Goal: Task Accomplishment & Management: Use online tool/utility

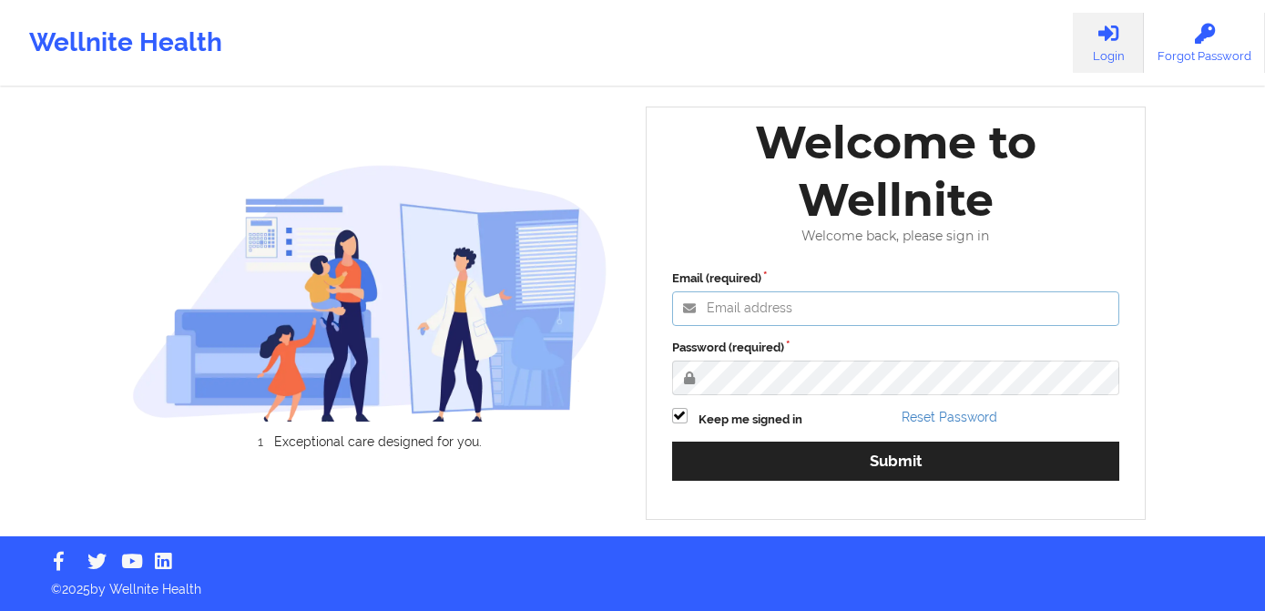
type input "[PERSON_NAME][EMAIL_ADDRESS][DOMAIN_NAME]"
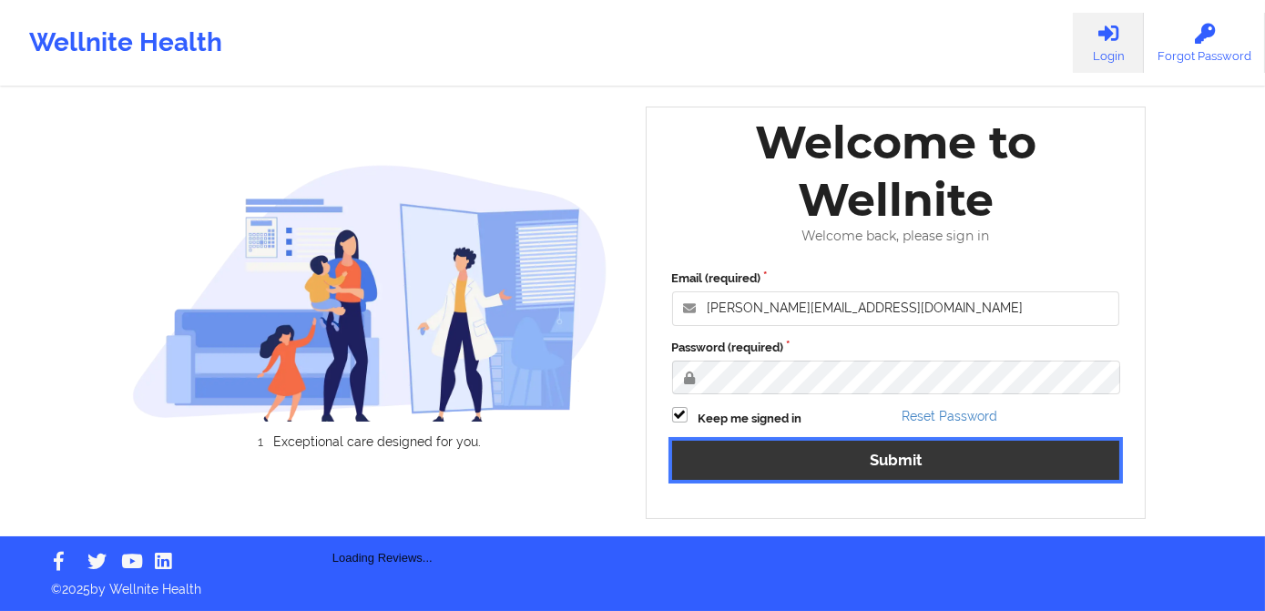
click at [908, 451] on button "Submit" at bounding box center [896, 460] width 448 height 39
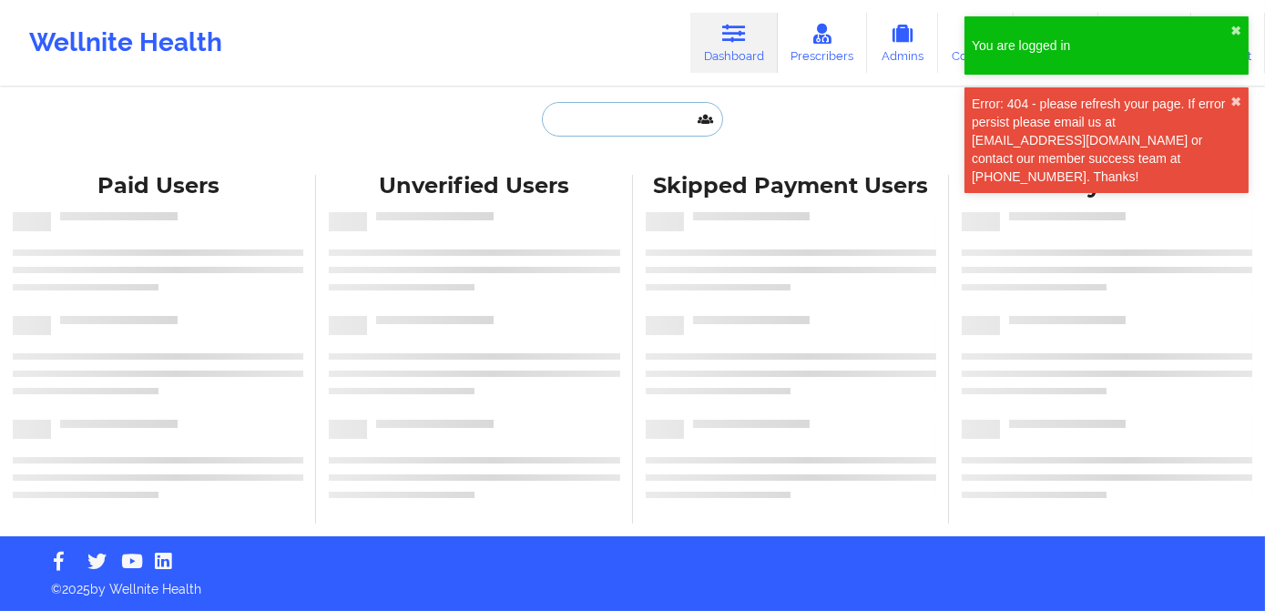
click at [580, 105] on input "text" at bounding box center [632, 119] width 180 height 35
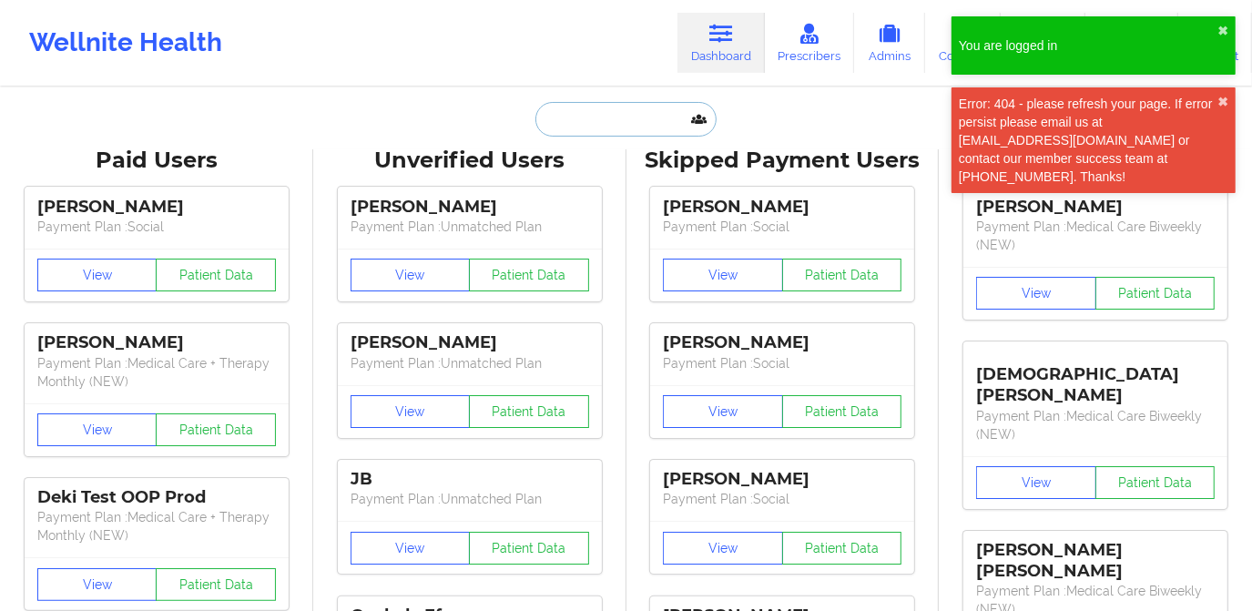
paste input "[PERSON_NAME]"
type input "[PERSON_NAME]"
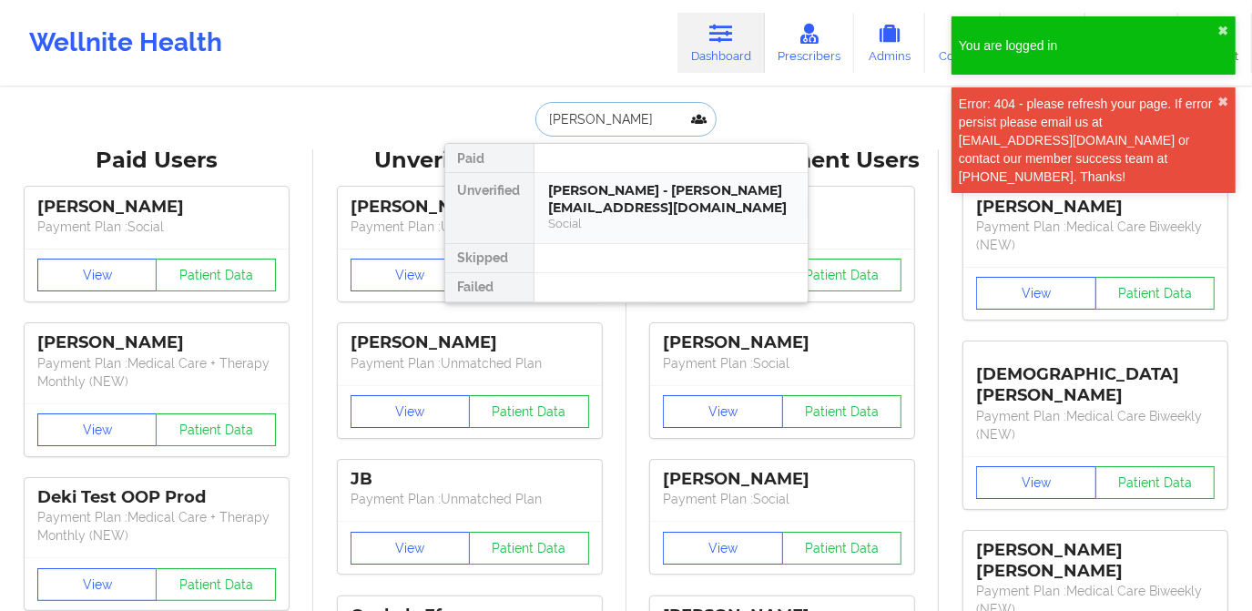
click at [590, 194] on div "[PERSON_NAME] - [PERSON_NAME][EMAIL_ADDRESS][DOMAIN_NAME]" at bounding box center [671, 199] width 244 height 34
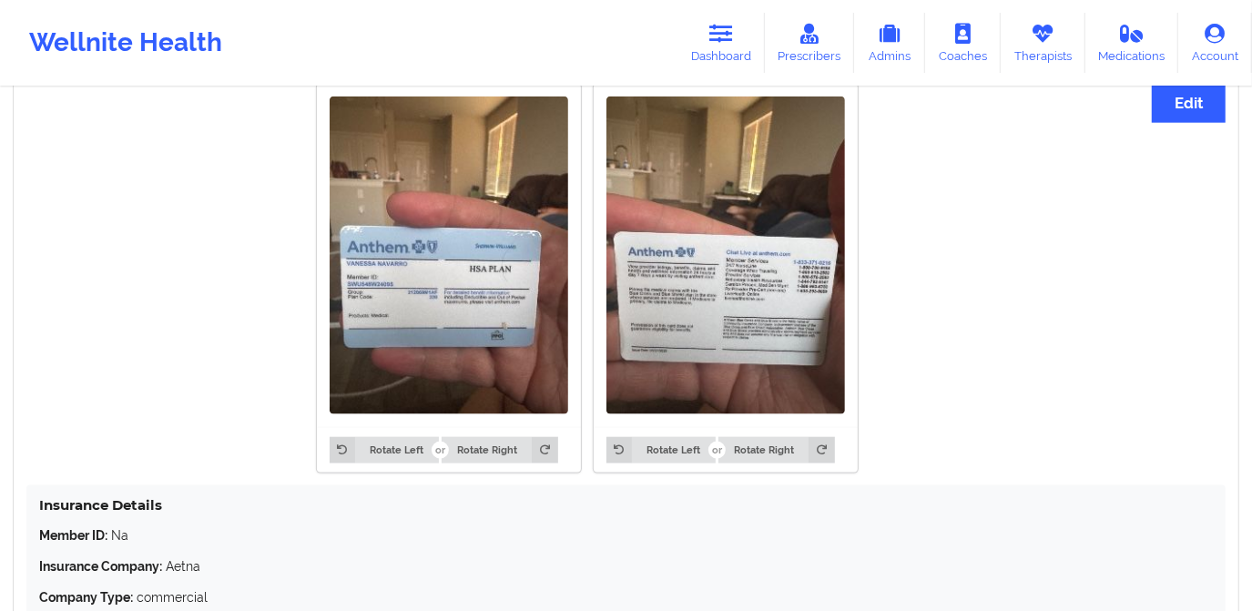
scroll to position [1413, 0]
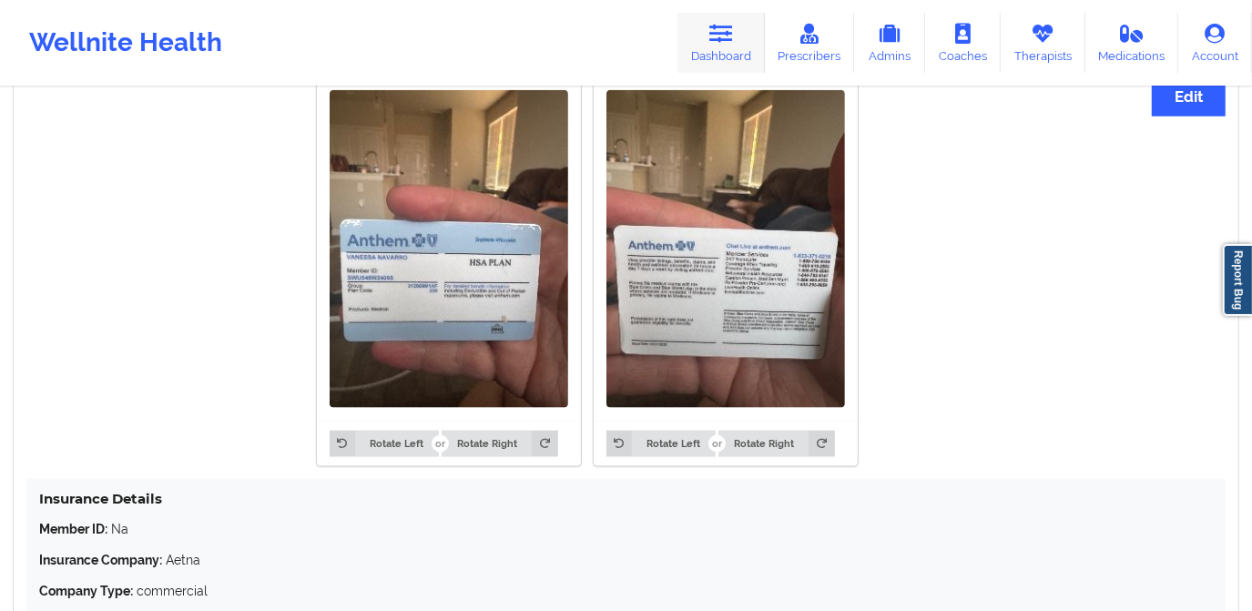
click at [732, 49] on link "Dashboard" at bounding box center [720, 43] width 87 height 60
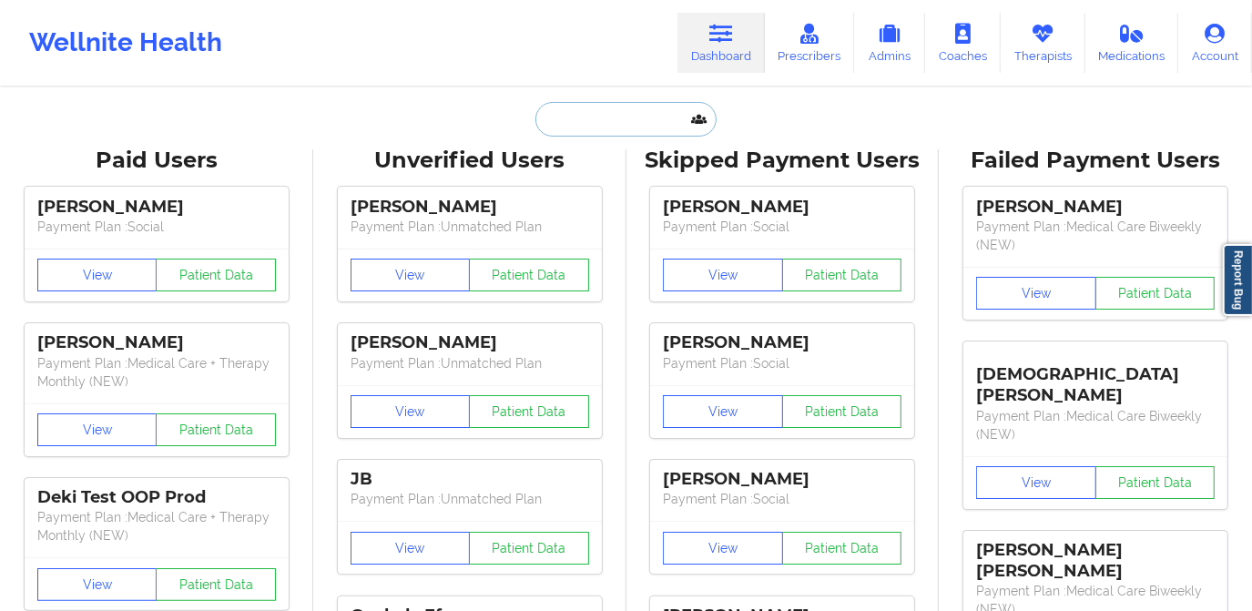
paste input "[PERSON_NAME][EMAIL_ADDRESS][PERSON_NAME][PERSON_NAME][DOMAIN_NAME]"
type input "[PERSON_NAME][EMAIL_ADDRESS][PERSON_NAME][PERSON_NAME][DOMAIN_NAME]"
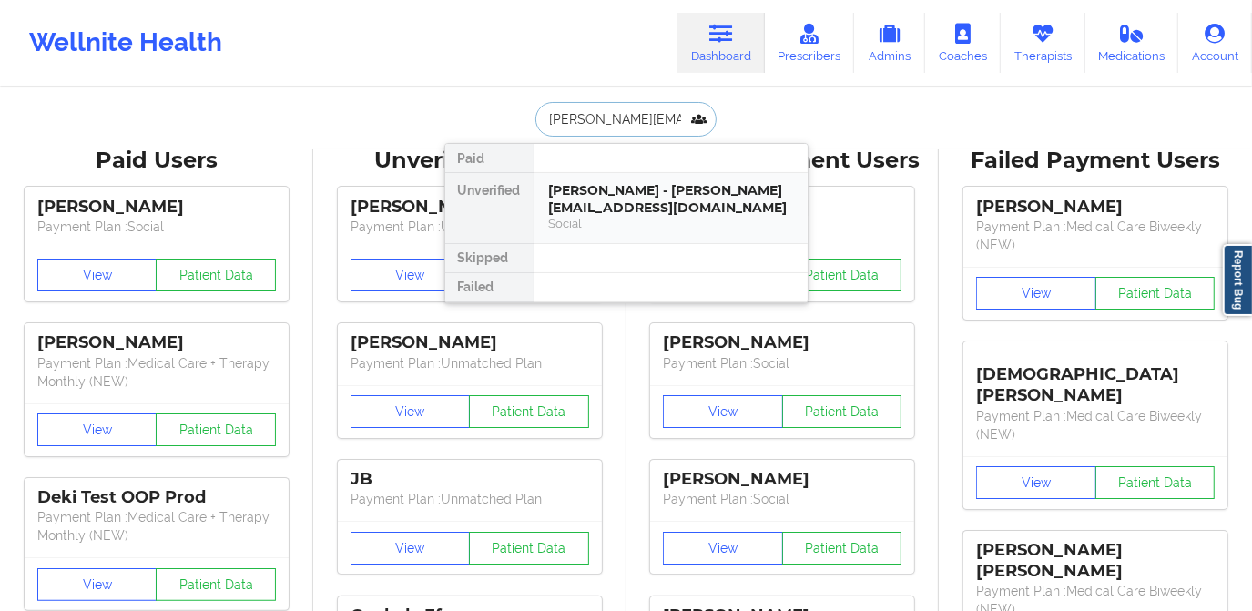
scroll to position [0, 36]
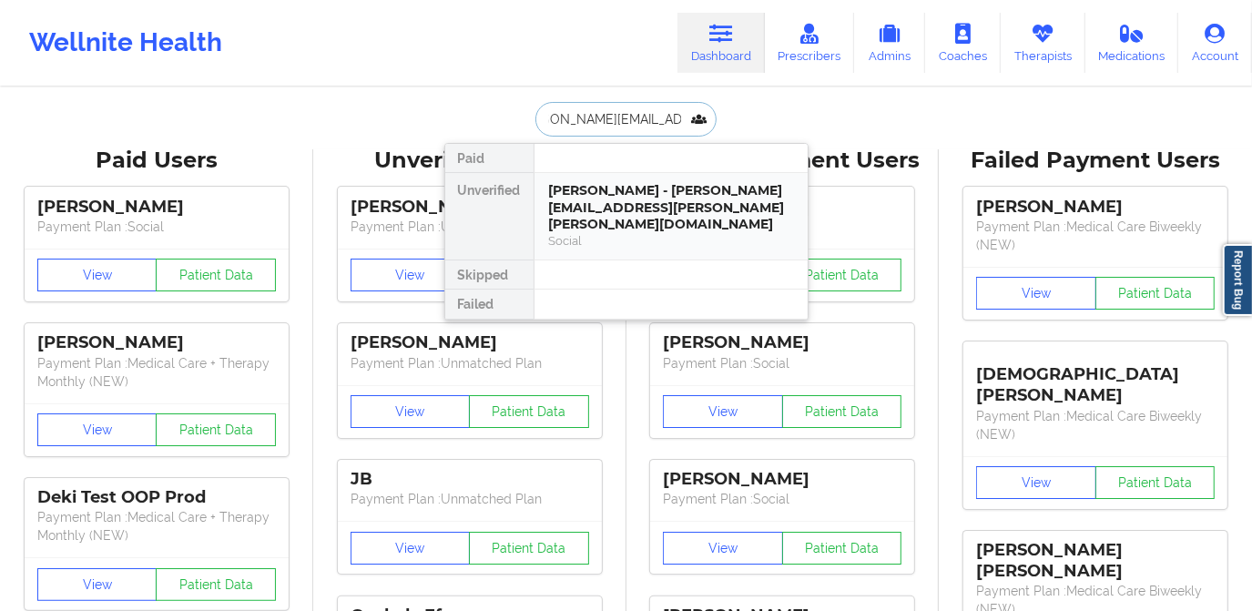
click at [644, 185] on div "[PERSON_NAME] - [PERSON_NAME][EMAIL_ADDRESS][PERSON_NAME][PERSON_NAME][DOMAIN_N…" at bounding box center [671, 207] width 244 height 51
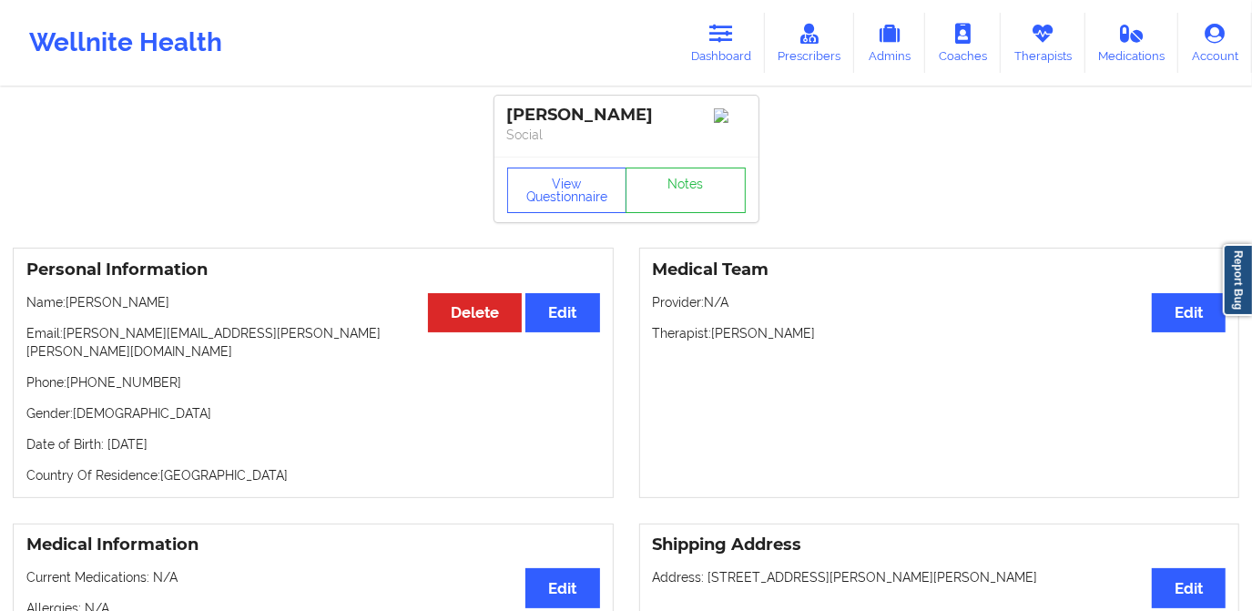
drag, startPoint x: 104, startPoint y: 431, endPoint x: 240, endPoint y: 429, distance: 136.6
click at [239, 435] on p "Date of Birth: [DEMOGRAPHIC_DATA]" at bounding box center [313, 444] width 574 height 18
copy p "[DATE]"
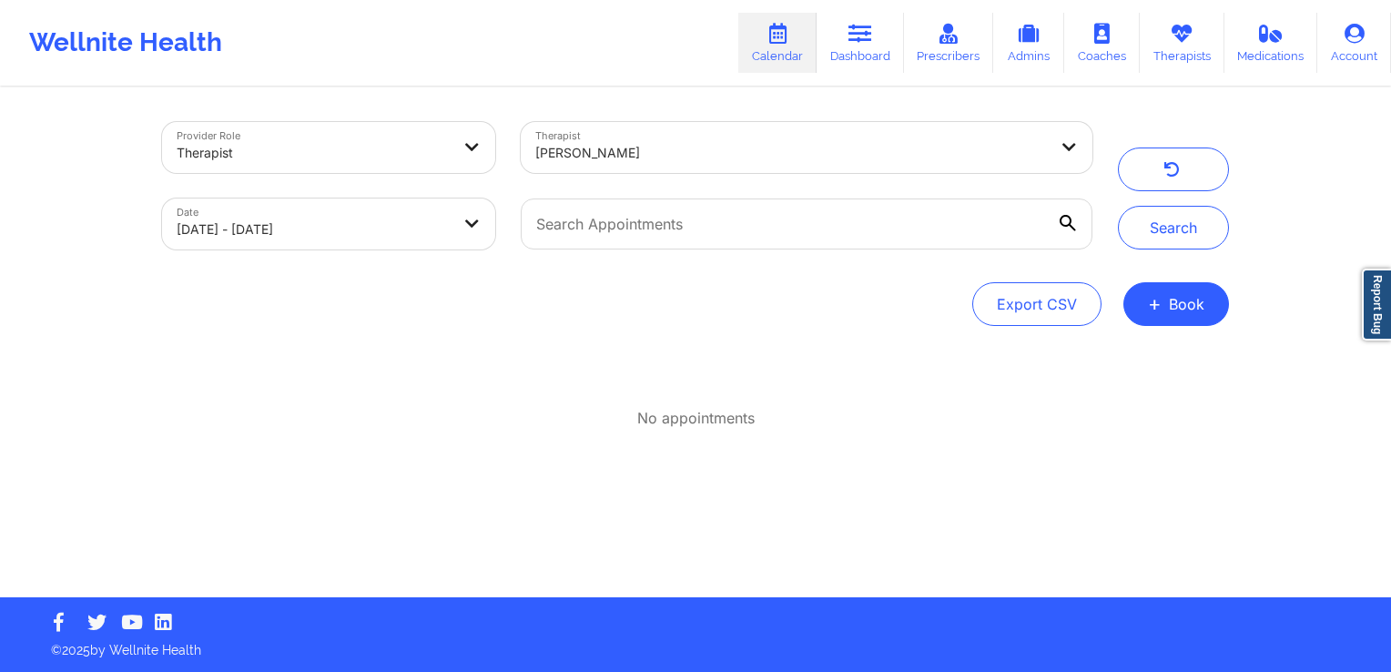
click at [381, 222] on body "Wellnite Health Calendar Dashboard Prescribers Admins Coaches Therapists Medica…" at bounding box center [695, 336] width 1391 height 672
select select "2025-8"
select select "2025-9"
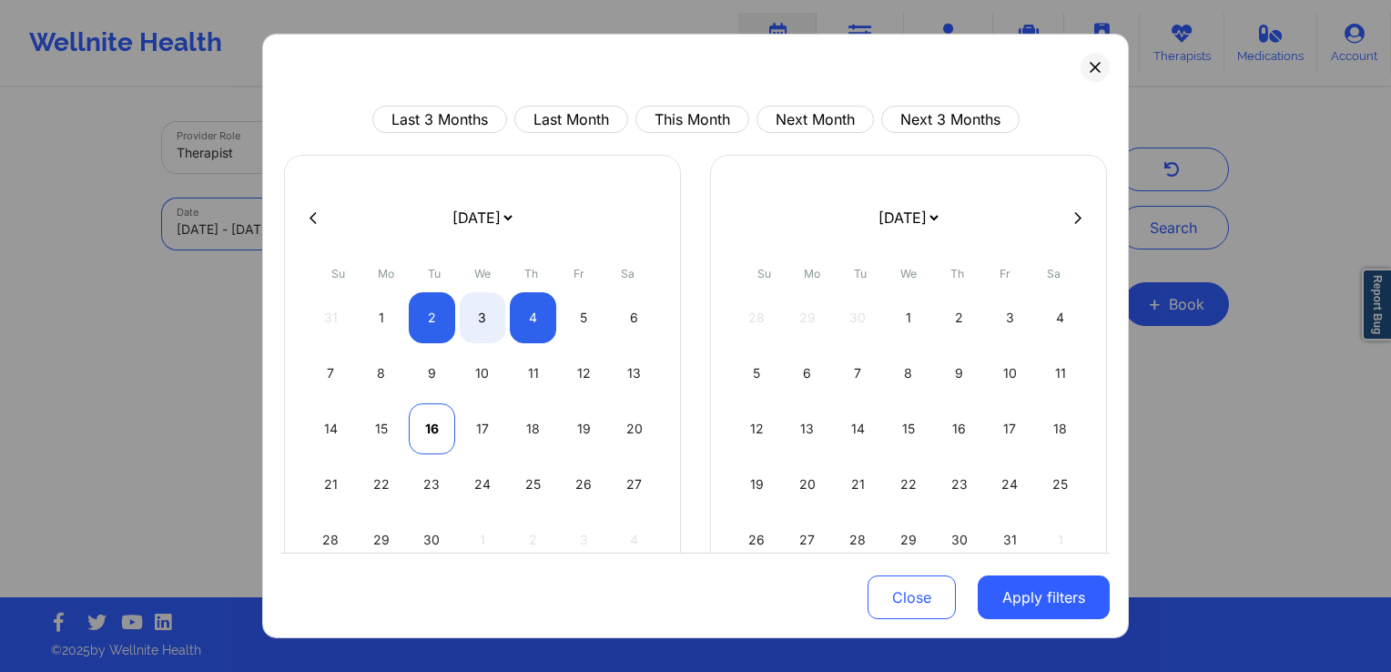
click at [423, 425] on div "16" at bounding box center [432, 428] width 46 height 51
select select "2025-8"
select select "2025-9"
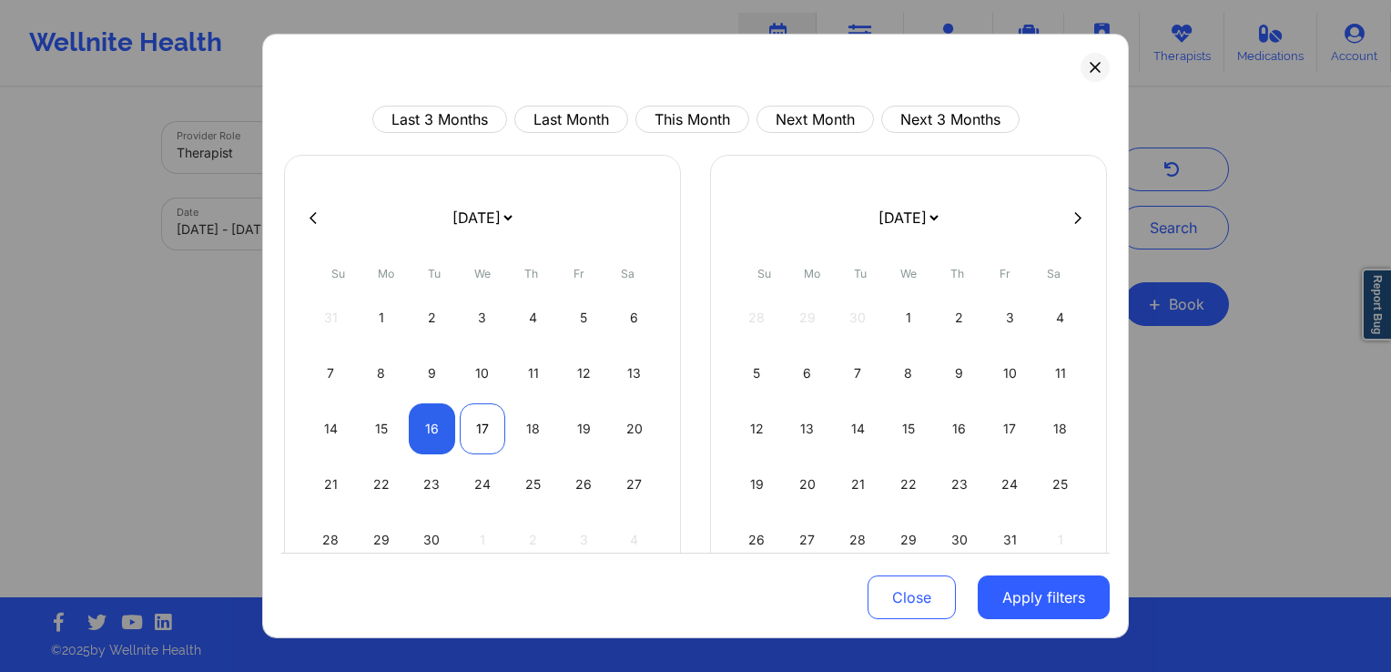
select select "2025-8"
select select "2025-9"
select select "2025-8"
select select "2025-9"
select select "2025-8"
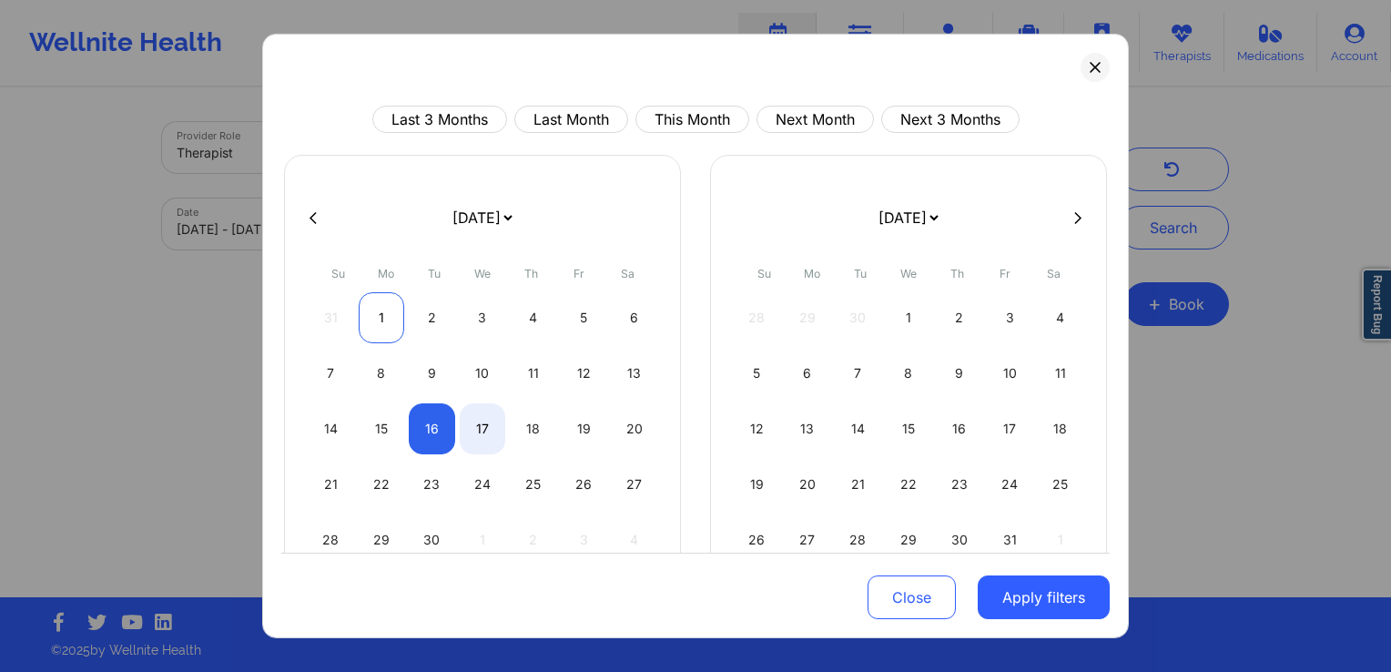
select select "2025-9"
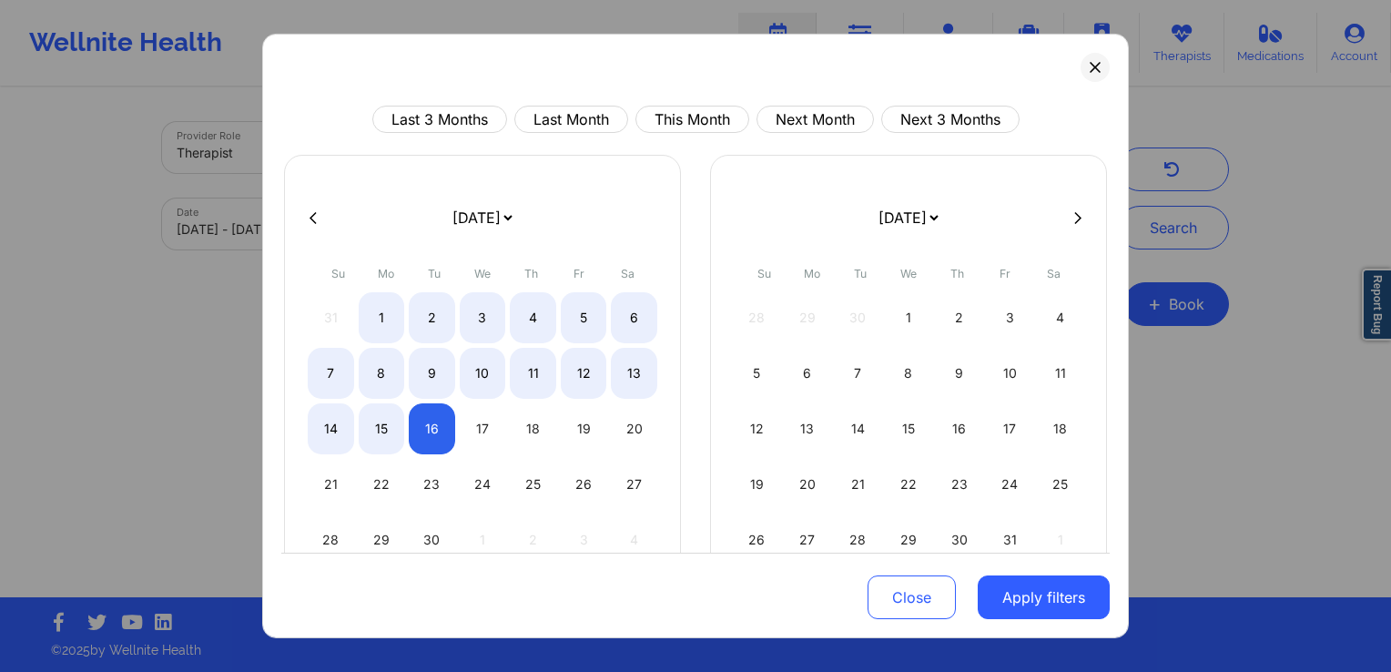
click at [313, 221] on icon at bounding box center [313, 217] width 7 height 14
select select "2025-7"
select select "2025-8"
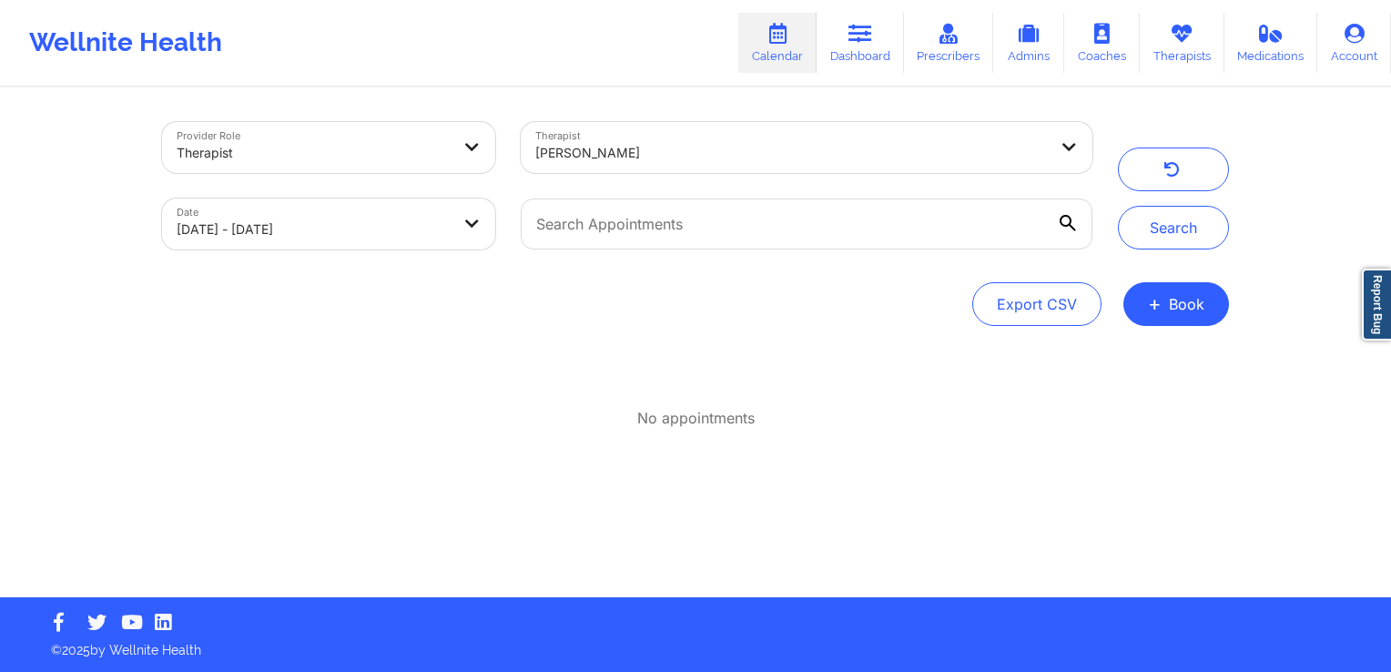
click at [680, 158] on div at bounding box center [791, 153] width 513 height 22
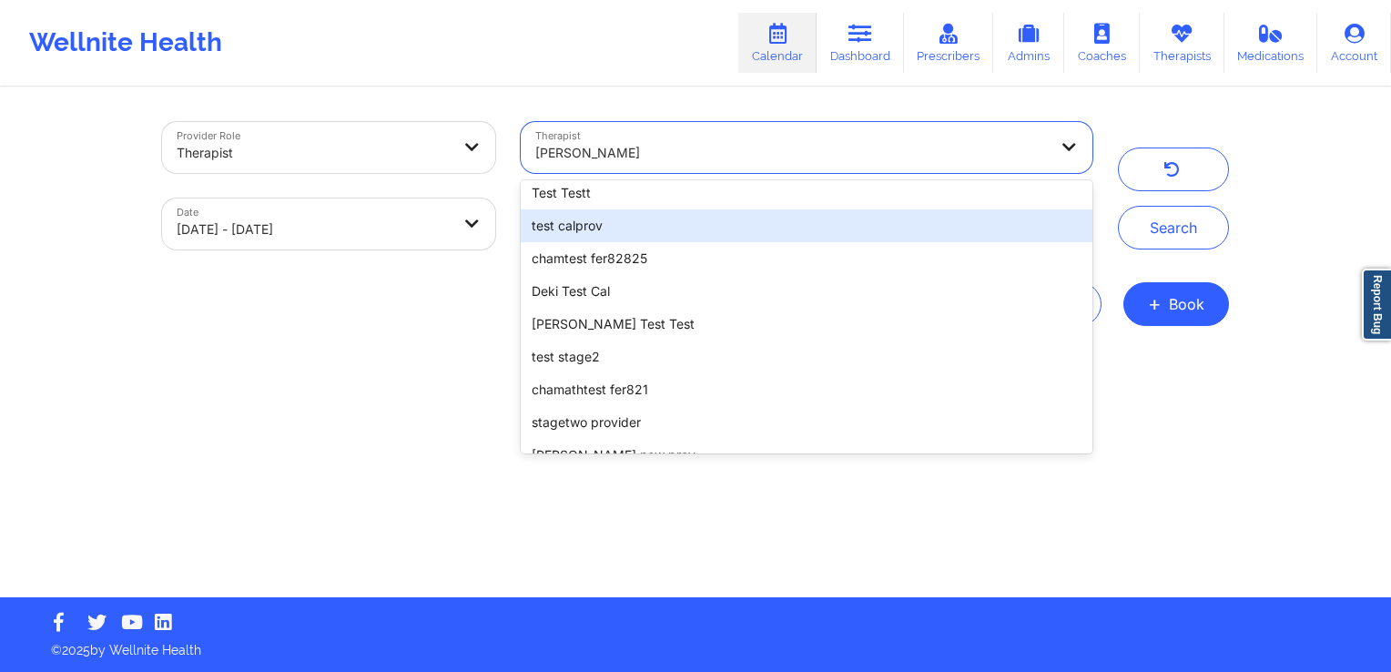
scroll to position [273, 0]
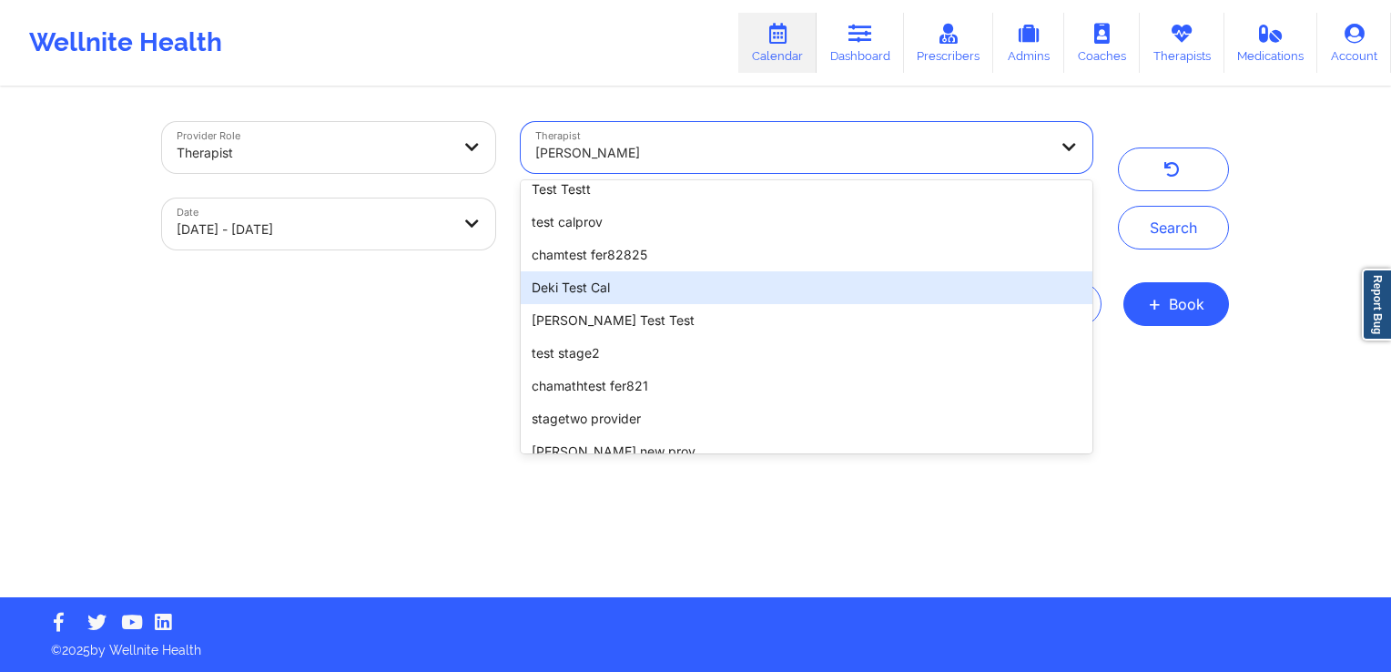
click at [668, 297] on div "Deki Test Cal" at bounding box center [807, 287] width 572 height 33
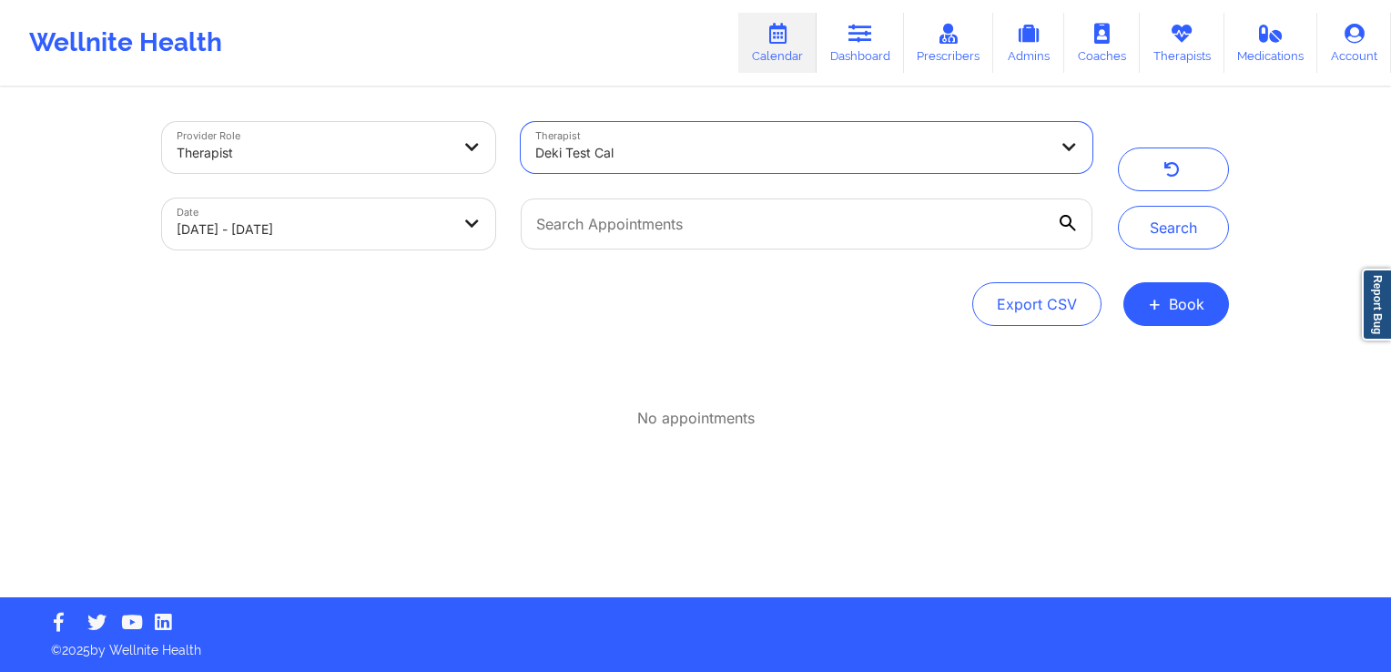
click at [397, 228] on body "Wellnite Health Calendar Dashboard Prescribers Admins Coaches Therapists Medica…" at bounding box center [695, 336] width 1391 height 672
select select "2025-8"
select select "2025-9"
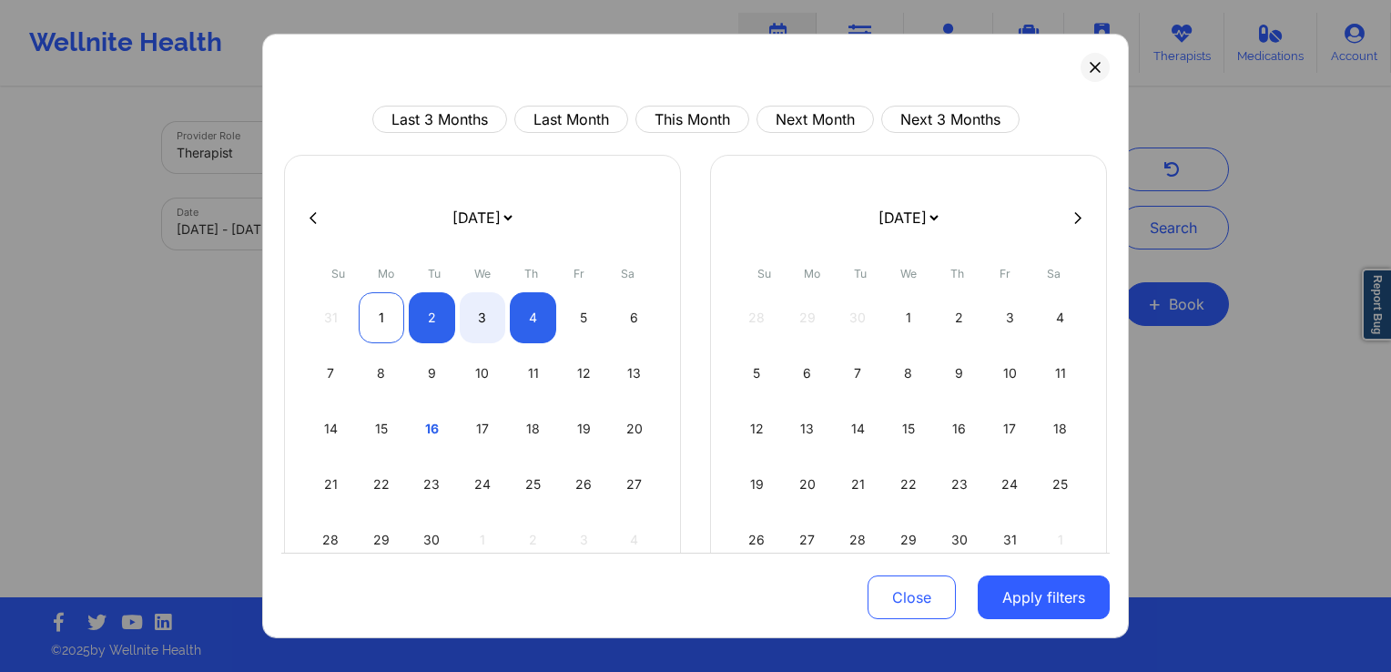
click at [362, 308] on div "1" at bounding box center [382, 317] width 46 height 51
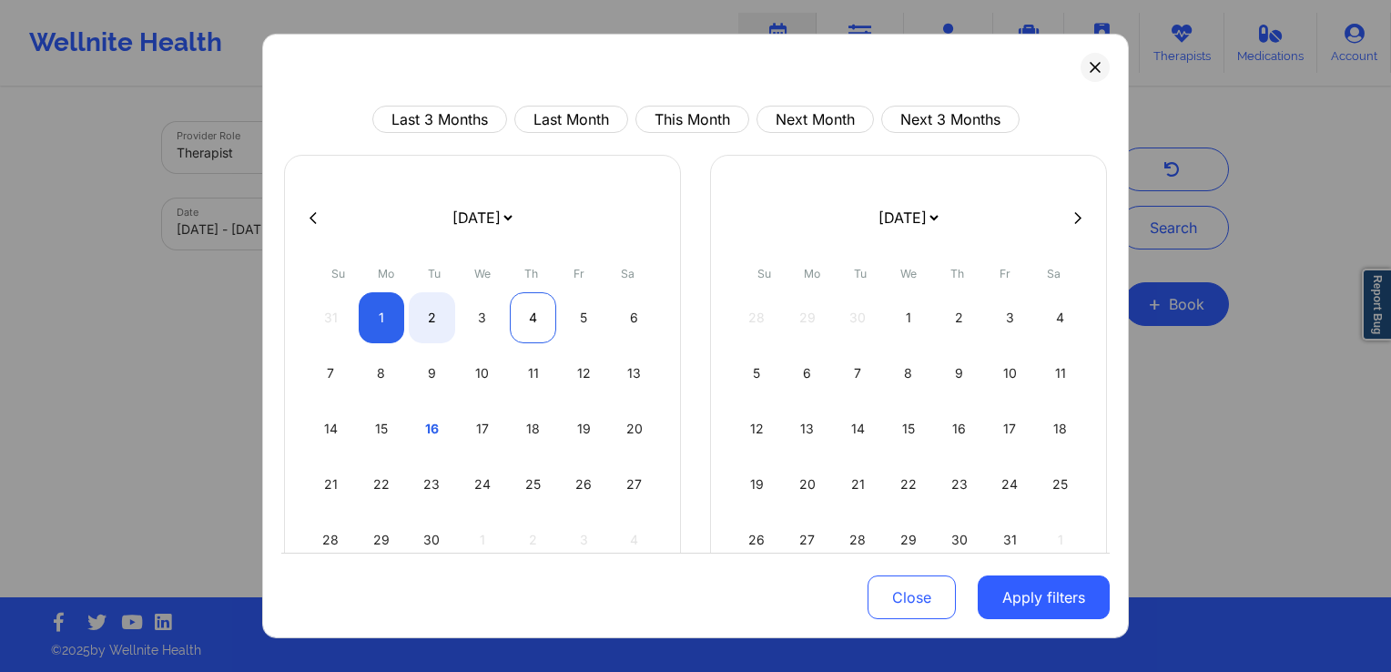
select select "2025-8"
select select "2025-9"
select select "2025-8"
select select "2025-9"
select select "2025-8"
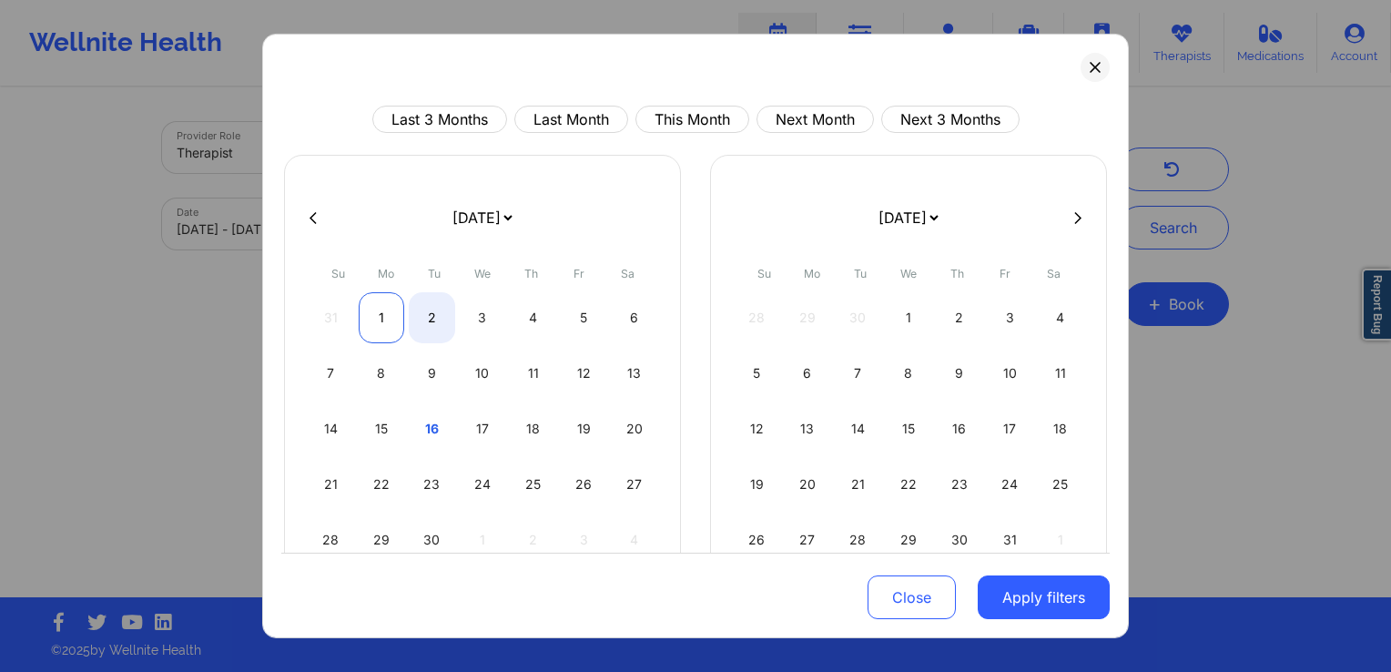
select select "2025-9"
click at [383, 322] on div "1" at bounding box center [382, 317] width 46 height 51
select select "2025-8"
select select "2025-9"
click at [378, 316] on div "1" at bounding box center [382, 317] width 46 height 51
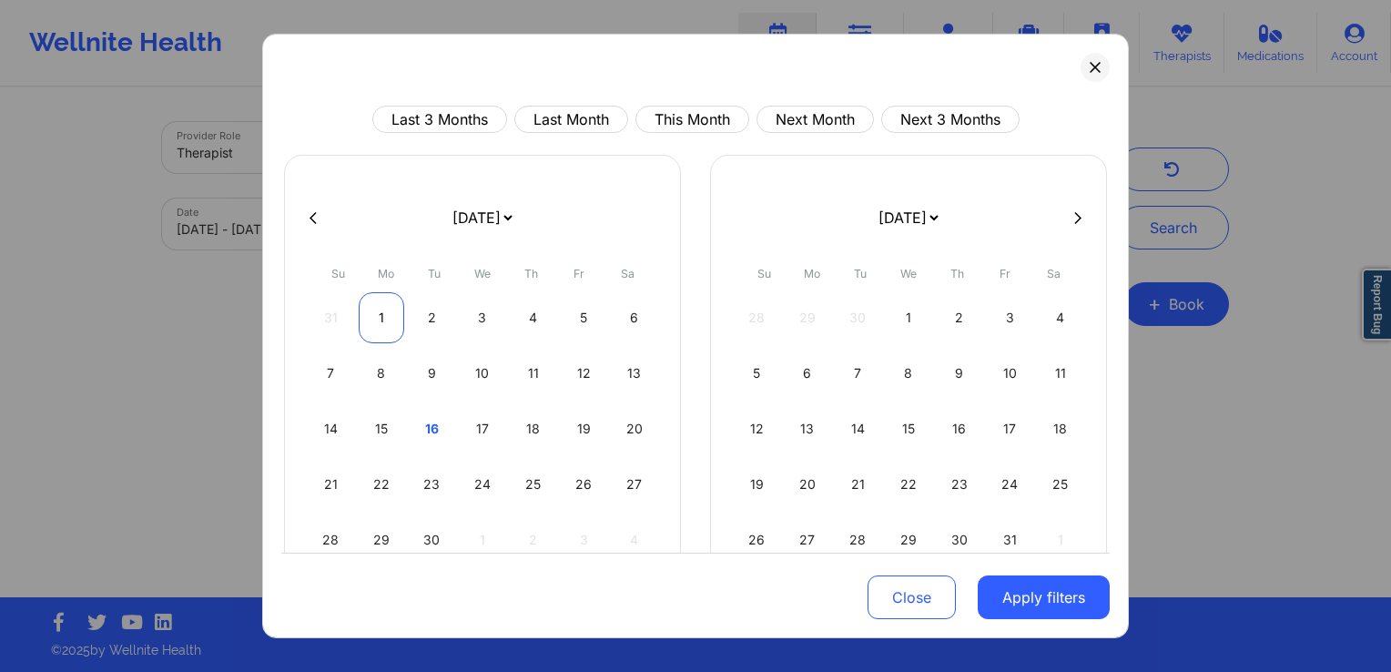
select select "2025-8"
select select "2025-9"
click at [378, 316] on div "1" at bounding box center [382, 317] width 46 height 51
select select "2025-8"
select select "2025-9"
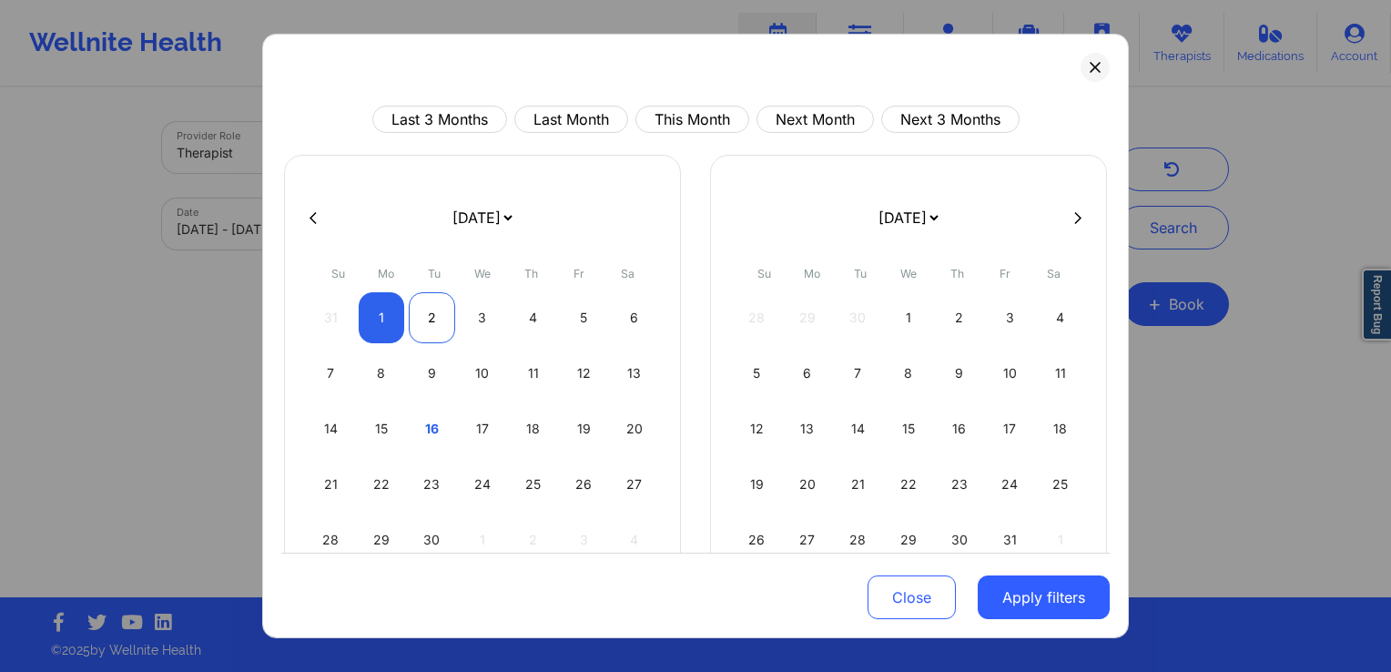
click at [426, 313] on div "2" at bounding box center [432, 317] width 46 height 51
select select "2025-8"
select select "2025-9"
select select "2025-8"
select select "2025-9"
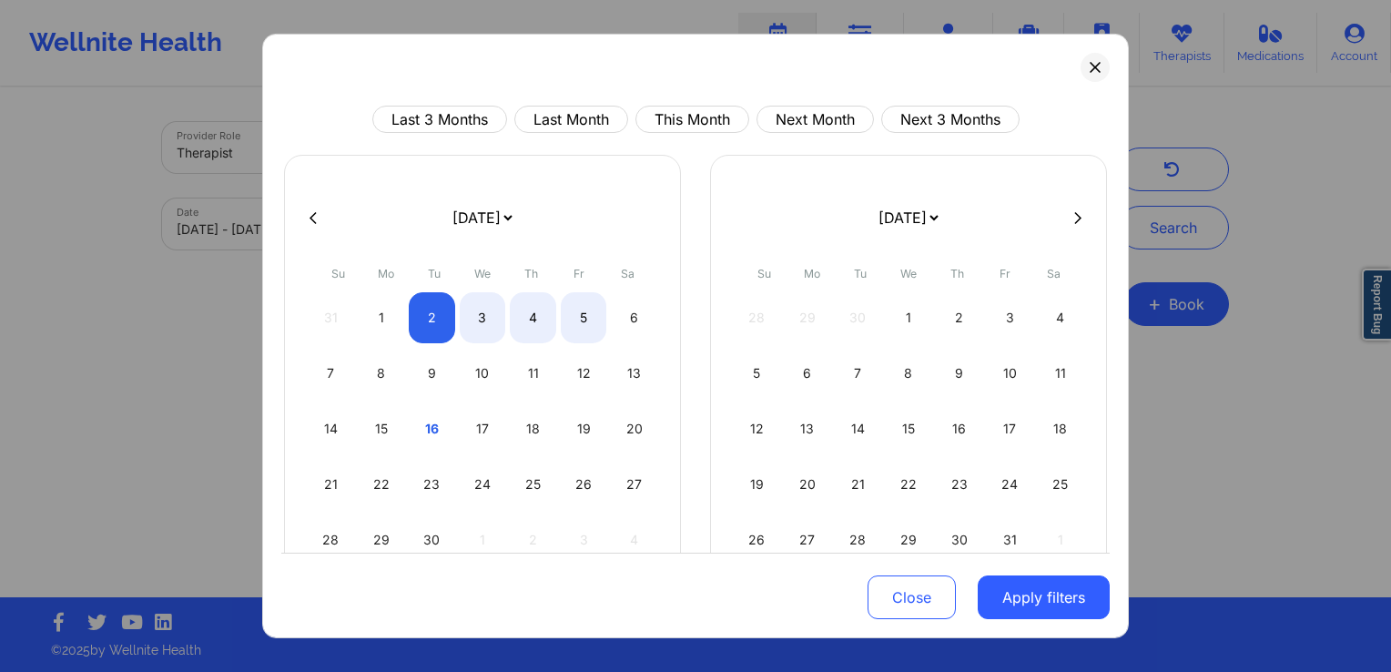
select select "2025-8"
select select "2025-9"
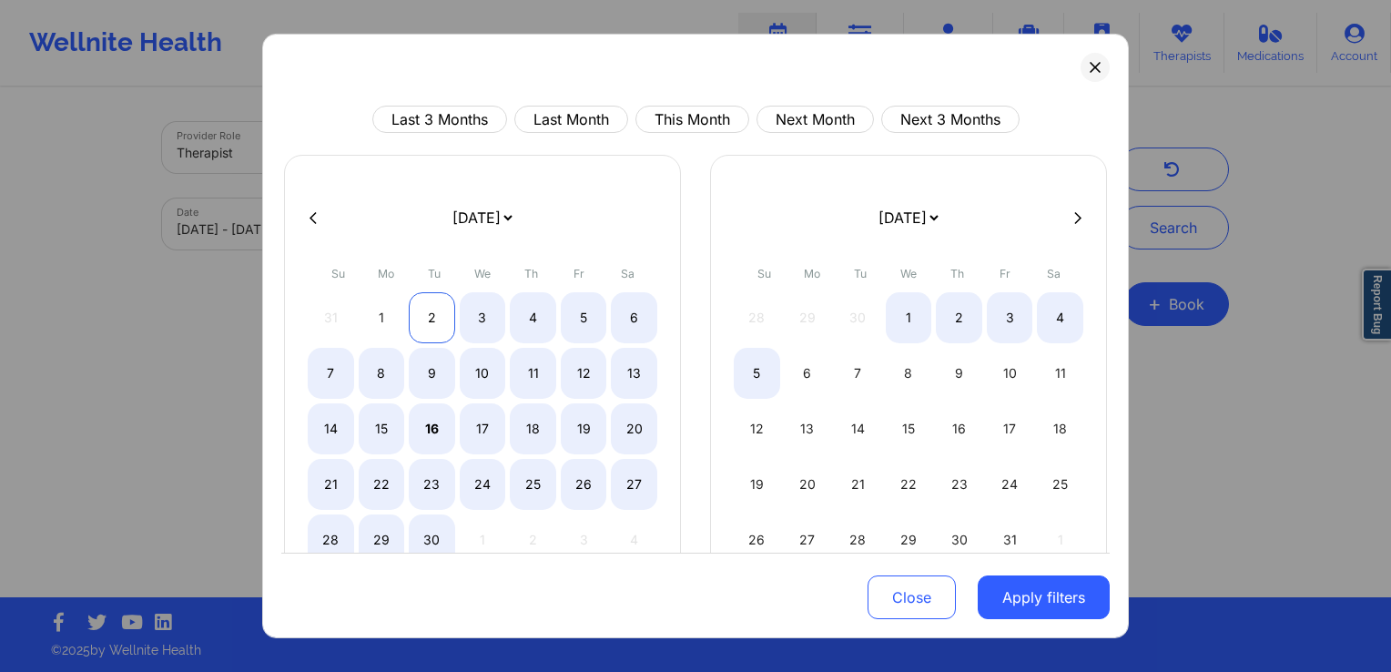
select select "2025-8"
select select "2025-9"
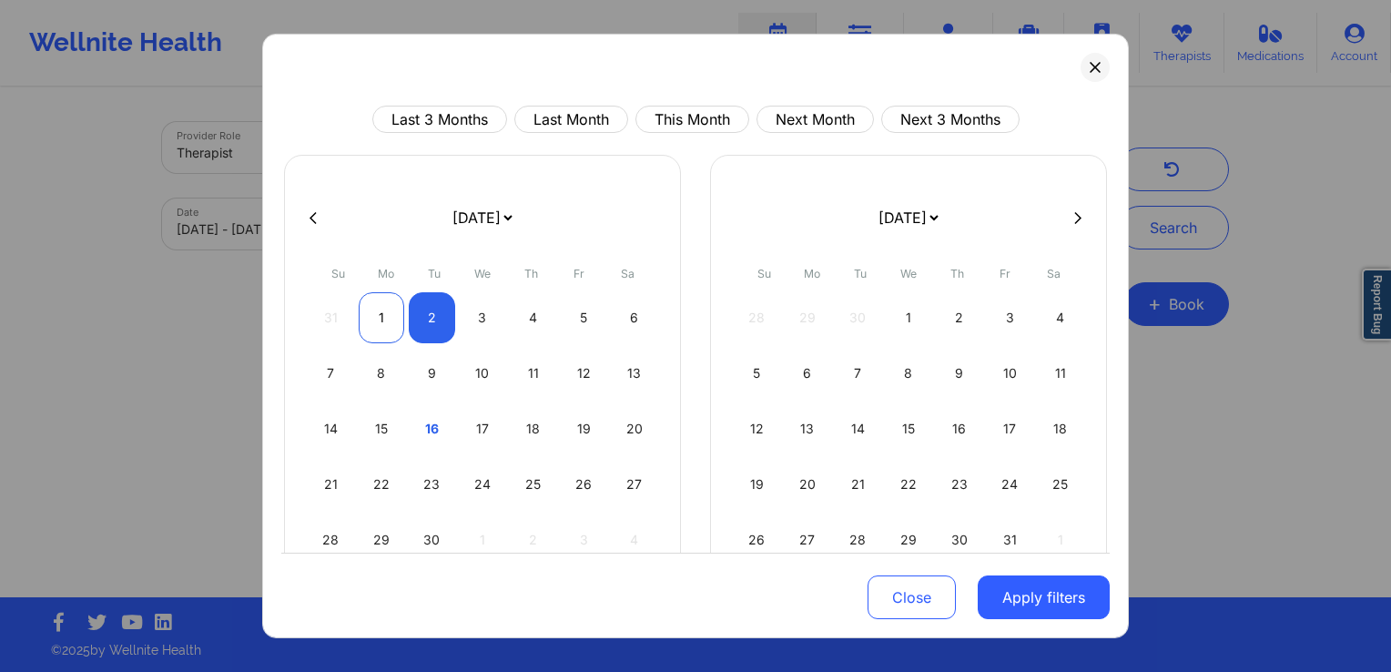
select select "2025-8"
select select "2025-9"
click at [388, 325] on div "1" at bounding box center [382, 317] width 46 height 51
select select "2025-8"
select select "2025-9"
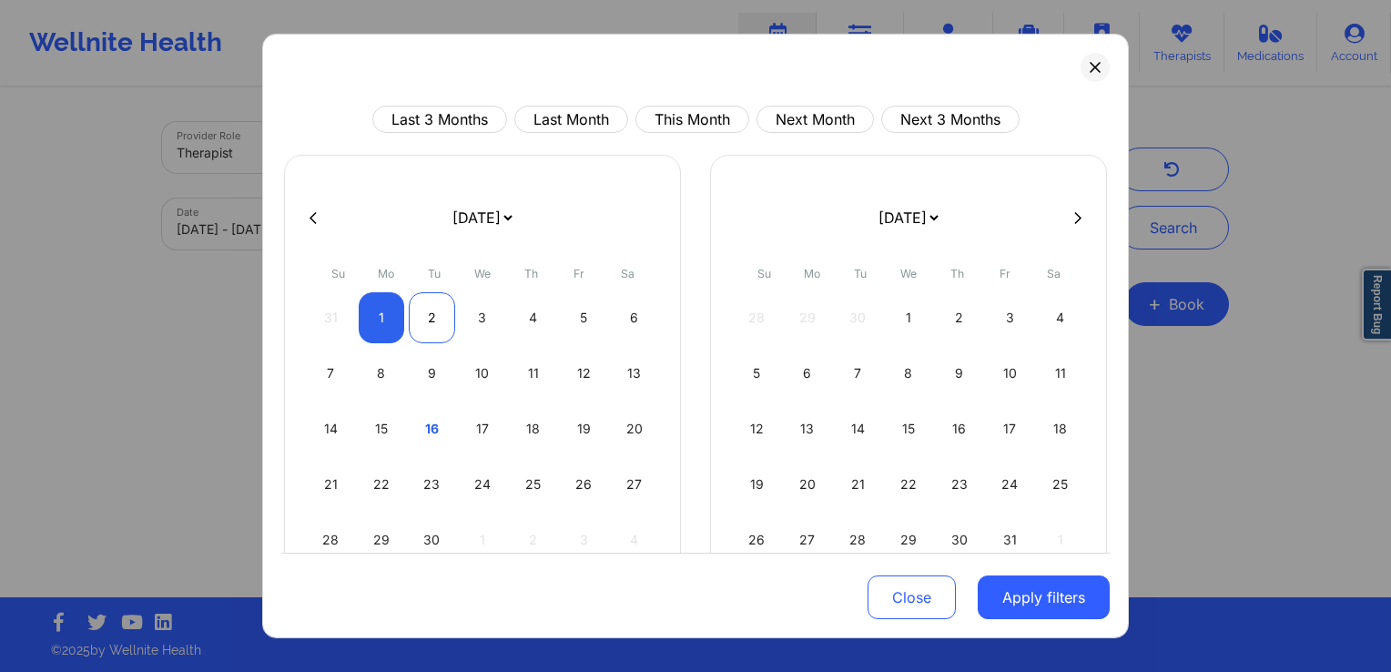
select select "2025-8"
select select "2025-9"
click at [434, 324] on div "2" at bounding box center [432, 317] width 46 height 51
select select "2025-8"
select select "2025-9"
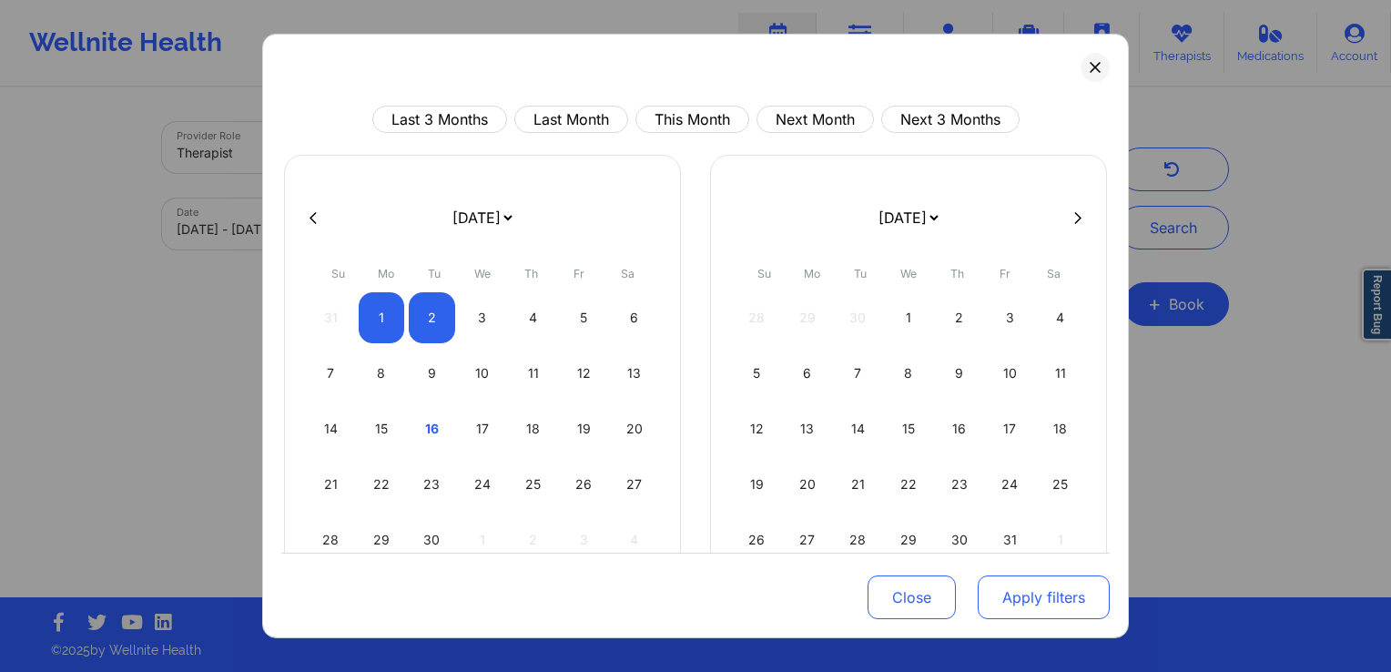
click at [1045, 605] on button "Apply filters" at bounding box center [1044, 597] width 132 height 44
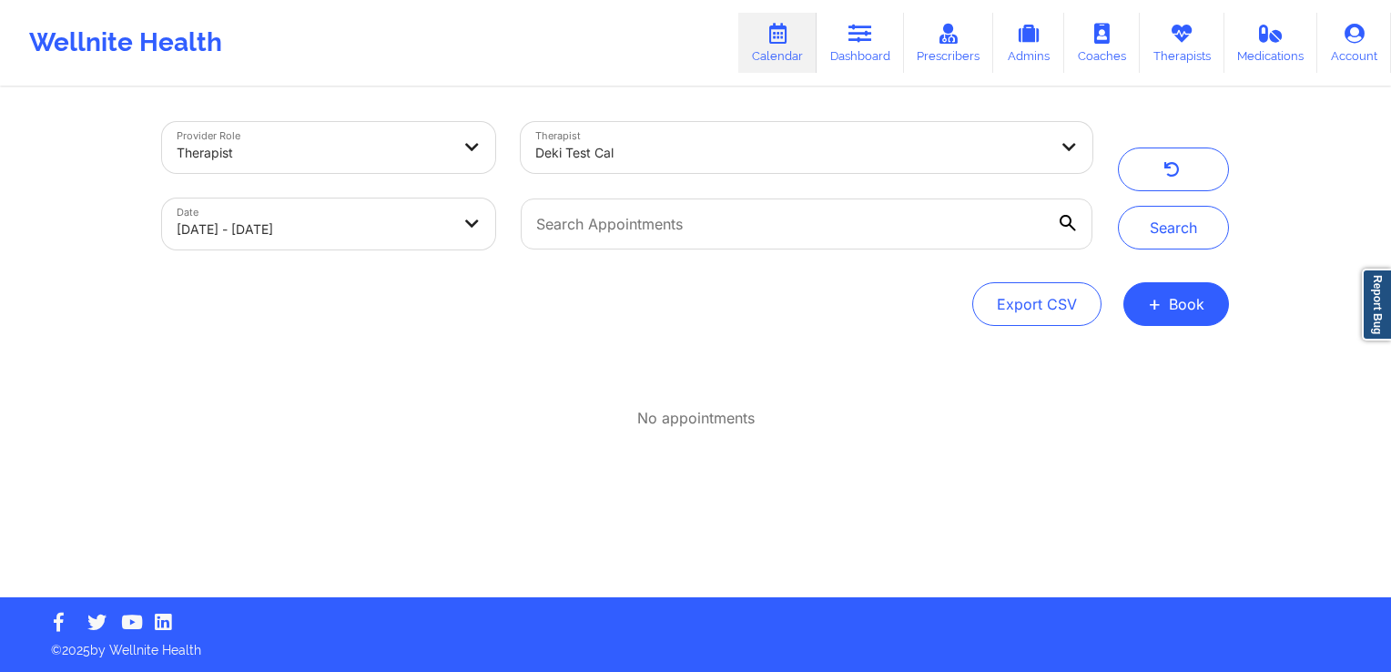
click at [427, 216] on body "Wellnite Health Calendar Dashboard Prescribers Admins Coaches Therapists Medica…" at bounding box center [695, 336] width 1391 height 672
select select "2025-8"
select select "2025-9"
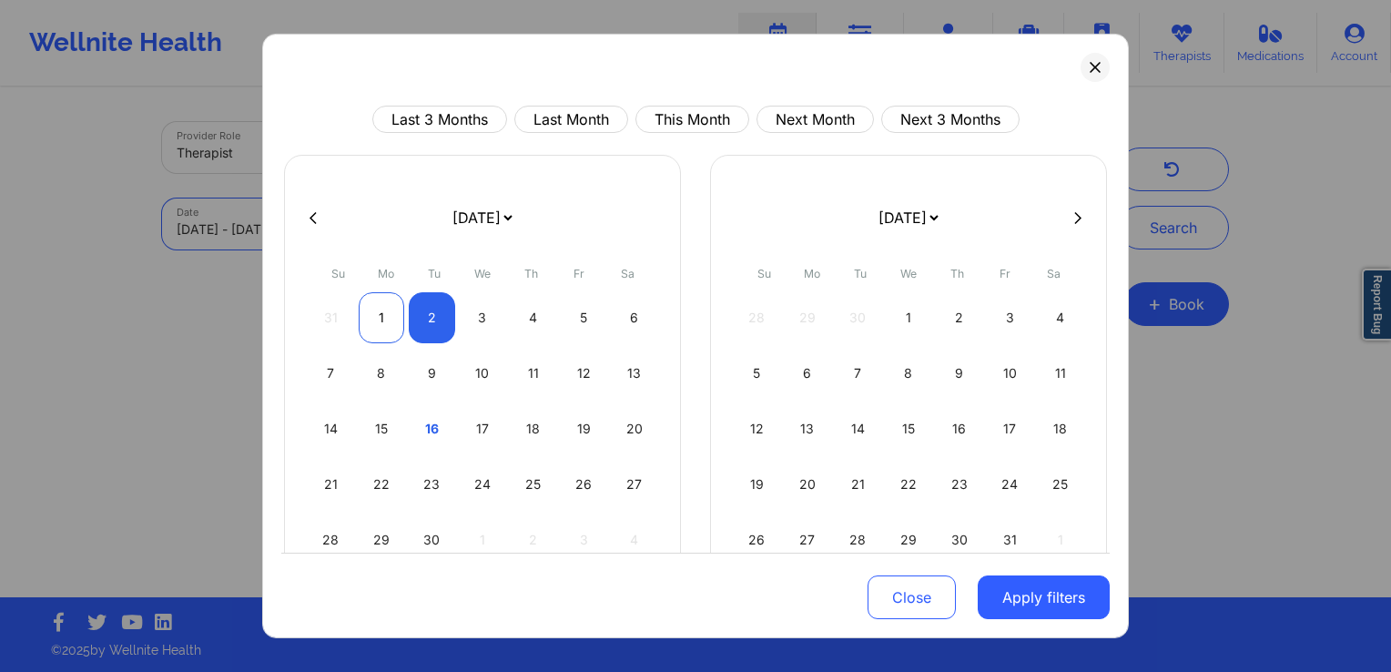
click at [379, 325] on div "1" at bounding box center [382, 317] width 46 height 51
select select "2025-8"
select select "2025-9"
click at [378, 323] on div "1" at bounding box center [382, 317] width 46 height 51
select select "2025-8"
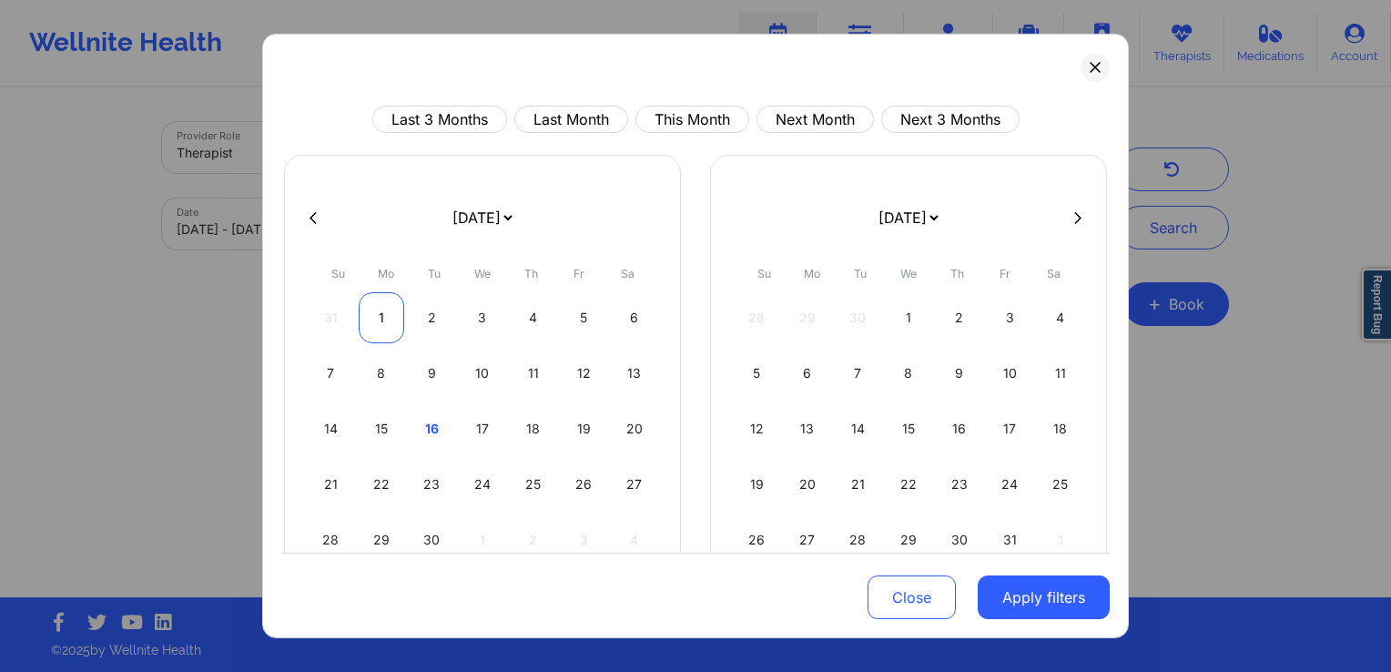
select select "2025-9"
click at [439, 331] on div "2" at bounding box center [432, 317] width 46 height 51
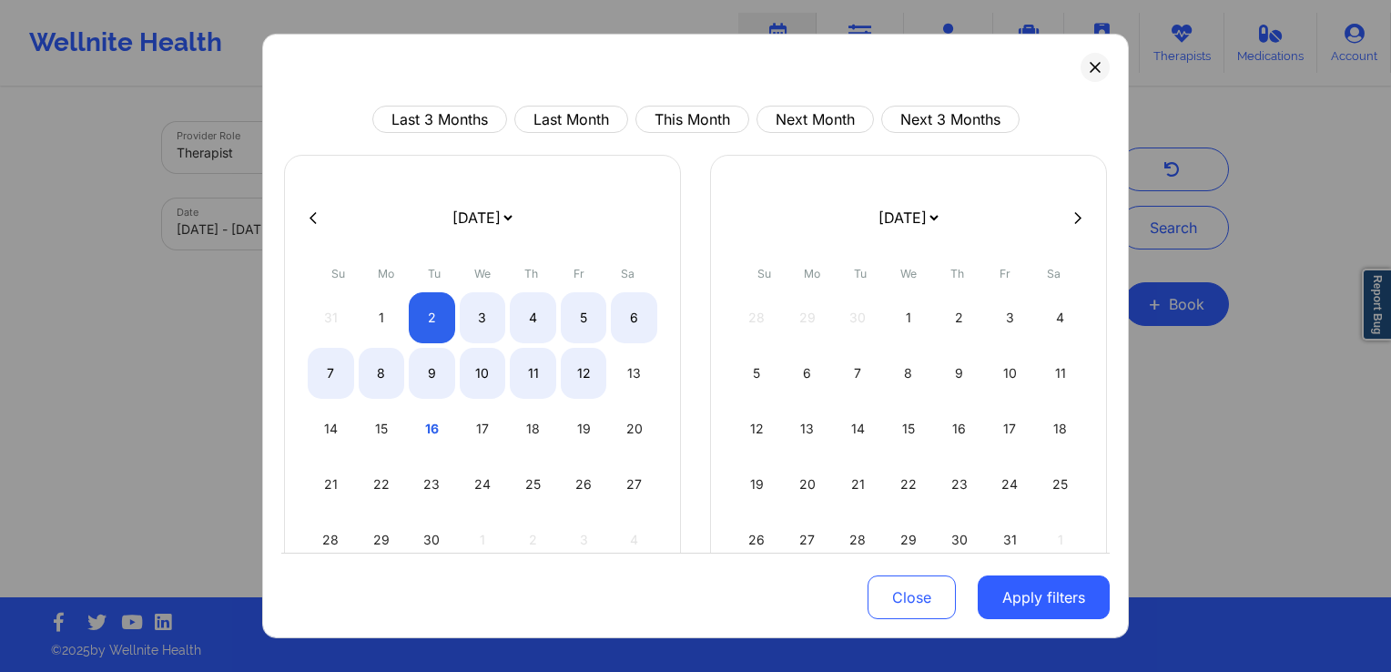
select select "2025-8"
select select "2025-9"
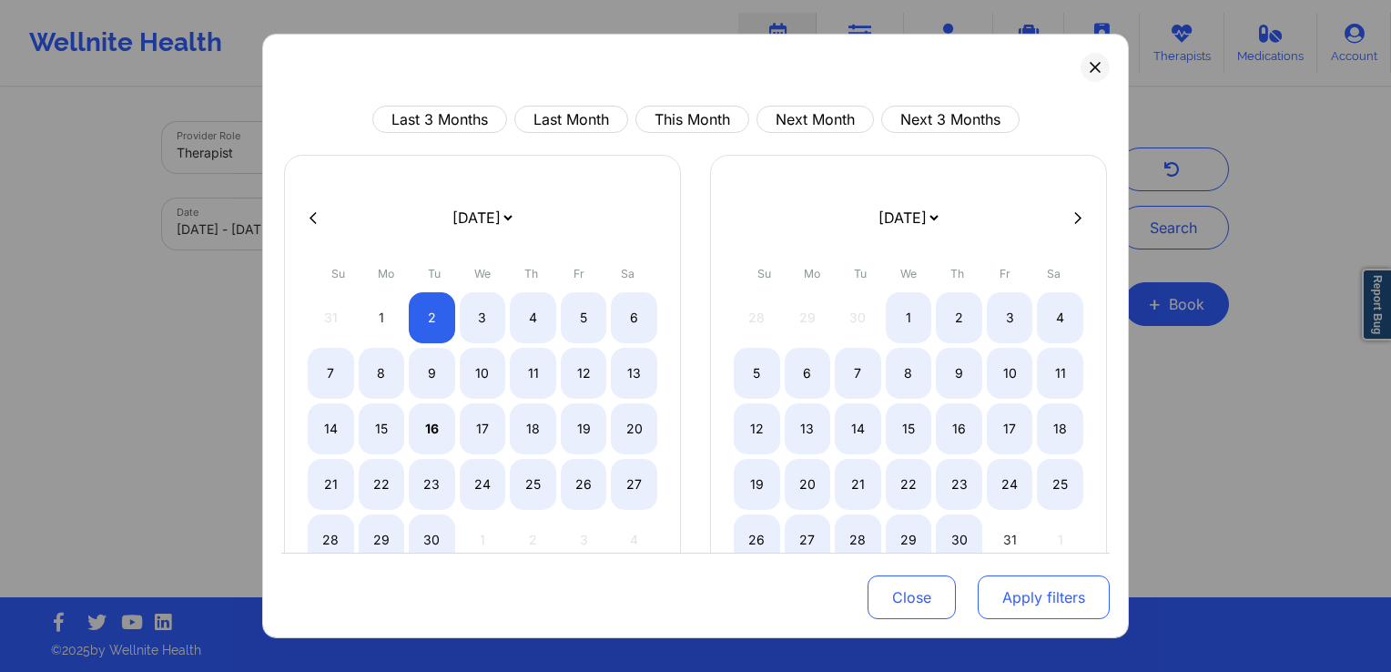
click at [1026, 595] on button "Apply filters" at bounding box center [1044, 597] width 132 height 44
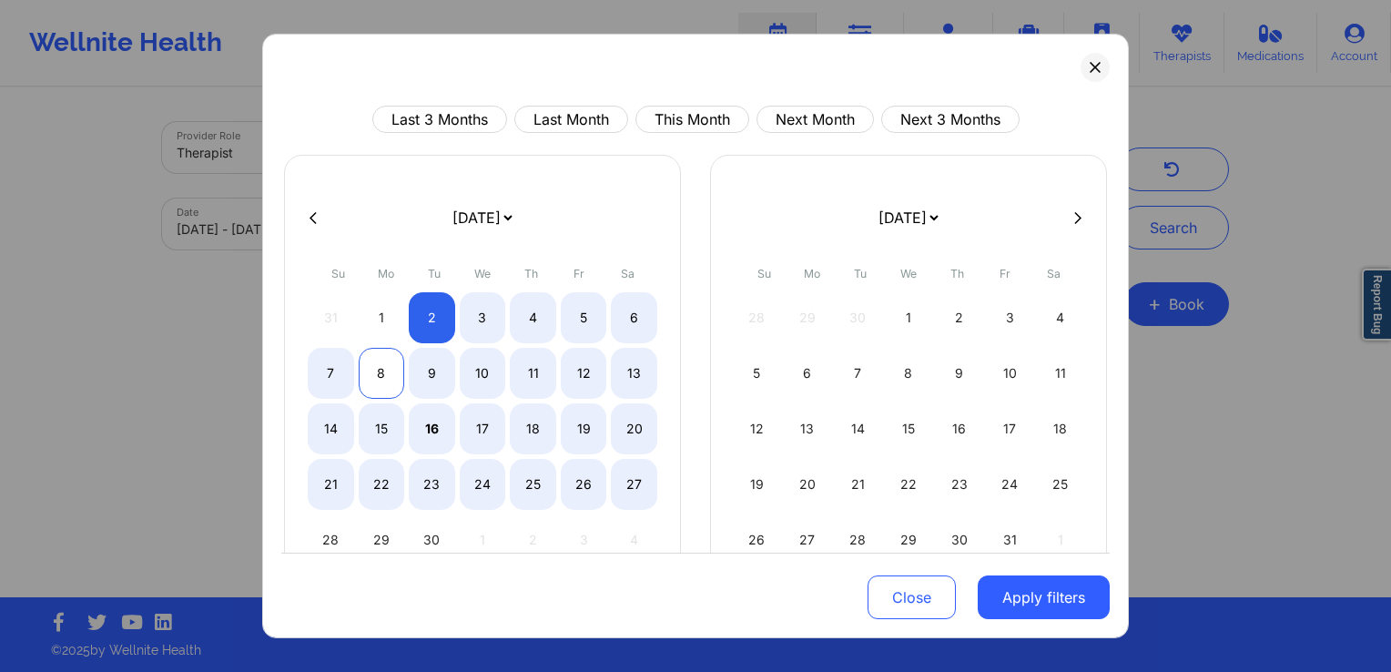
select select "2025-8"
select select "2025-9"
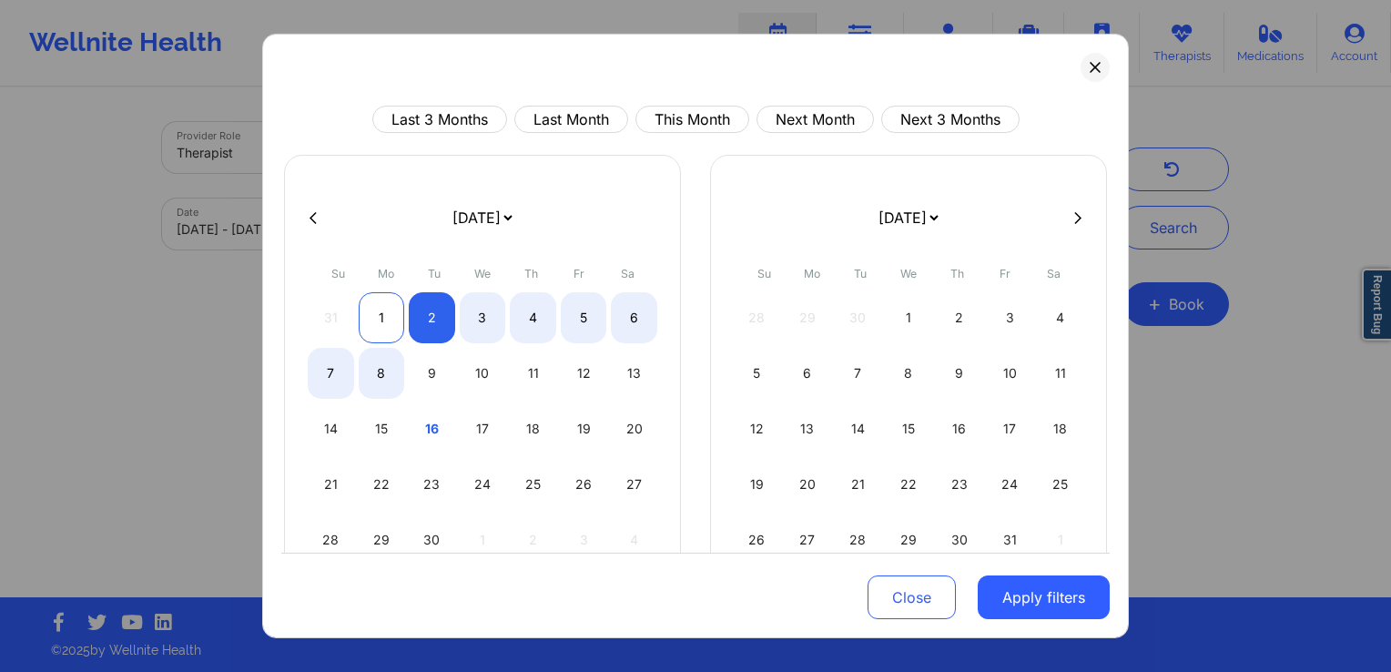
select select "2025-8"
select select "2025-9"
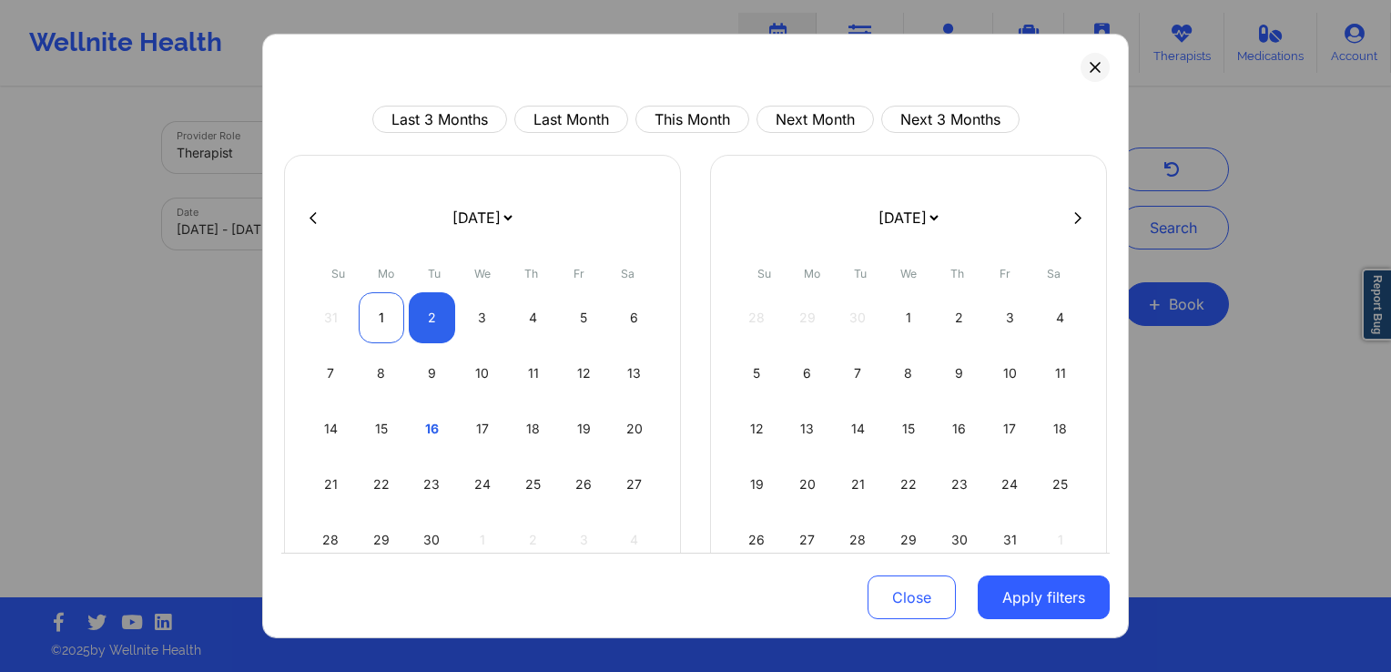
click at [385, 326] on div "1" at bounding box center [382, 317] width 46 height 51
select select "2025-8"
select select "2025-9"
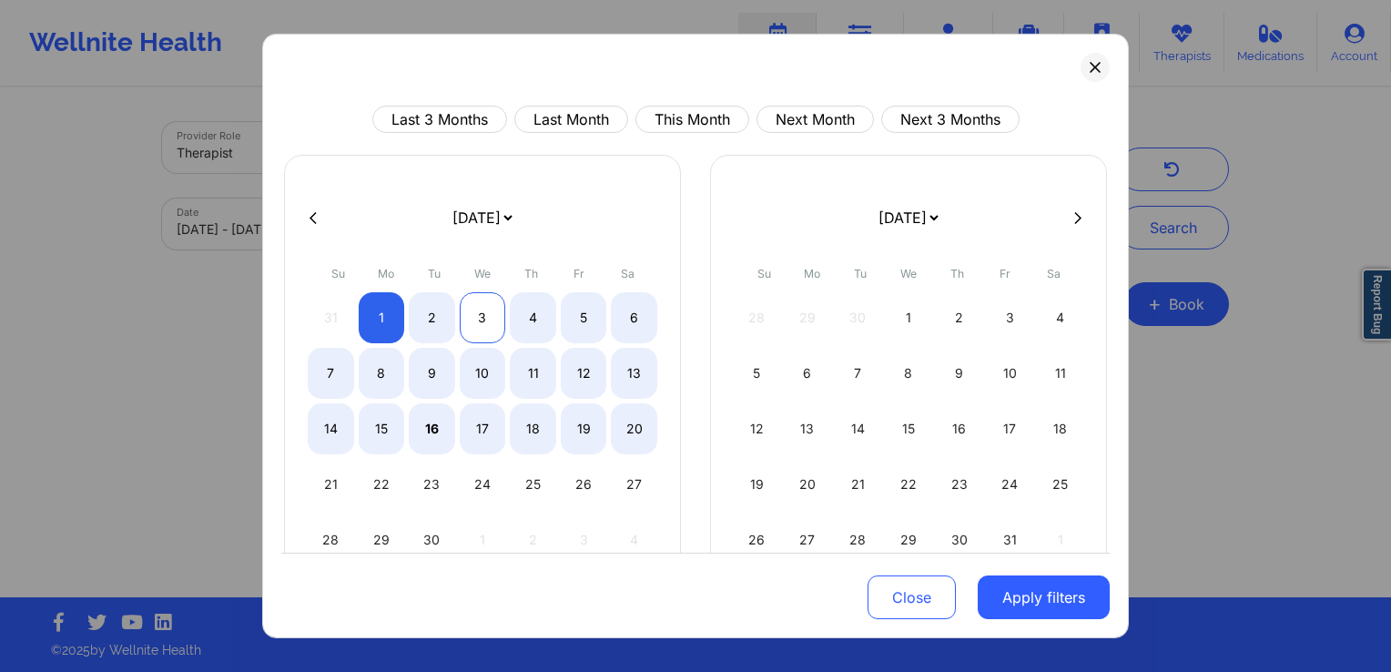
select select "2025-8"
select select "2025-9"
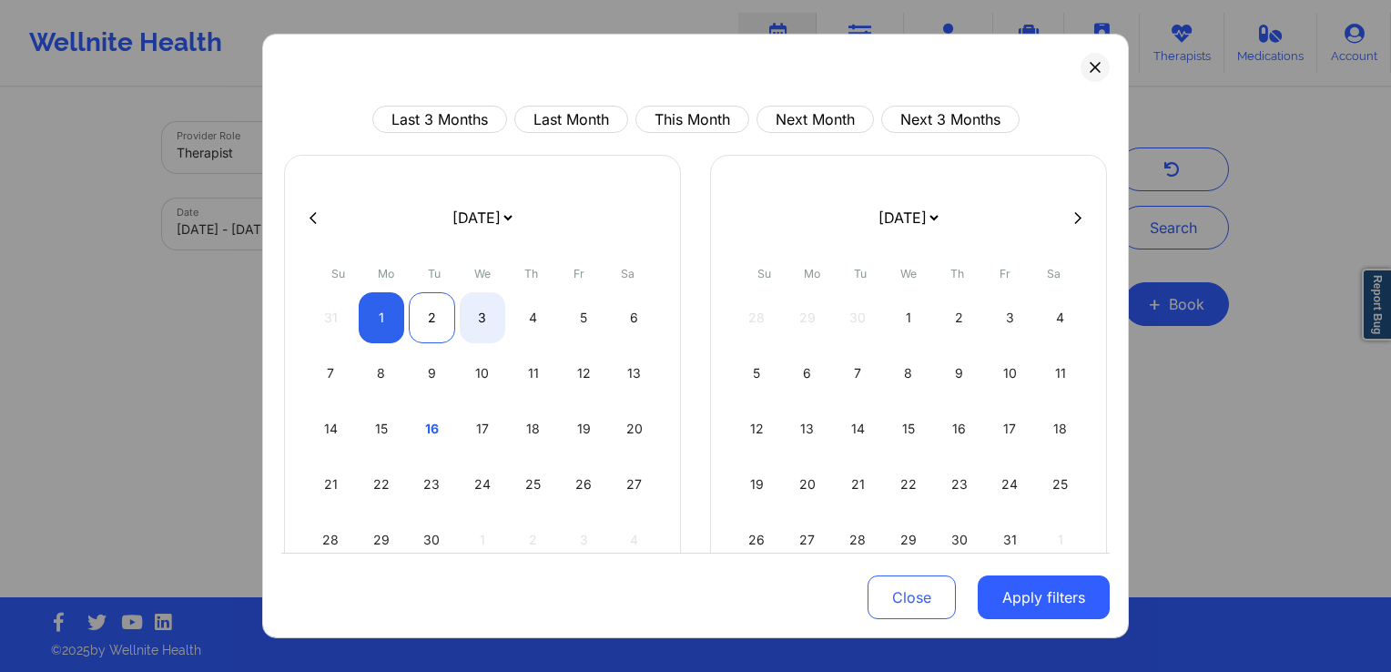
select select "2025-8"
select select "2025-9"
click at [431, 324] on div "2" at bounding box center [432, 317] width 46 height 51
select select "2025-8"
select select "2025-9"
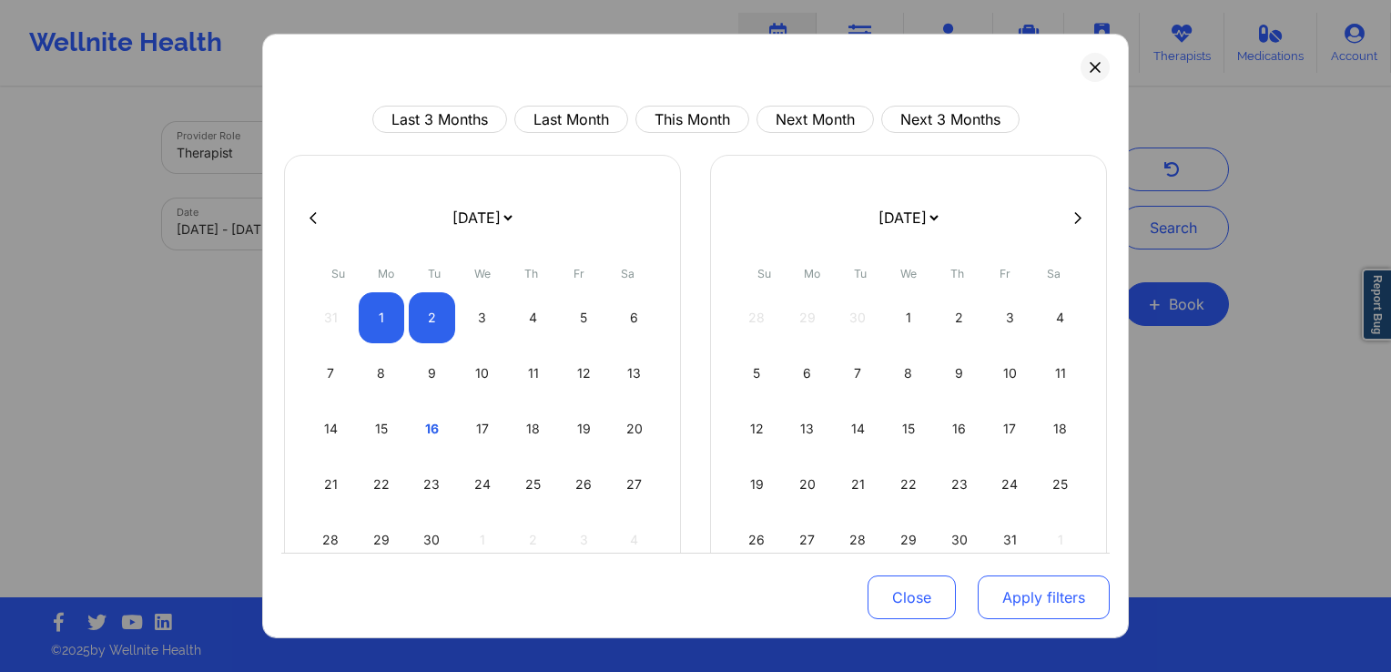
click at [1031, 591] on button "Apply filters" at bounding box center [1044, 597] width 132 height 44
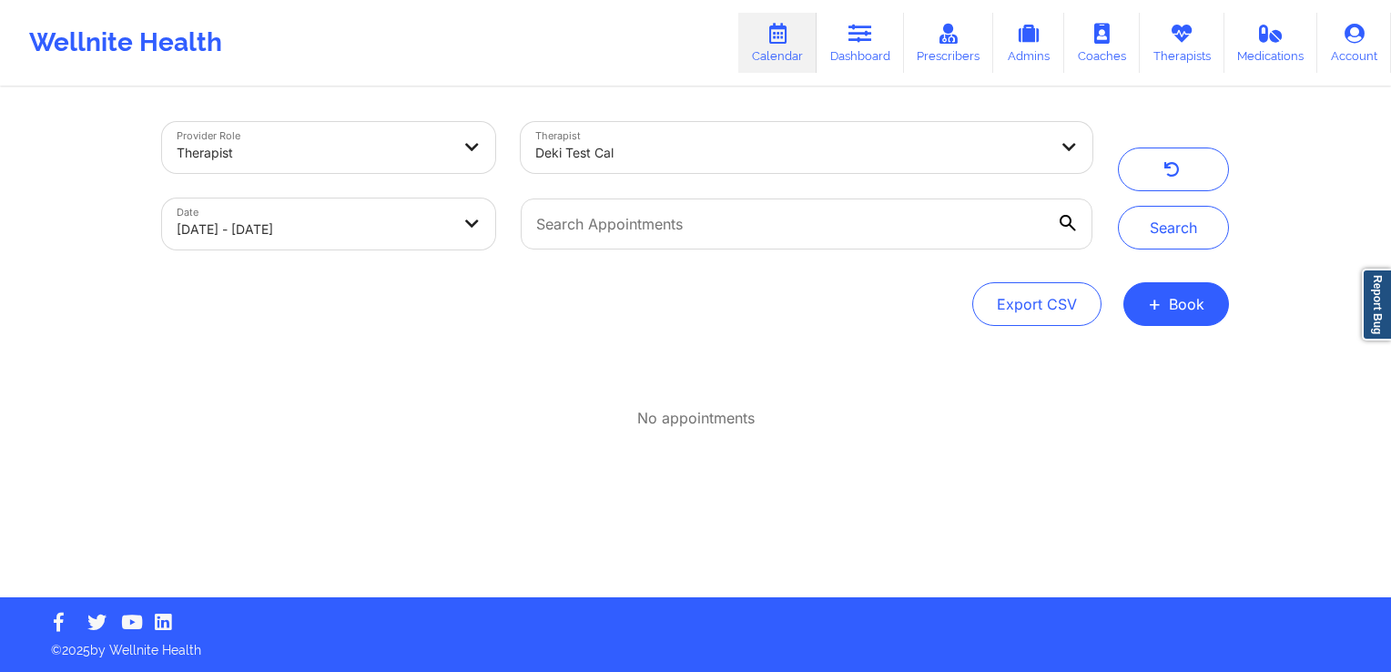
click at [490, 137] on div at bounding box center [474, 147] width 44 height 51
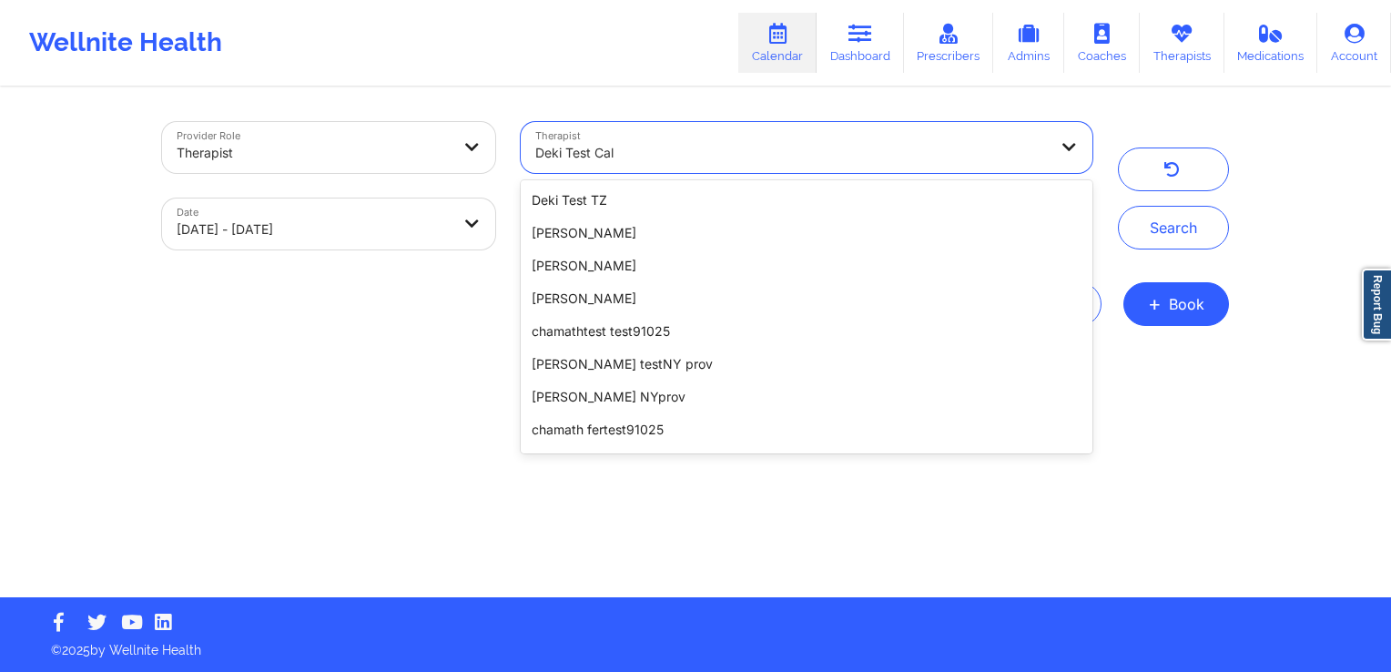
click at [687, 159] on div at bounding box center [791, 153] width 513 height 22
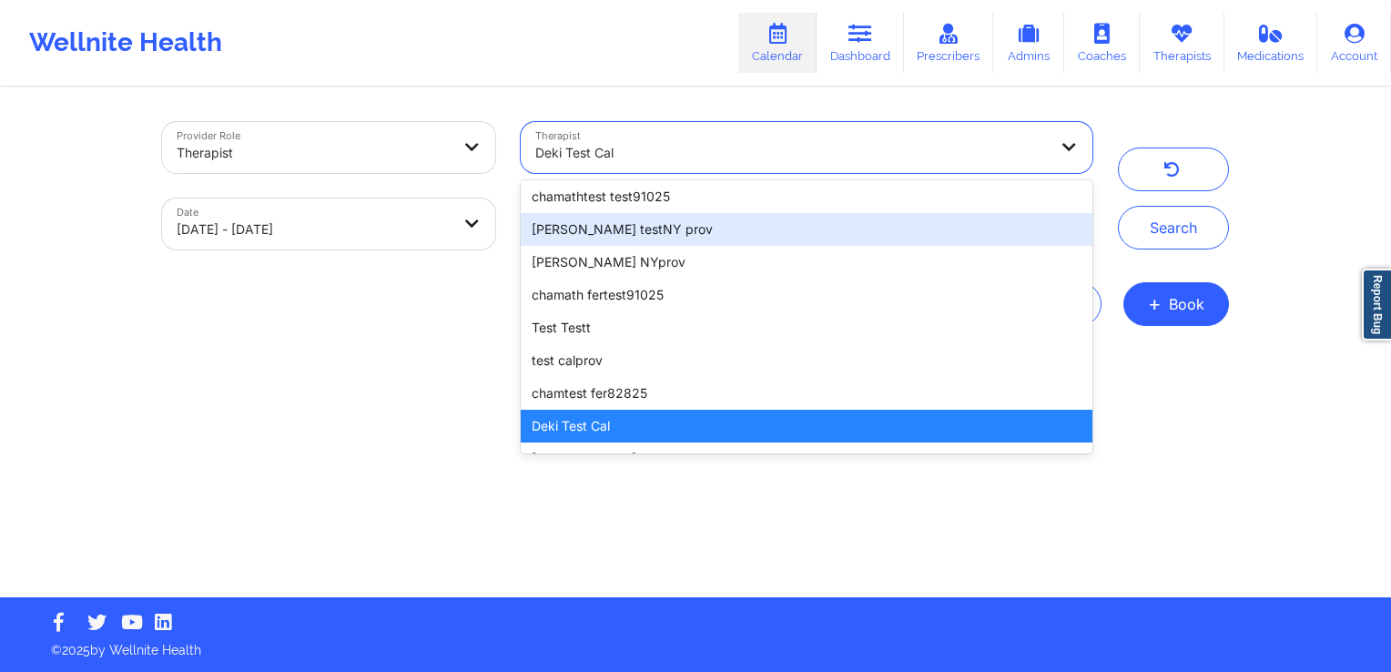
click at [423, 222] on body "Wellnite Health Calendar Dashboard Prescribers Admins Coaches Therapists Medica…" at bounding box center [695, 336] width 1391 height 672
select select "2025-8"
select select "2025-9"
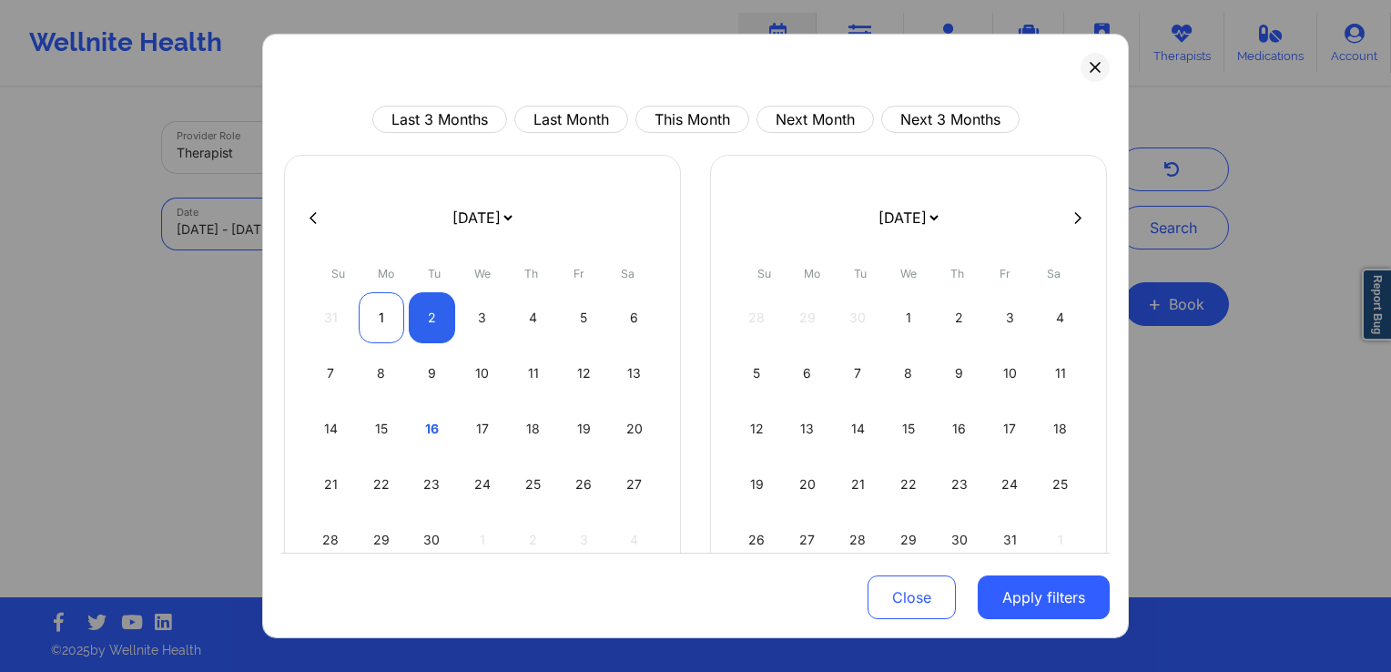
click at [385, 310] on div "1" at bounding box center [382, 317] width 46 height 51
select select "2025-8"
select select "2025-9"
click at [446, 309] on div "2" at bounding box center [432, 317] width 46 height 51
select select "2025-8"
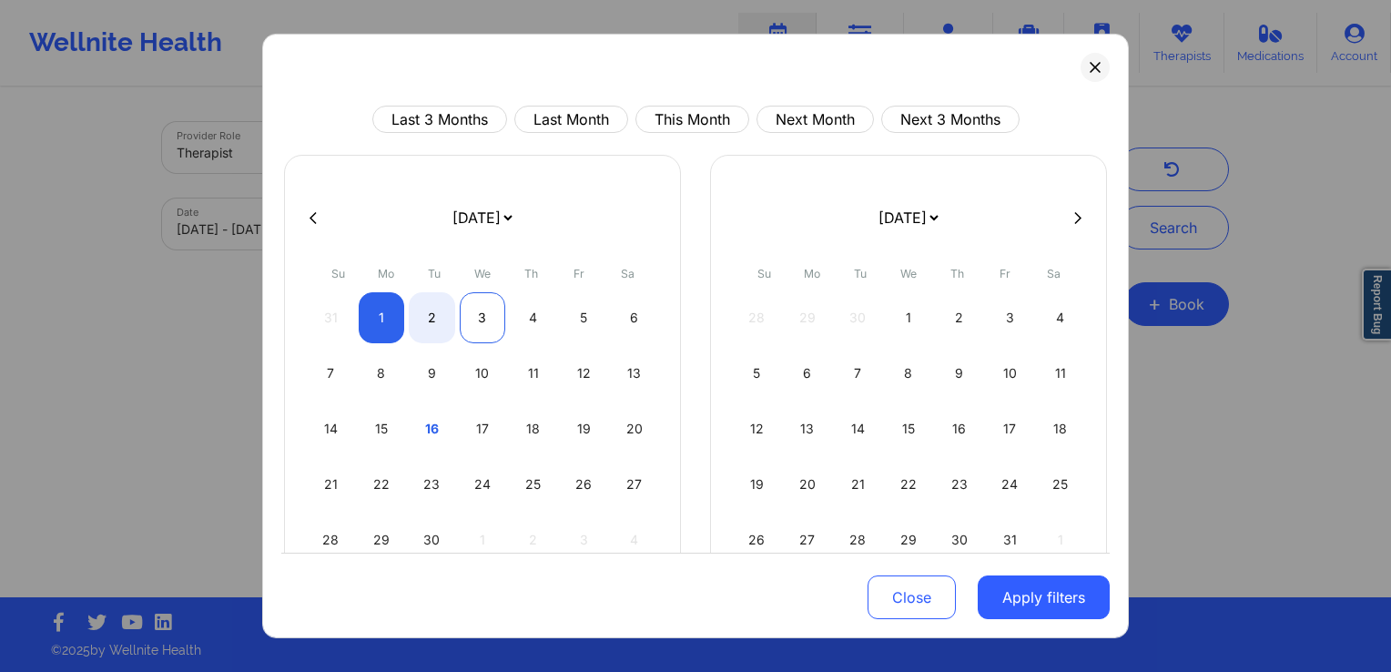
select select "2025-9"
click at [633, 375] on div "13" at bounding box center [634, 373] width 46 height 51
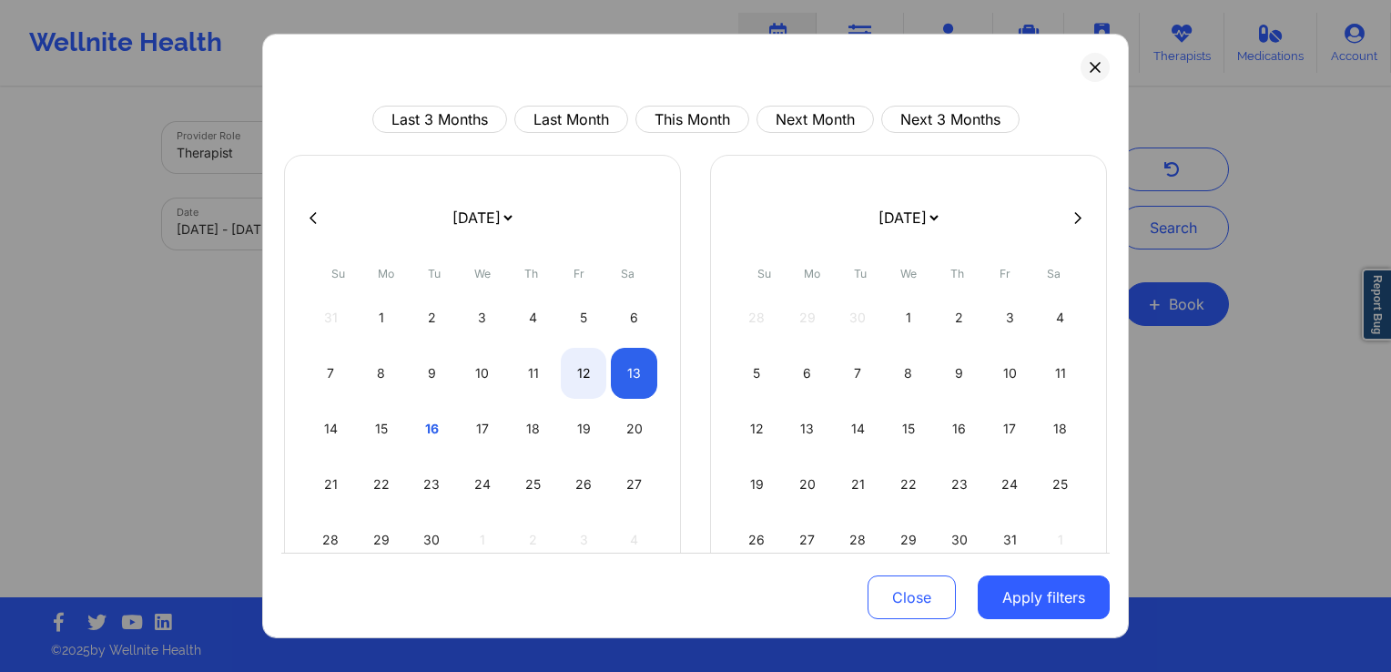
select select "2025-8"
select select "2025-9"
select select "2025-8"
select select "2025-9"
select select "2025-8"
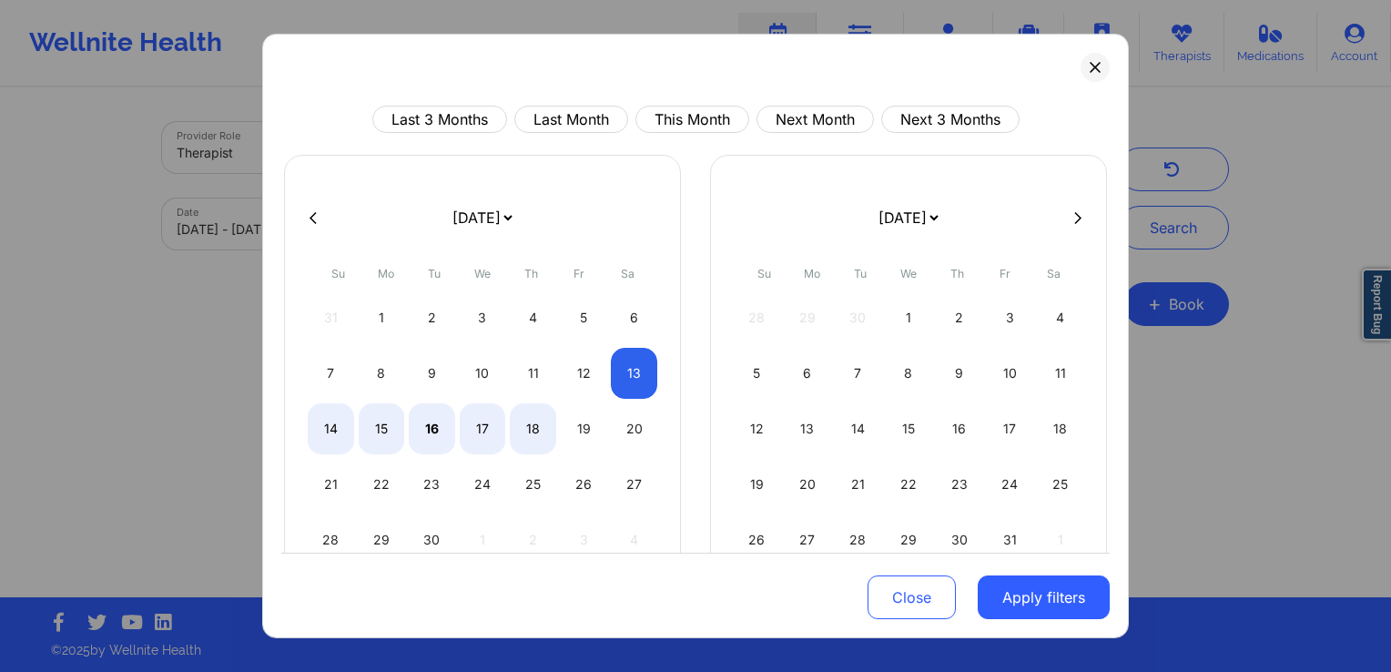
select select "2025-9"
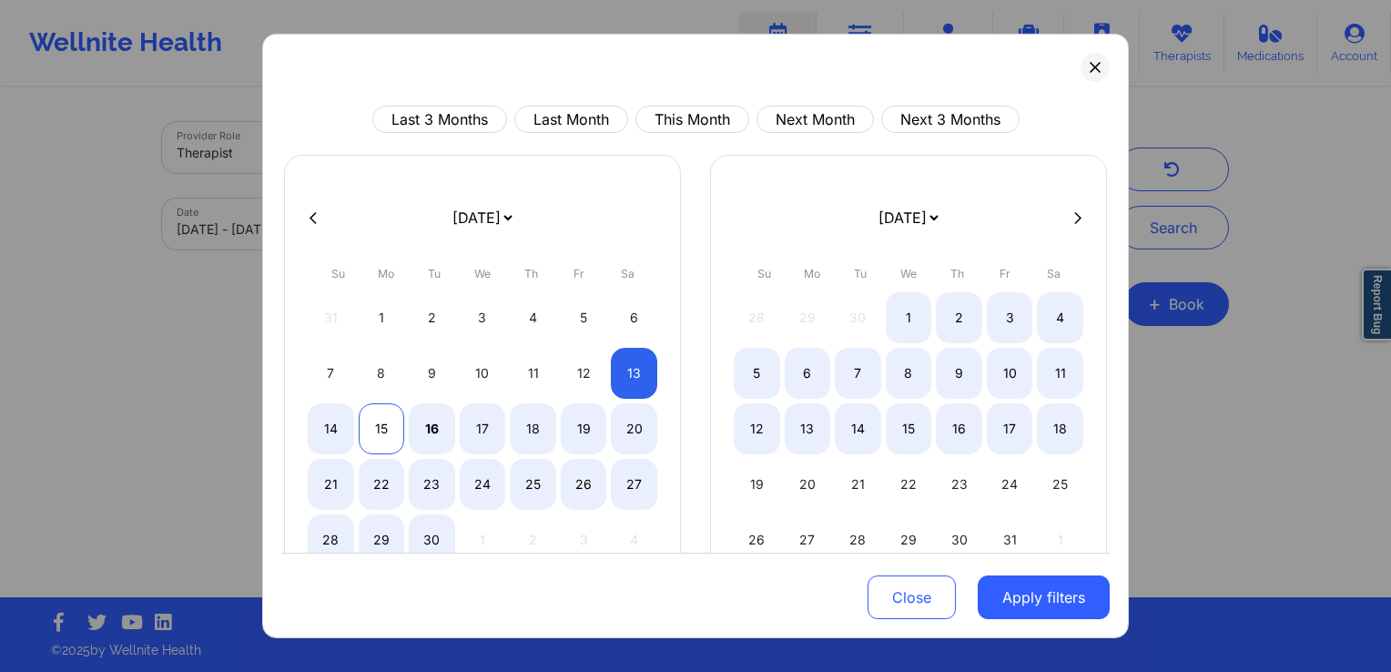
select select "2025-8"
select select "2025-9"
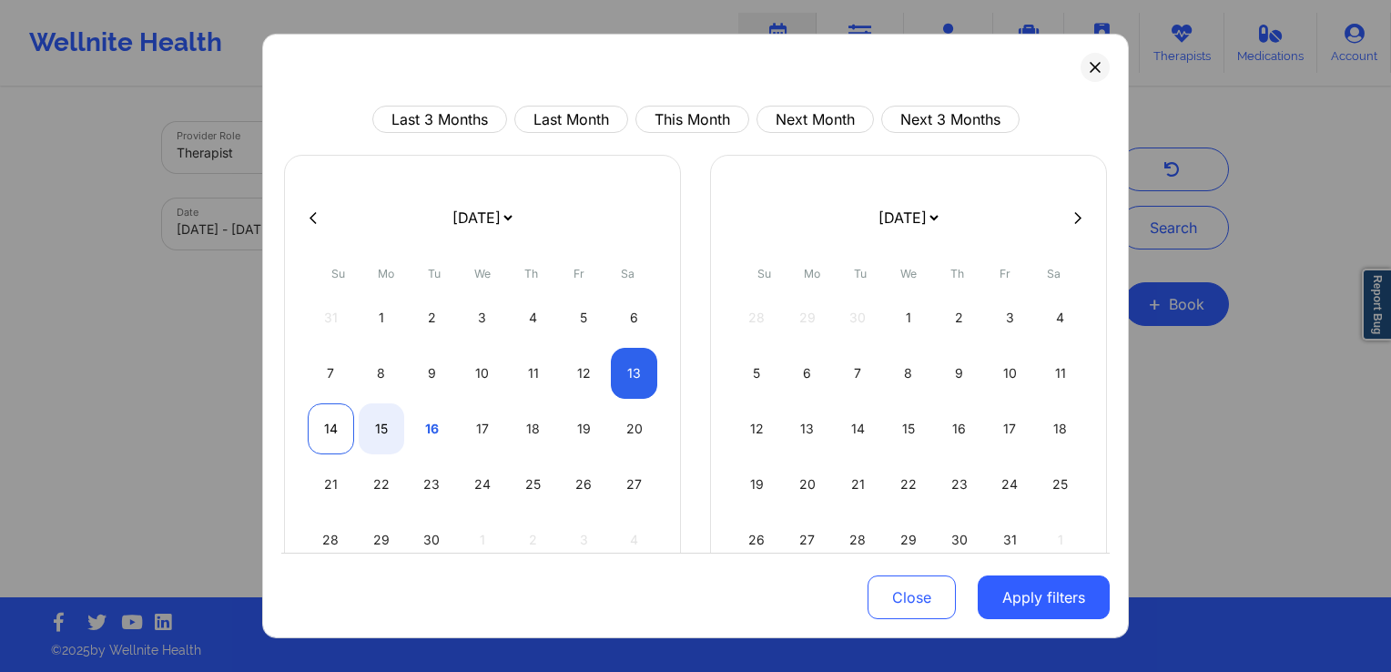
select select "2025-8"
select select "2025-9"
click at [328, 433] on div "14" at bounding box center [331, 428] width 46 height 51
select select "2025-8"
select select "2025-9"
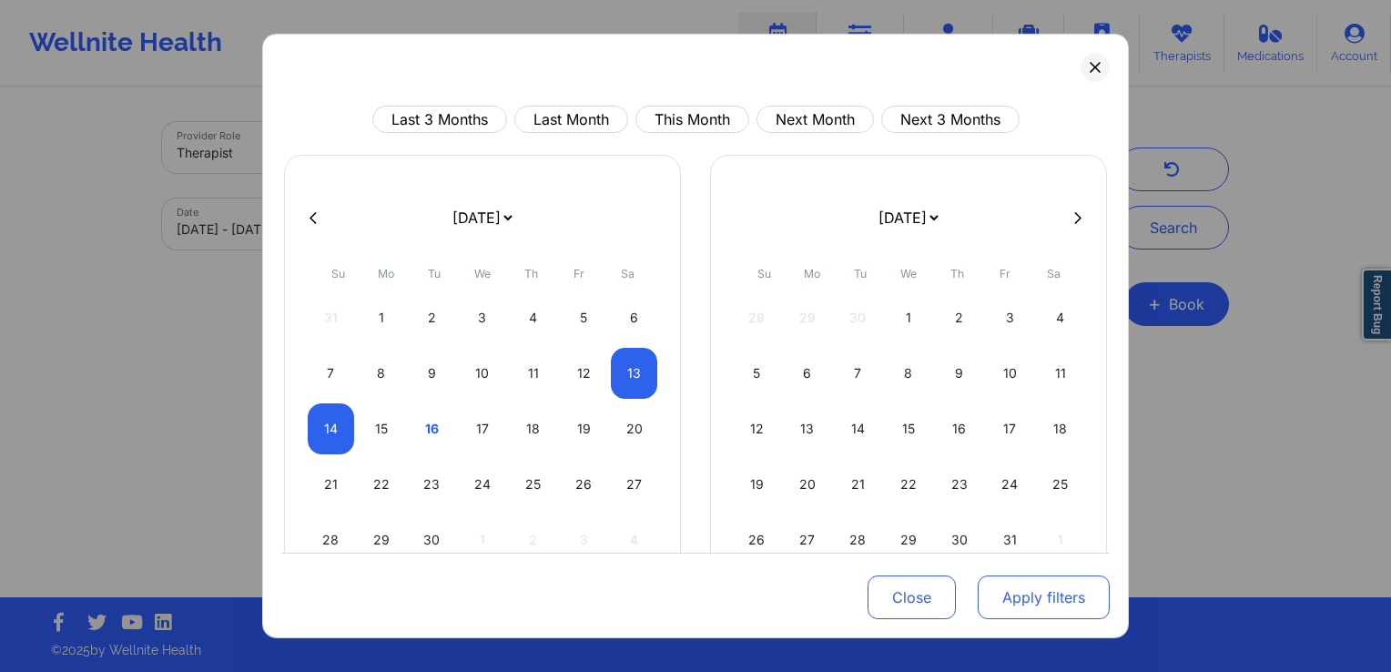
click at [996, 606] on button "Apply filters" at bounding box center [1044, 597] width 132 height 44
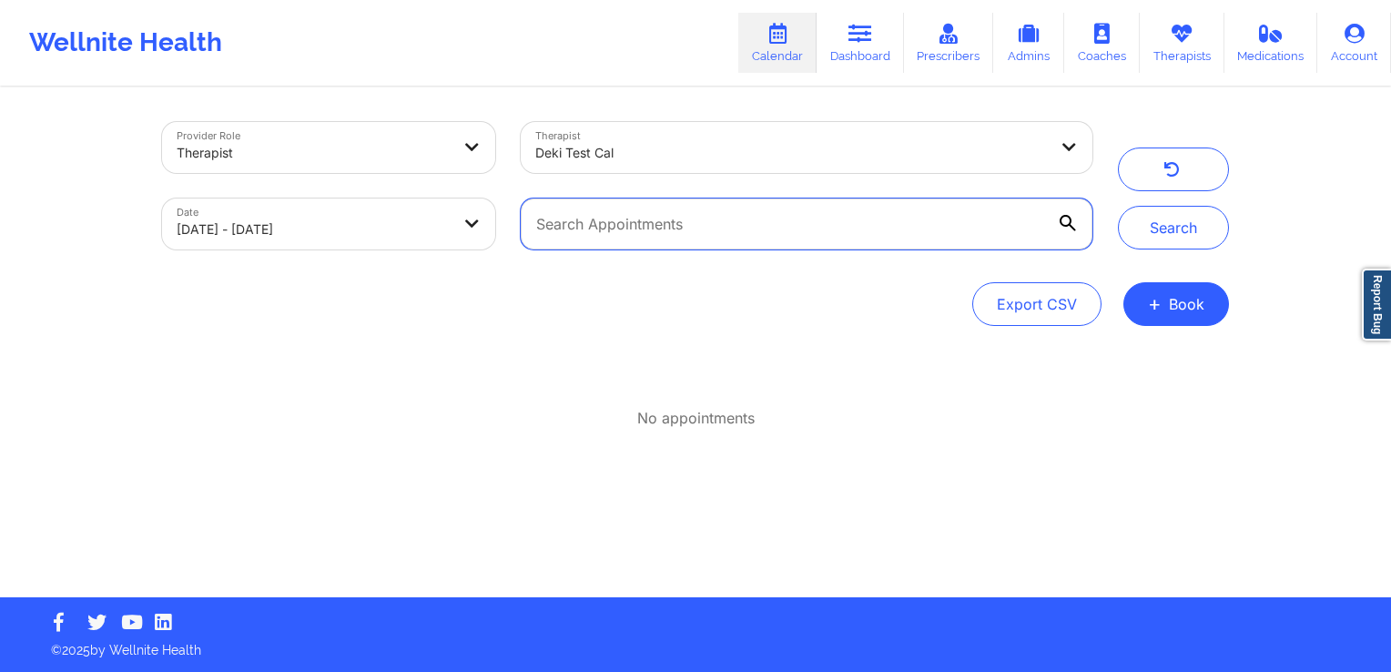
click at [715, 224] on input "text" at bounding box center [807, 224] width 572 height 51
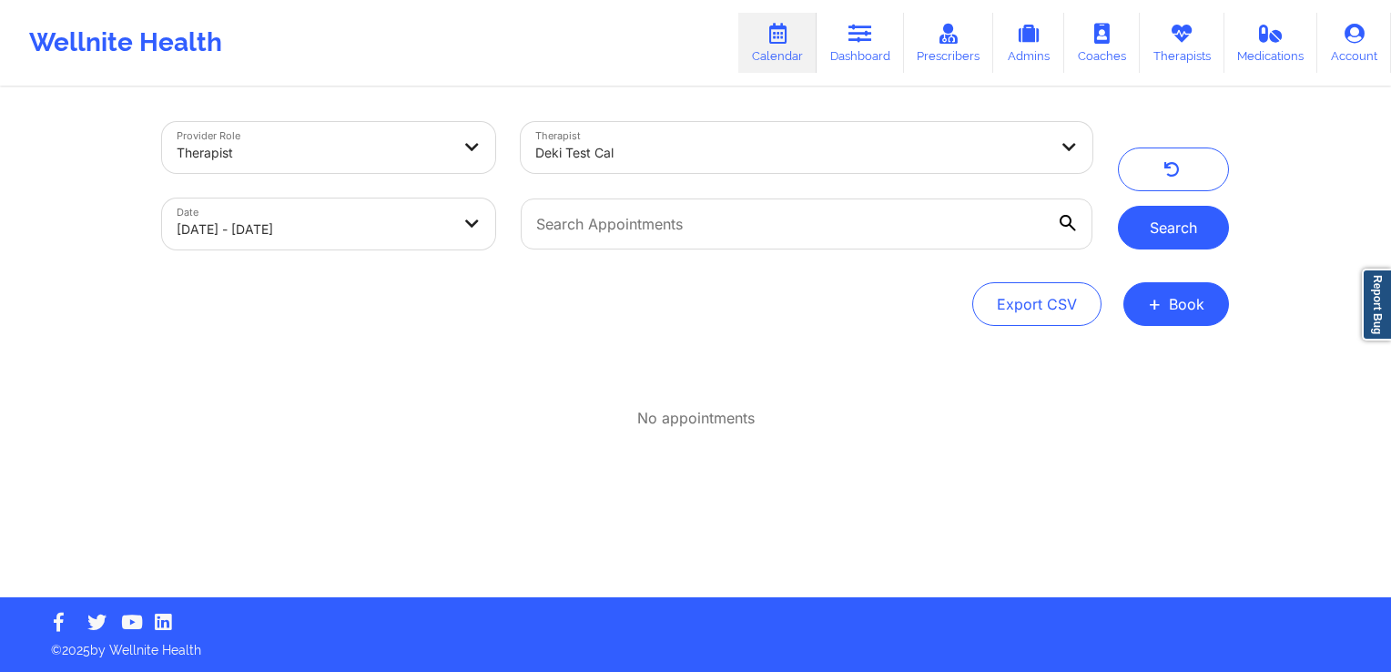
click at [1206, 241] on button "Search" at bounding box center [1173, 228] width 111 height 44
click at [1201, 235] on button "Search" at bounding box center [1173, 228] width 111 height 44
click at [743, 150] on div at bounding box center [791, 153] width 513 height 22
click at [293, 365] on div "No appointments" at bounding box center [695, 395] width 1067 height 66
click at [344, 218] on body "Wellnite Health Calendar Dashboard Prescribers Admins Coaches Therapists Medica…" at bounding box center [695, 336] width 1391 height 672
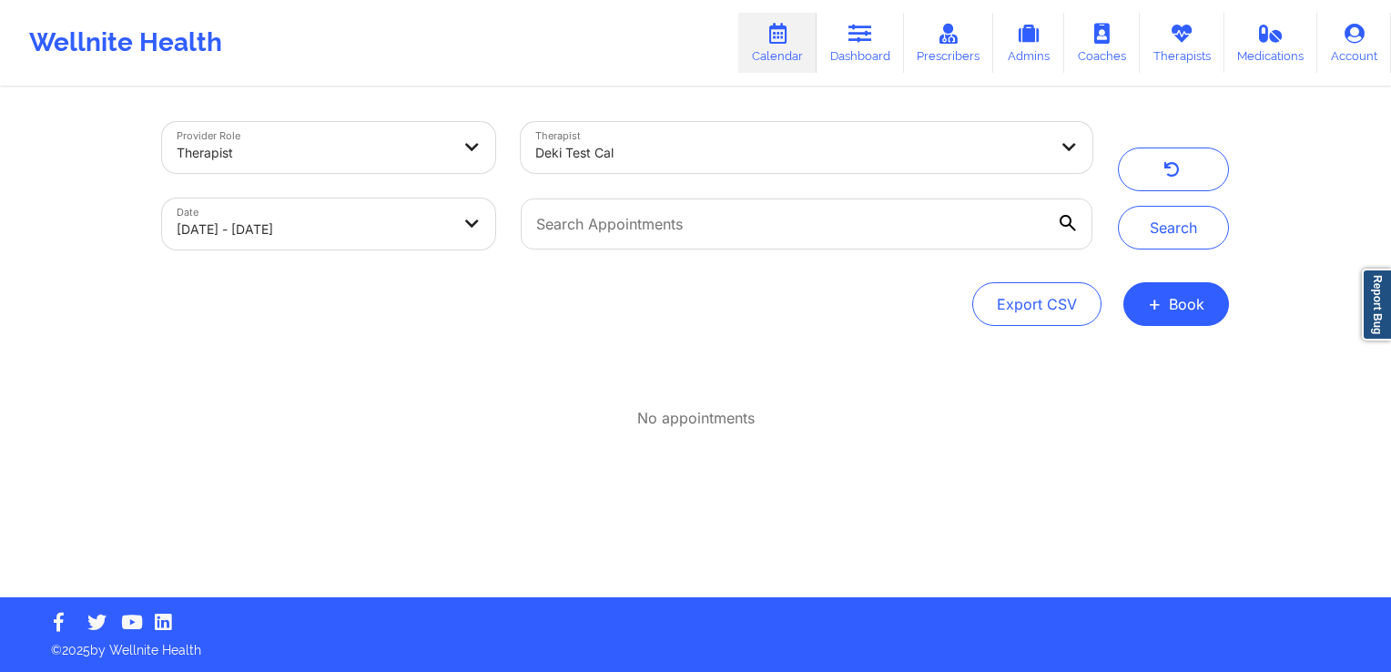
select select "2025-8"
select select "2025-9"
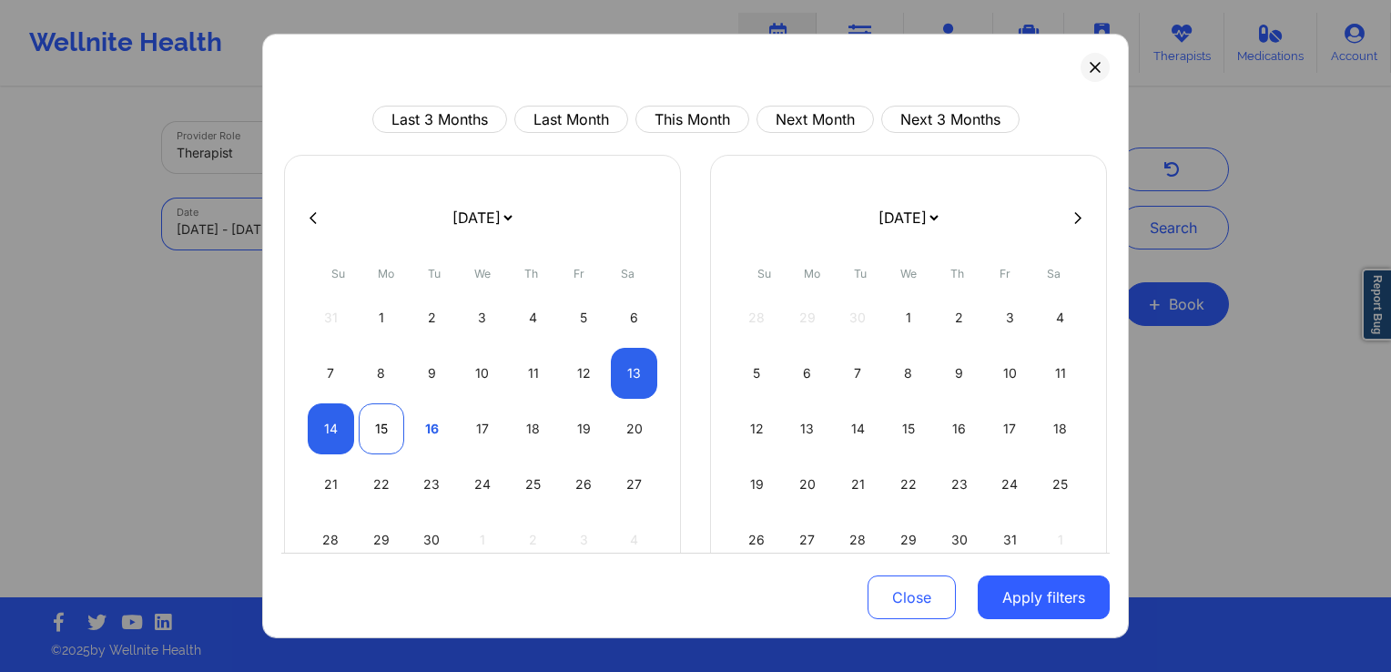
click at [384, 411] on div "15" at bounding box center [382, 428] width 46 height 51
select select "2025-8"
select select "2025-9"
select select "2025-8"
select select "2025-9"
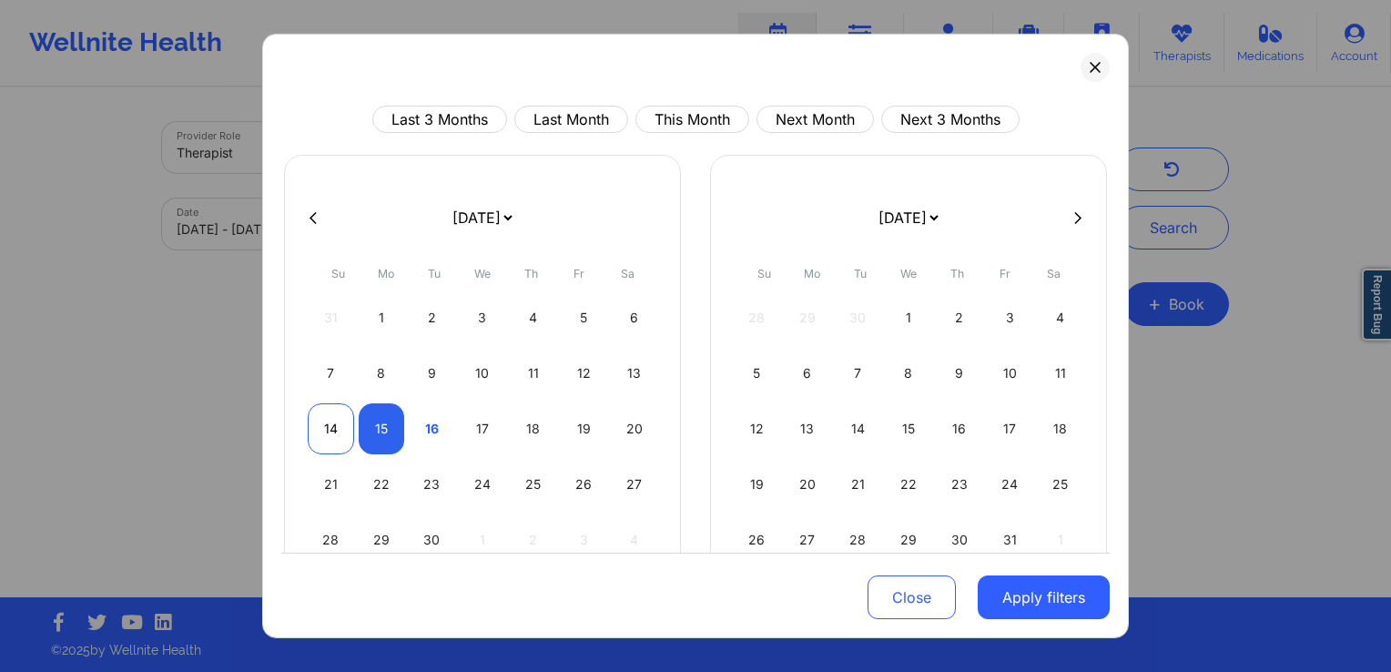
select select "2025-8"
select select "2025-9"
click at [331, 417] on div "14" at bounding box center [331, 428] width 46 height 51
select select "2025-8"
select select "2025-9"
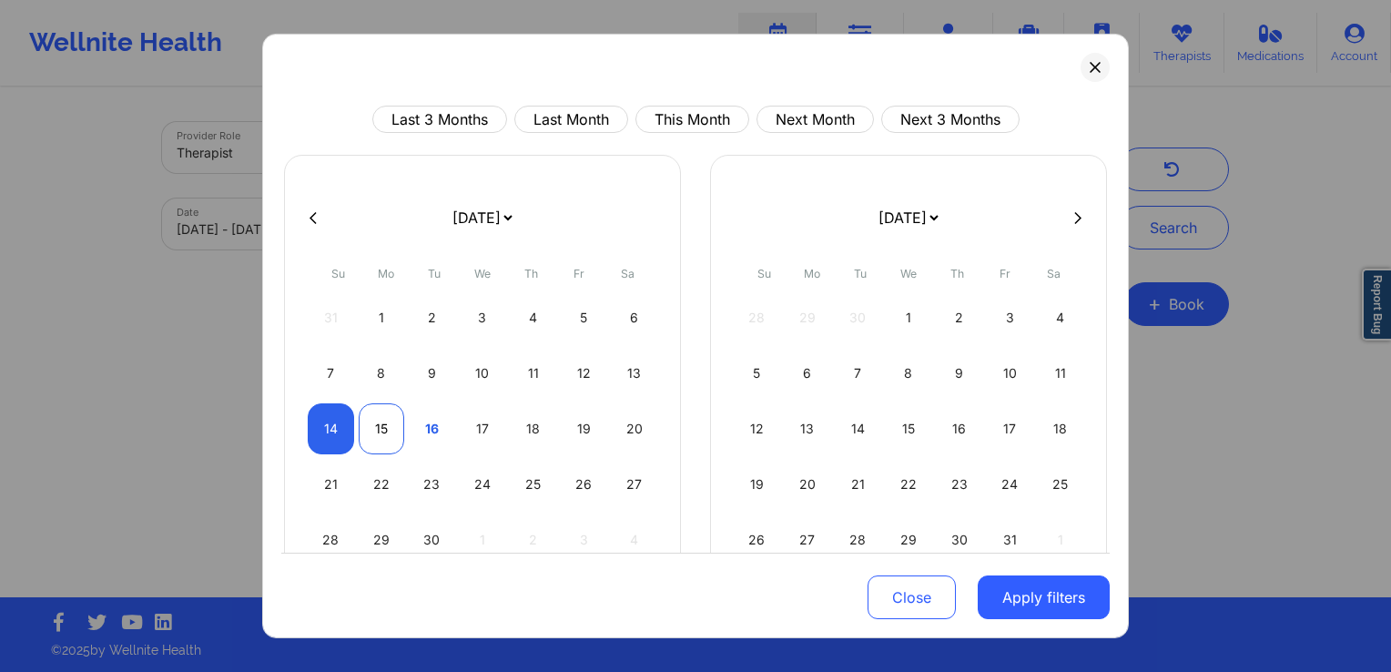
select select "2025-8"
select select "2025-9"
click at [377, 423] on div "15" at bounding box center [382, 428] width 46 height 51
select select "2025-8"
select select "2025-9"
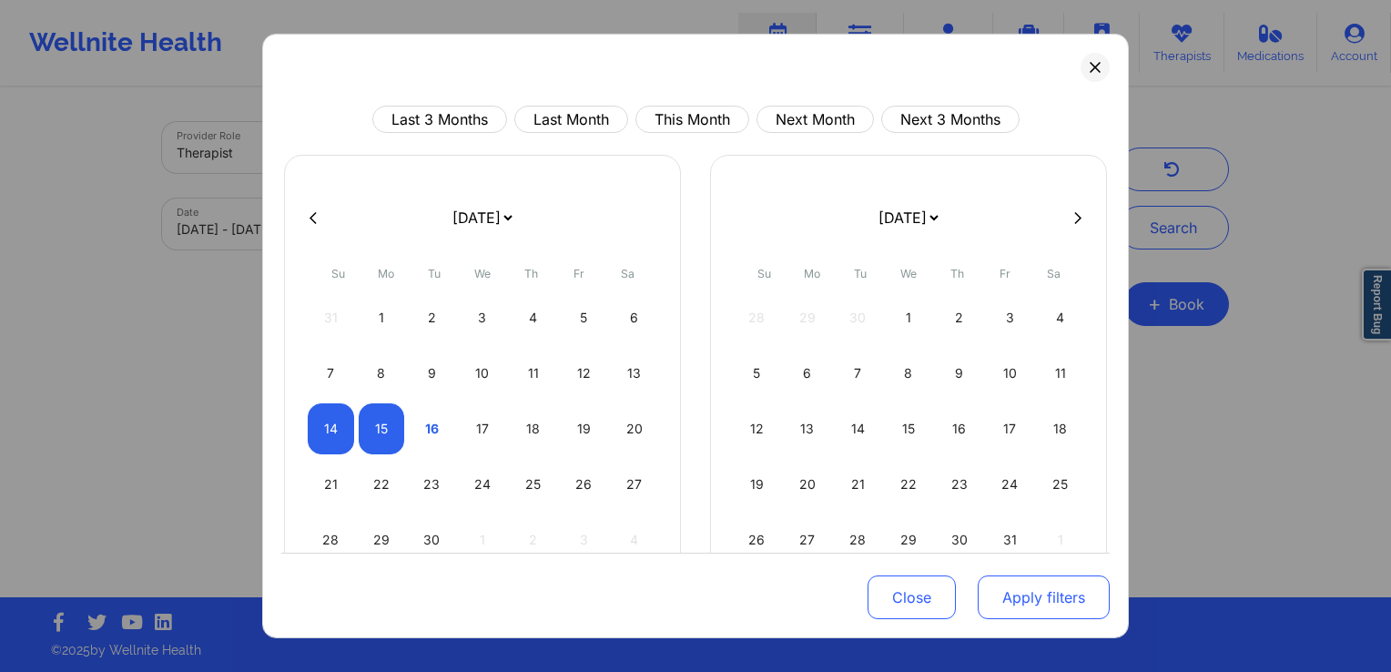
click at [1045, 607] on button "Apply filters" at bounding box center [1044, 597] width 132 height 44
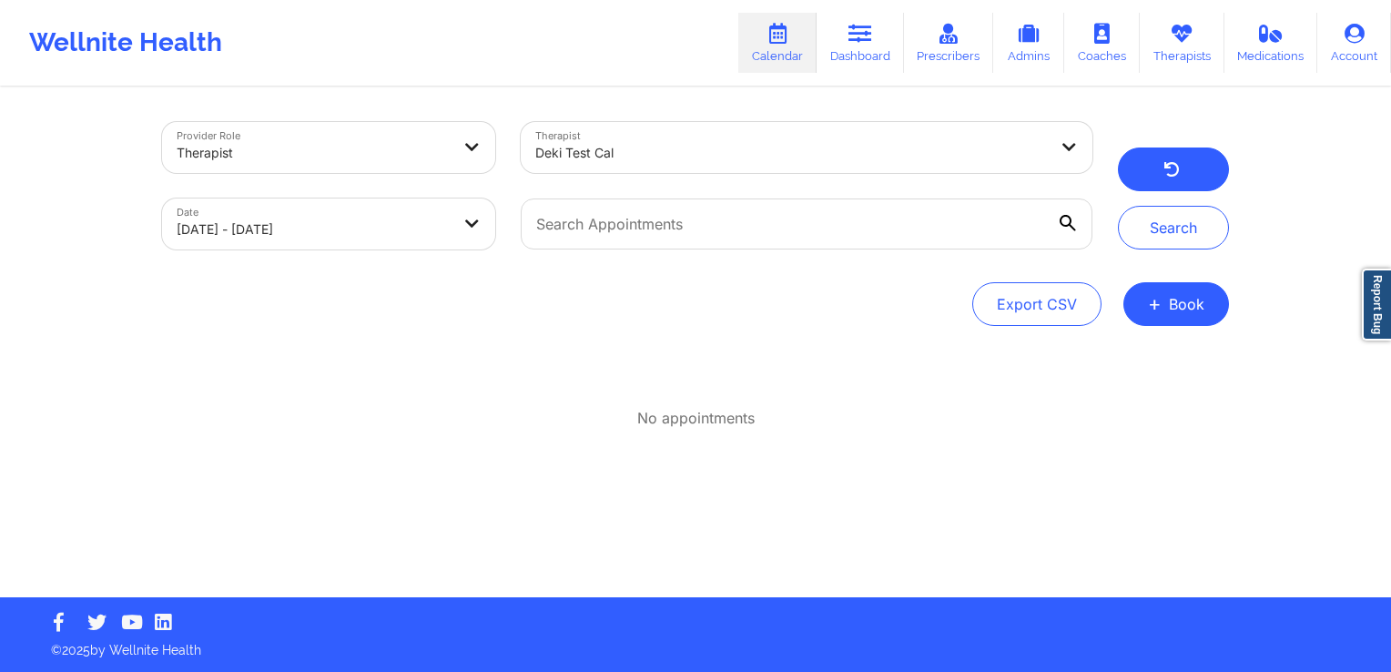
click at [1184, 162] on button "button" at bounding box center [1173, 170] width 111 height 44
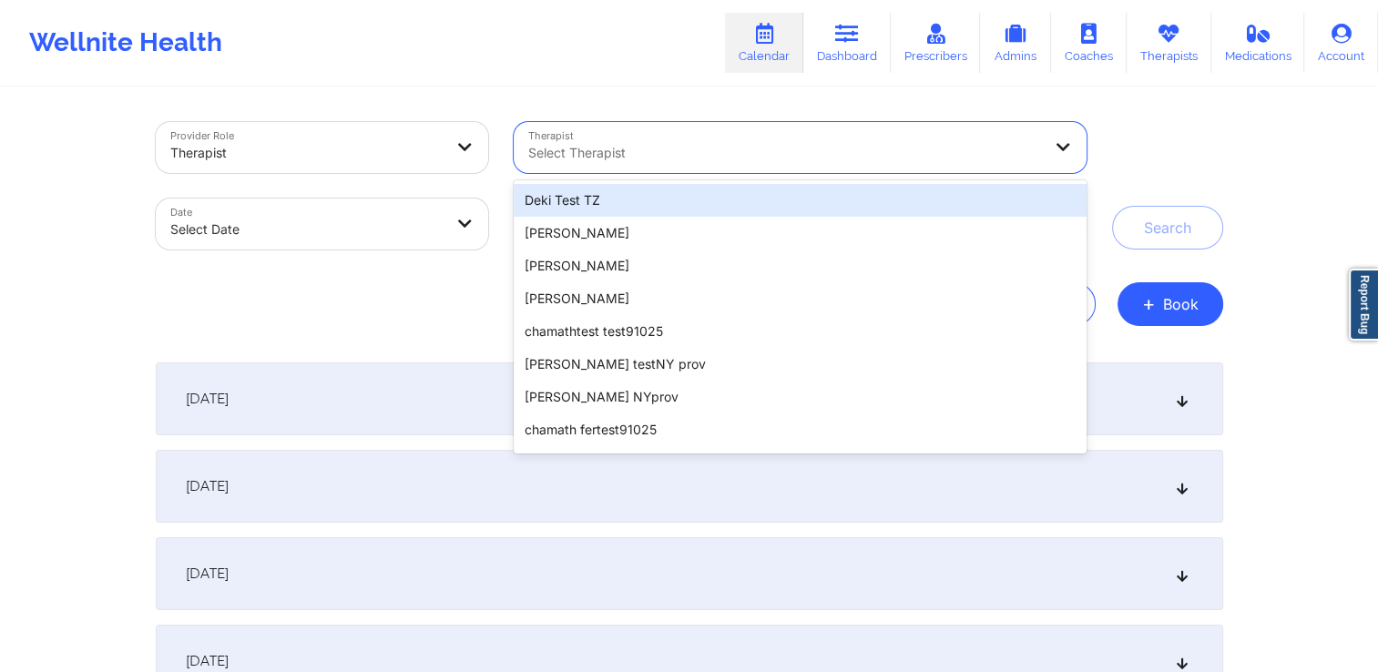
click at [550, 158] on div at bounding box center [784, 153] width 513 height 22
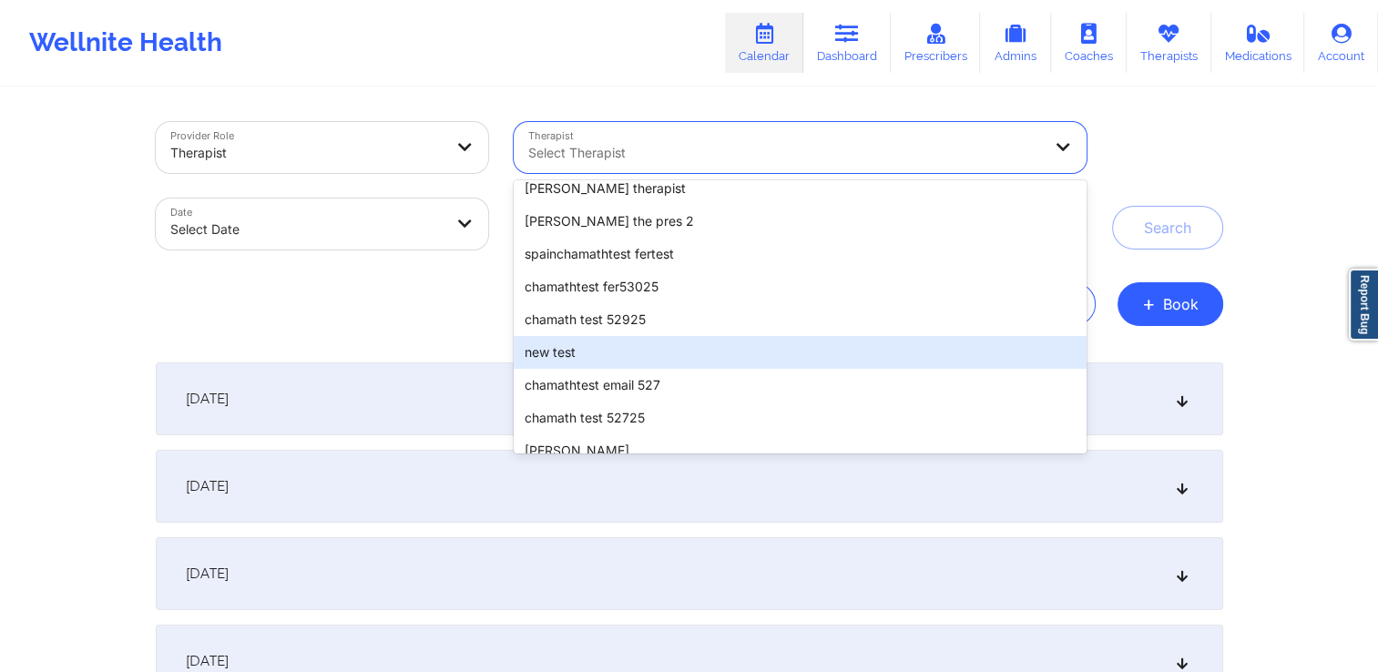
scroll to position [1002, 0]
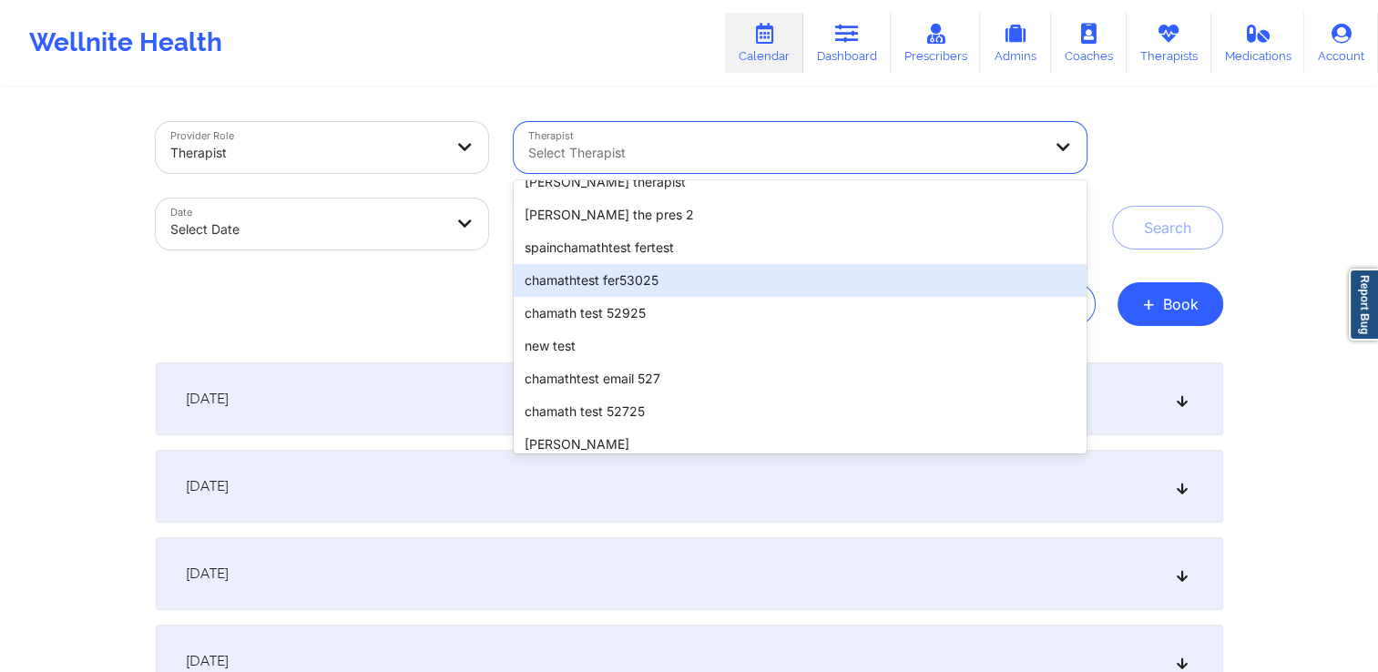
click at [596, 290] on div "chamathtest fer53025" at bounding box center [800, 280] width 572 height 33
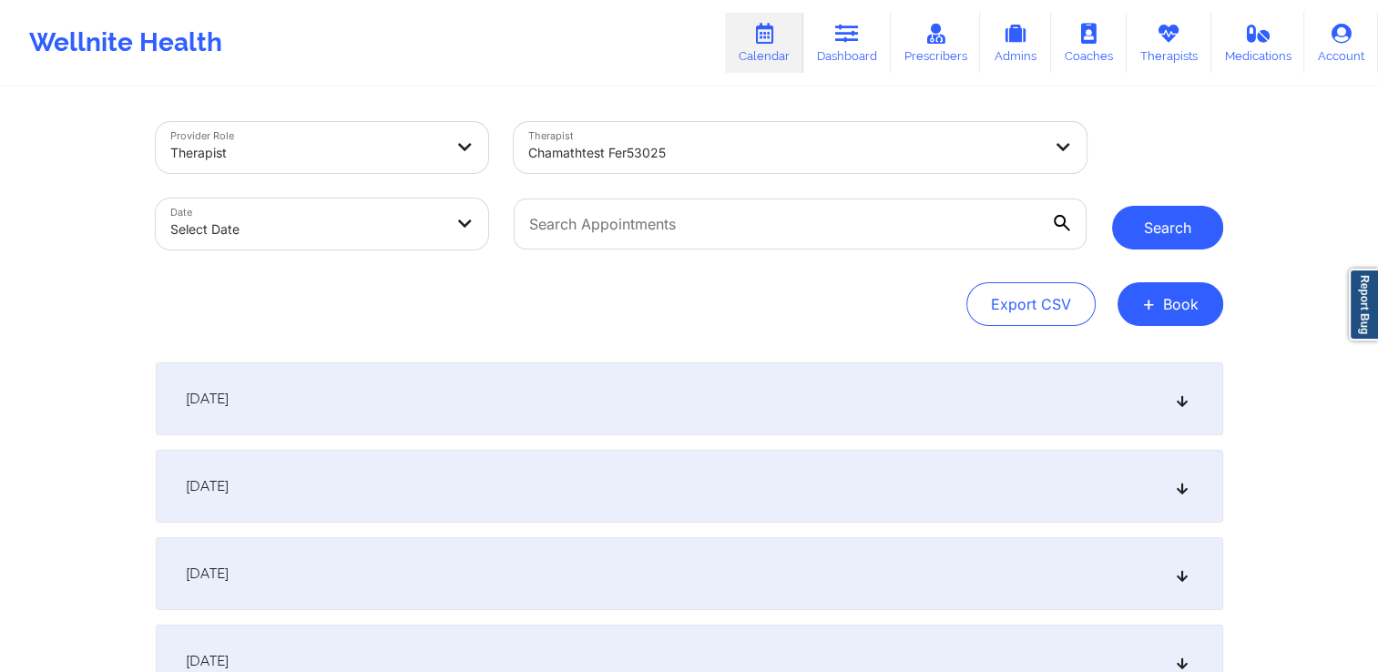
click at [1149, 242] on button "Search" at bounding box center [1167, 228] width 111 height 44
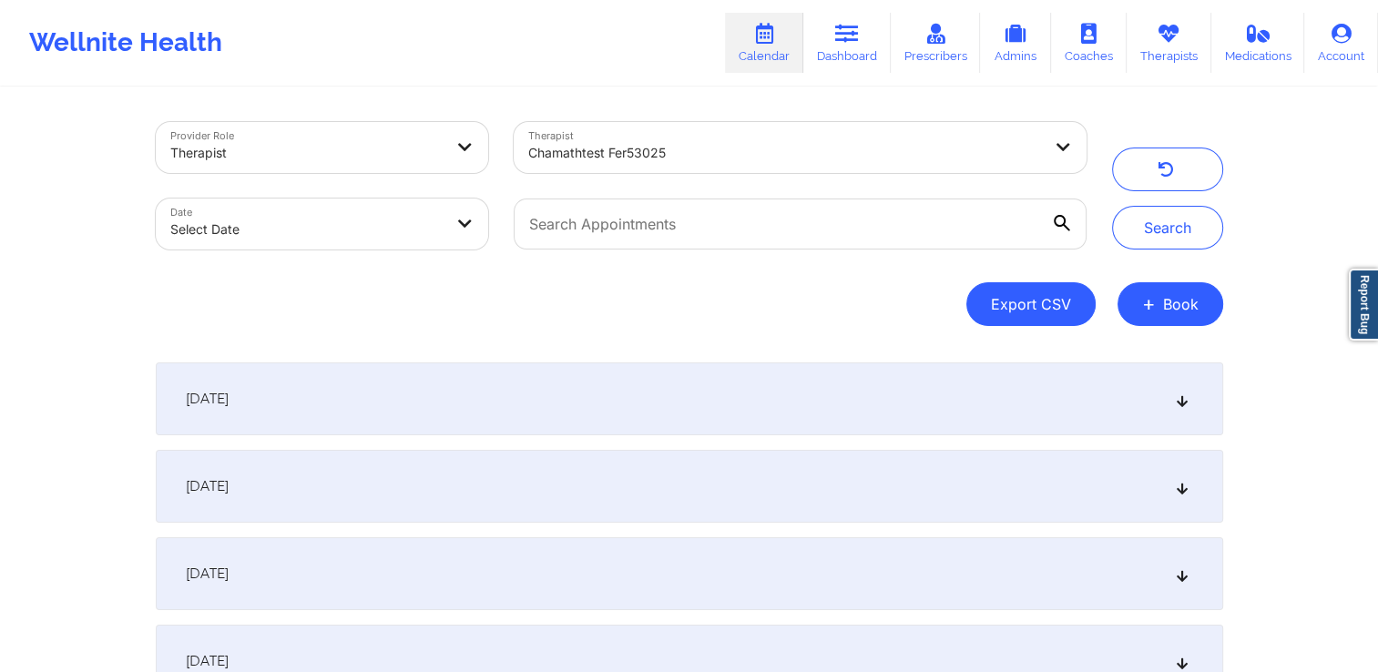
click at [1027, 294] on button "Export CSV" at bounding box center [1030, 304] width 129 height 44
select select "2025-7"
select select "2025-8"
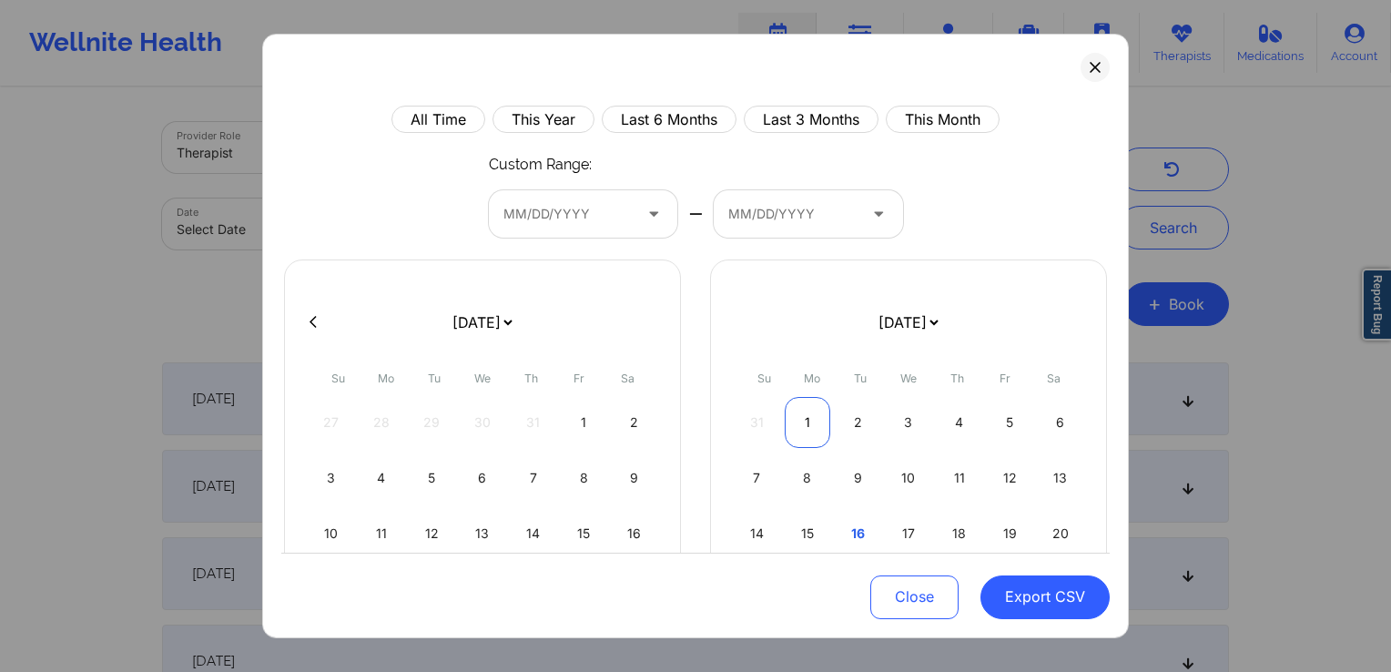
click at [798, 424] on div "1" at bounding box center [808, 422] width 46 height 51
select select "2025-7"
select select "2025-8"
select select "2025-7"
select select "2025-8"
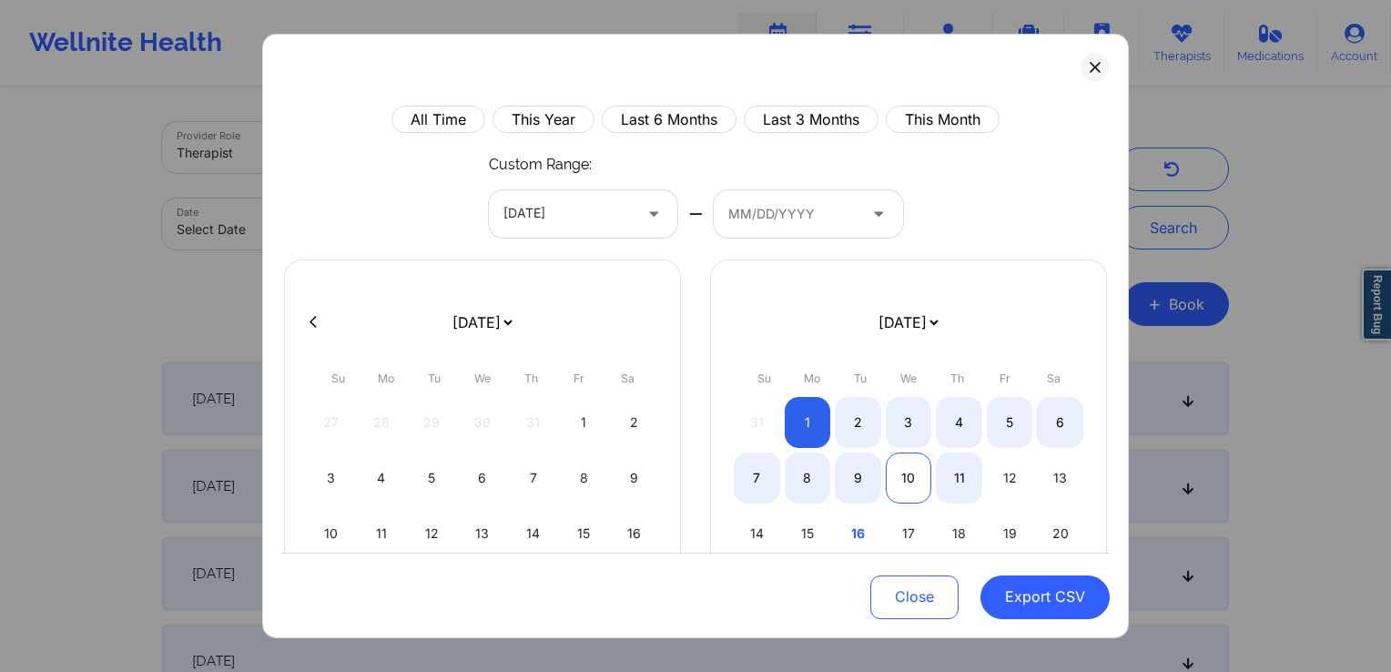
select select "2025-7"
select select "2025-8"
select select "2025-7"
select select "2025-8"
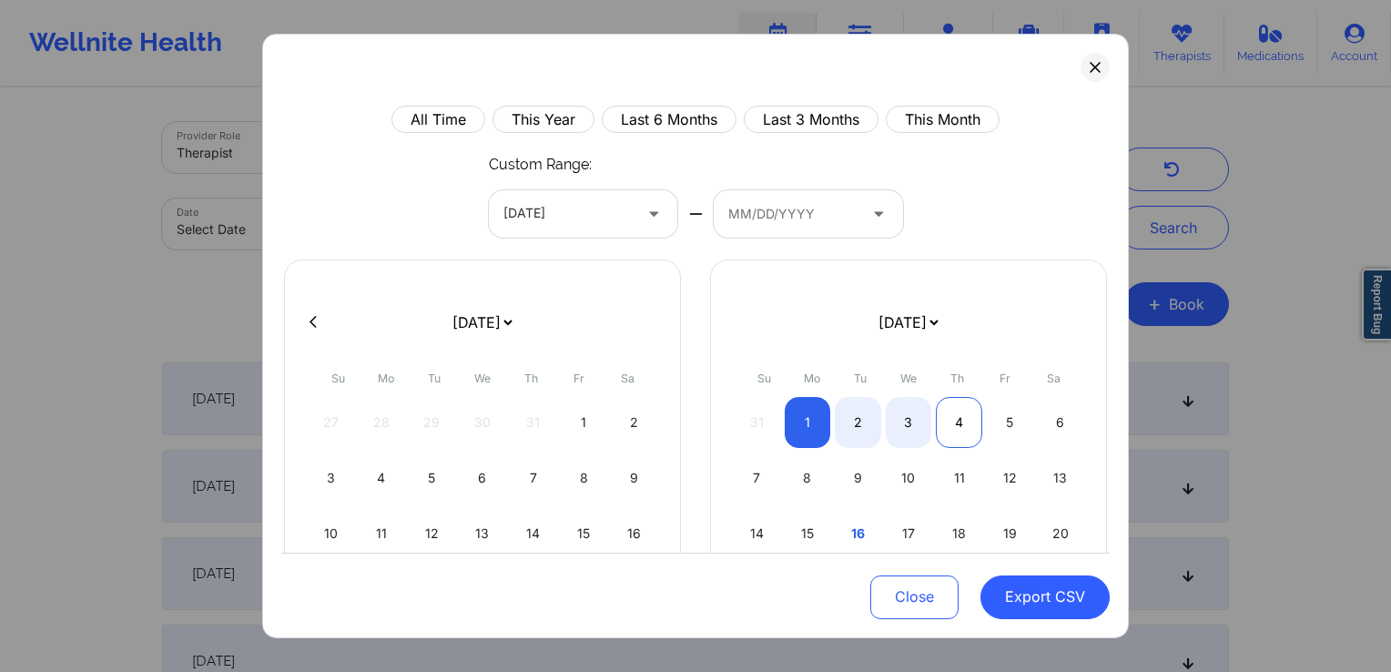
click at [947, 437] on div "4" at bounding box center [959, 422] width 46 height 51
select select "2025-7"
select select "2025-8"
click at [1034, 588] on button "Export CSV" at bounding box center [1045, 597] width 129 height 44
select select "2025-7"
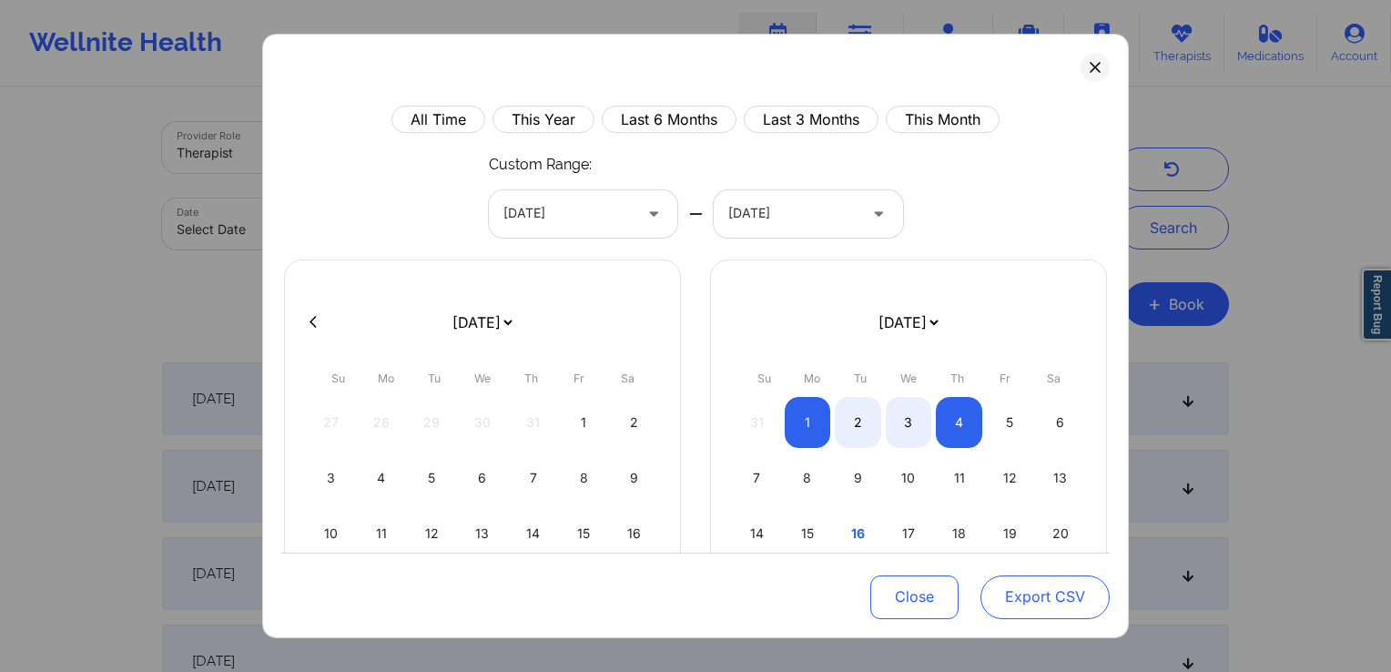
select select "2025-8"
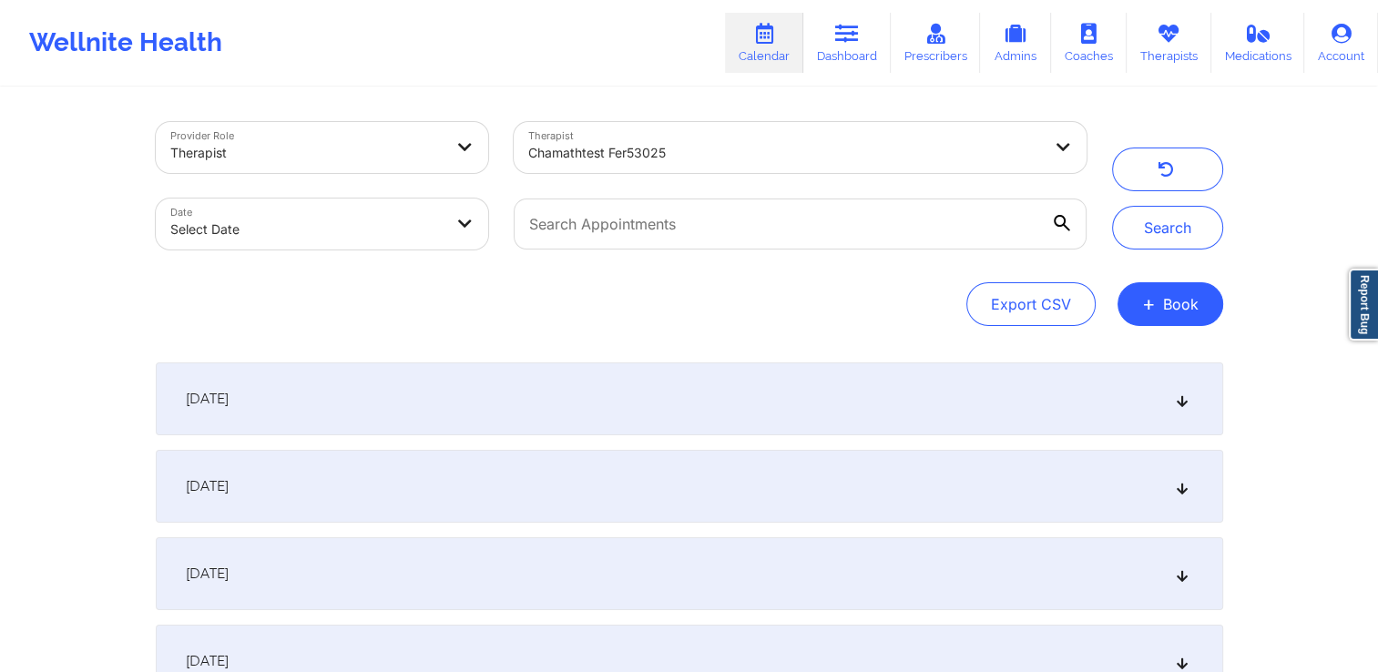
click at [648, 290] on div "Export CSV + Book" at bounding box center [689, 304] width 1067 height 44
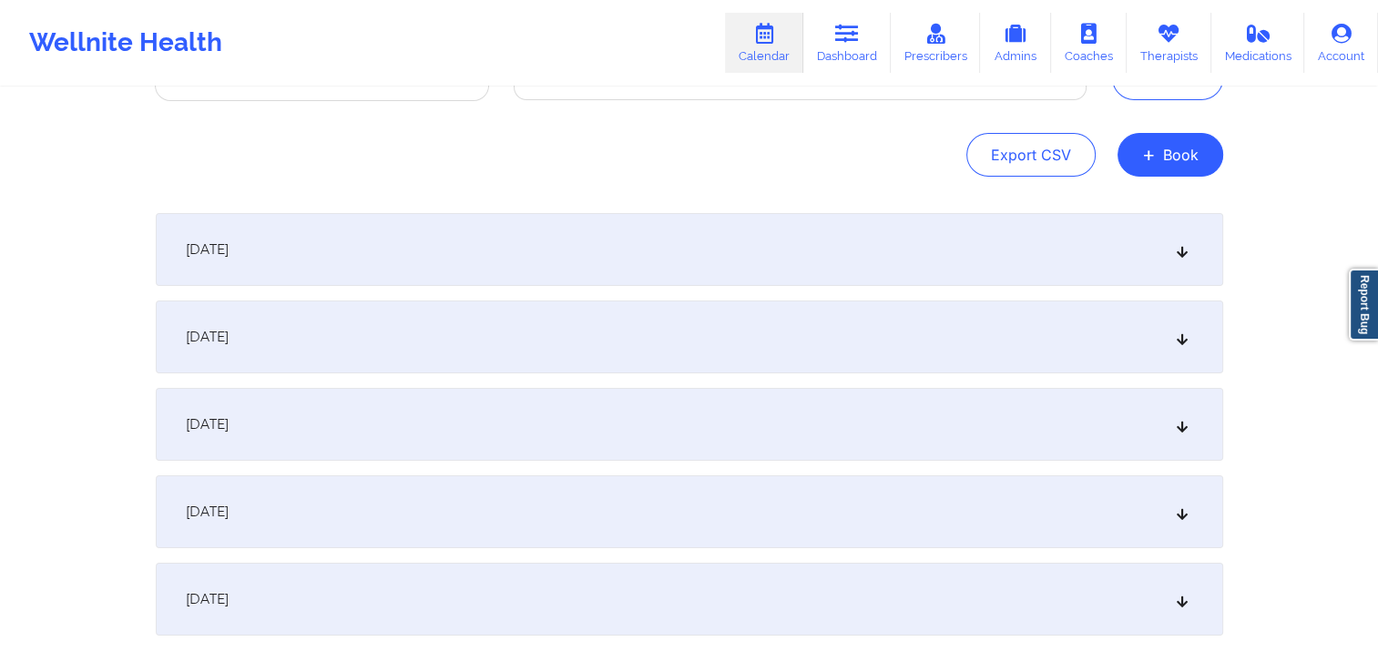
scroll to position [182, 0]
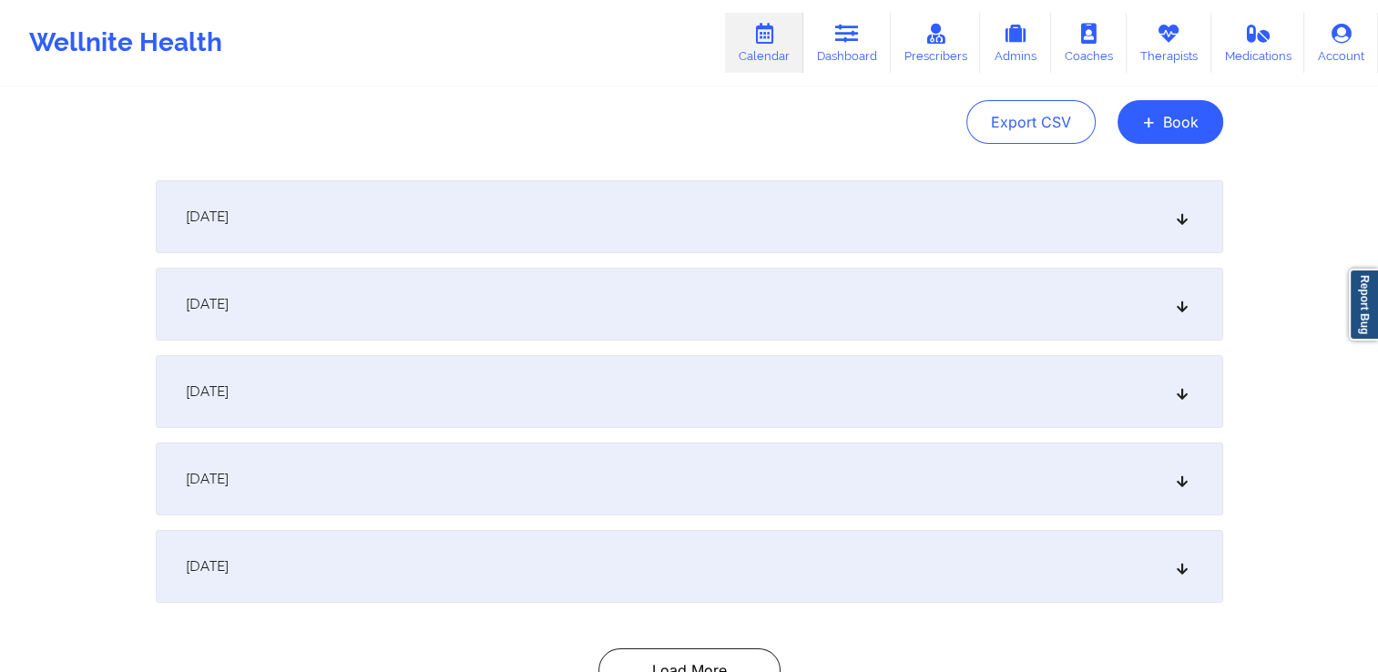
click at [1180, 221] on icon at bounding box center [1181, 216] width 15 height 13
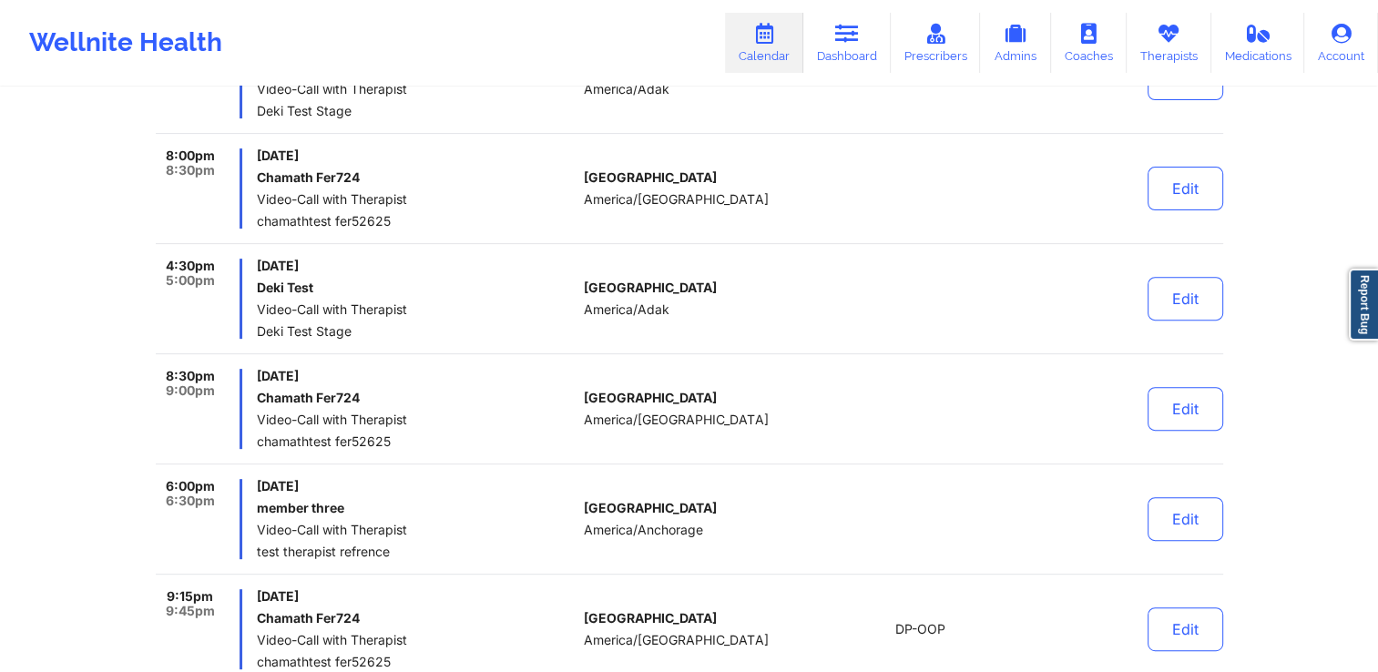
scroll to position [637, 0]
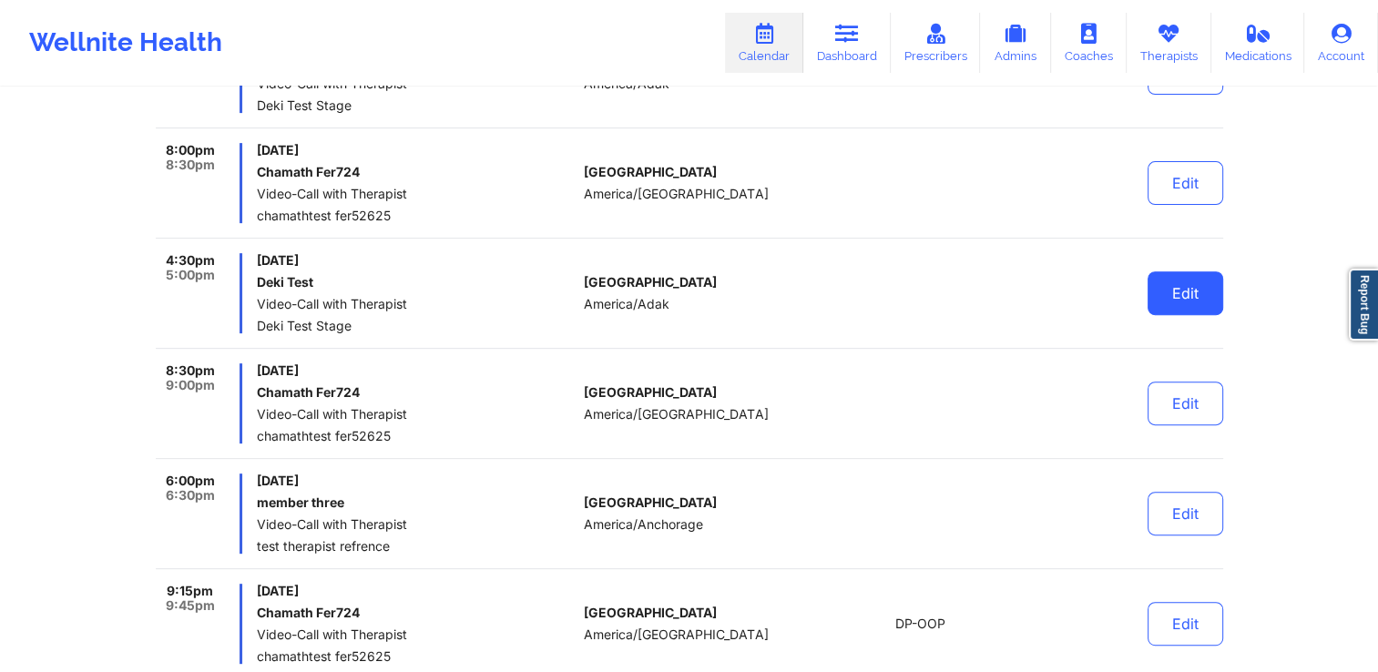
click at [1174, 287] on button "Edit" at bounding box center [1185, 293] width 76 height 44
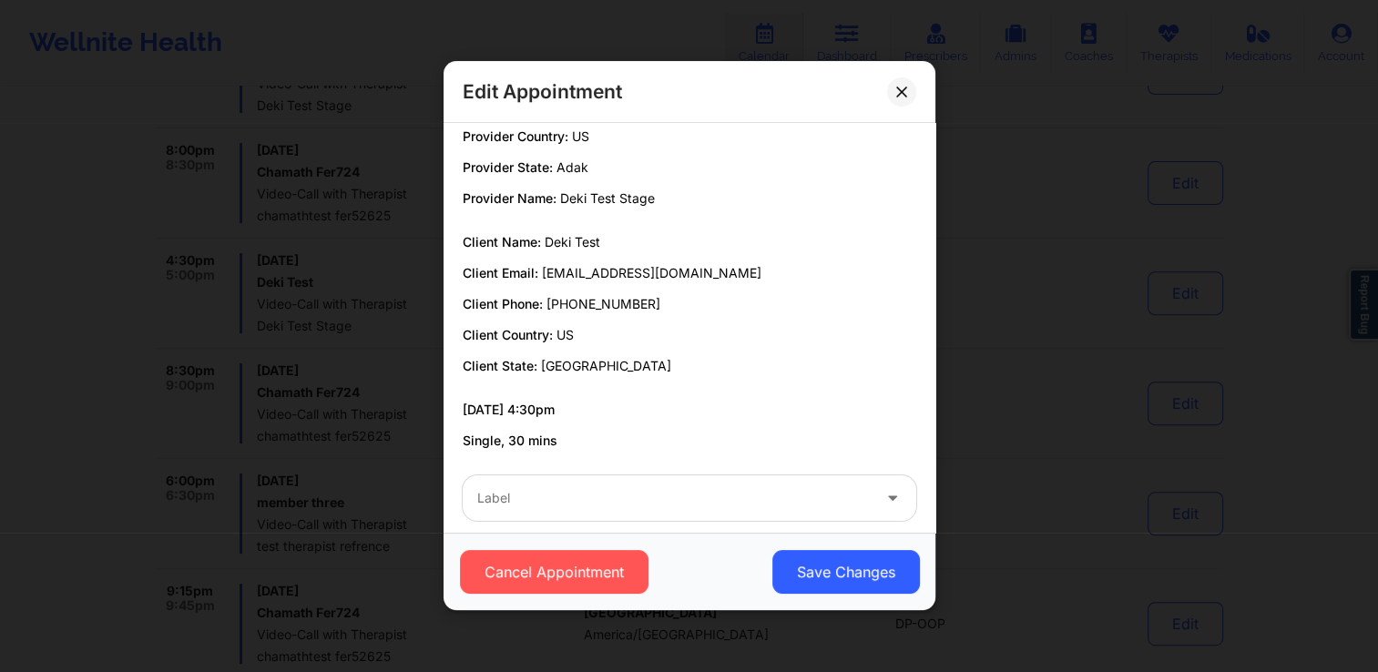
scroll to position [34, 0]
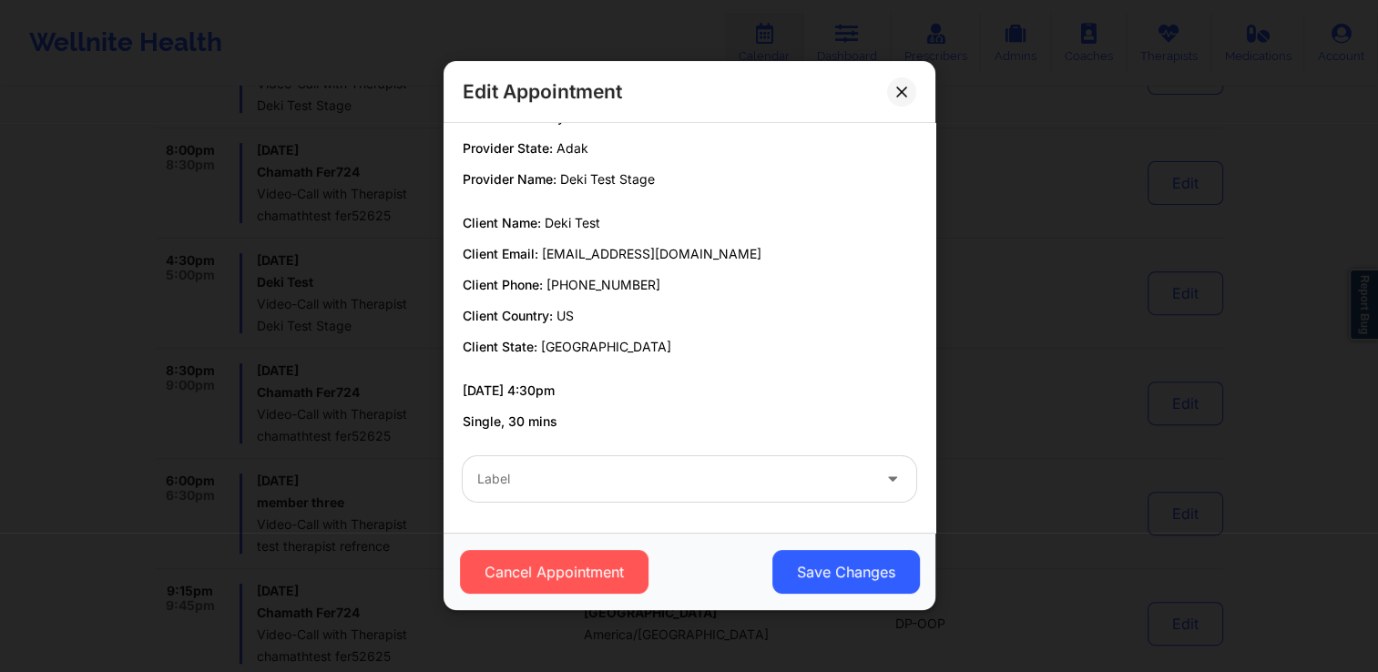
click at [624, 471] on div at bounding box center [673, 480] width 393 height 22
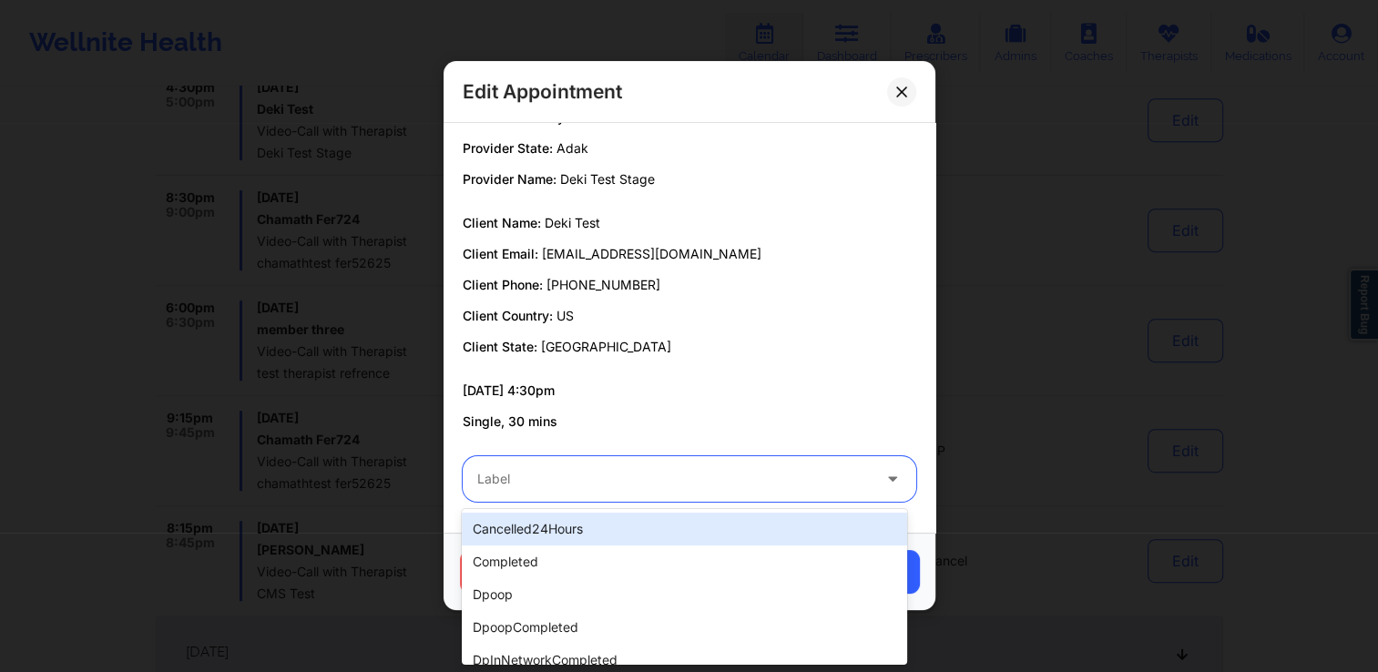
scroll to position [820, 0]
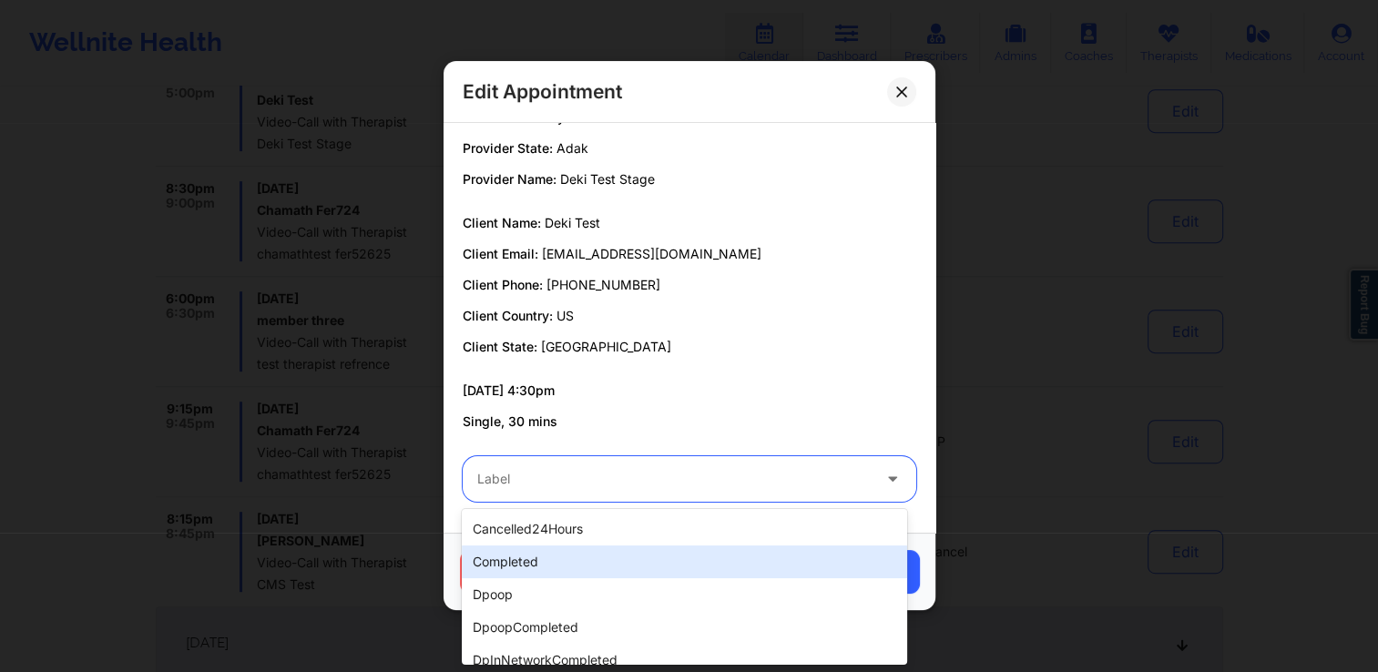
click at [575, 553] on div "completed" at bounding box center [684, 561] width 444 height 33
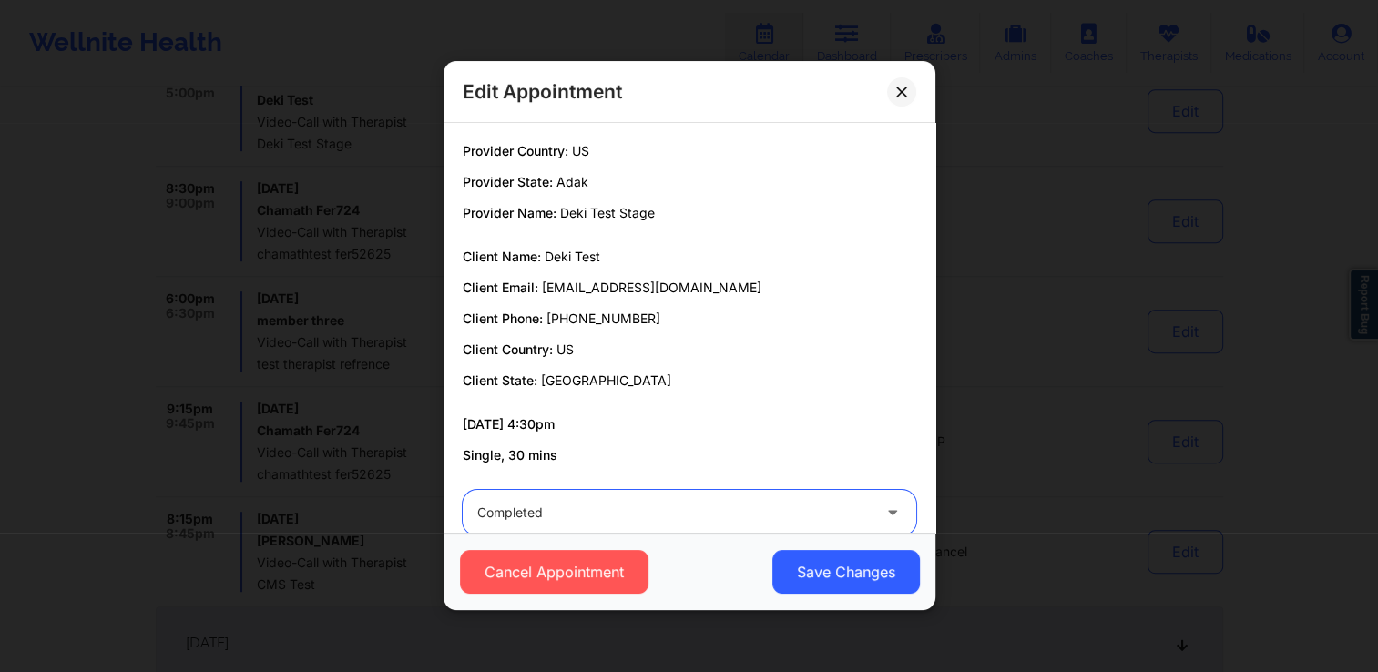
scroll to position [34, 0]
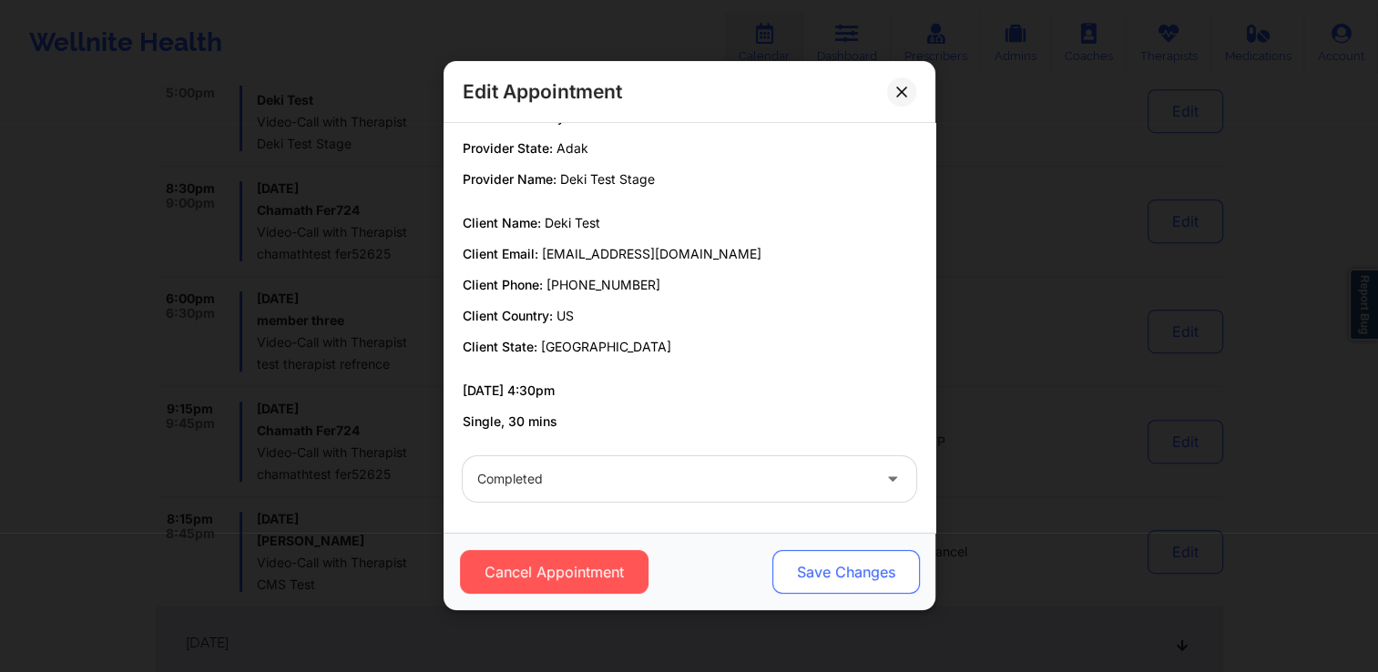
click at [794, 584] on button "Save Changes" at bounding box center [845, 573] width 148 height 44
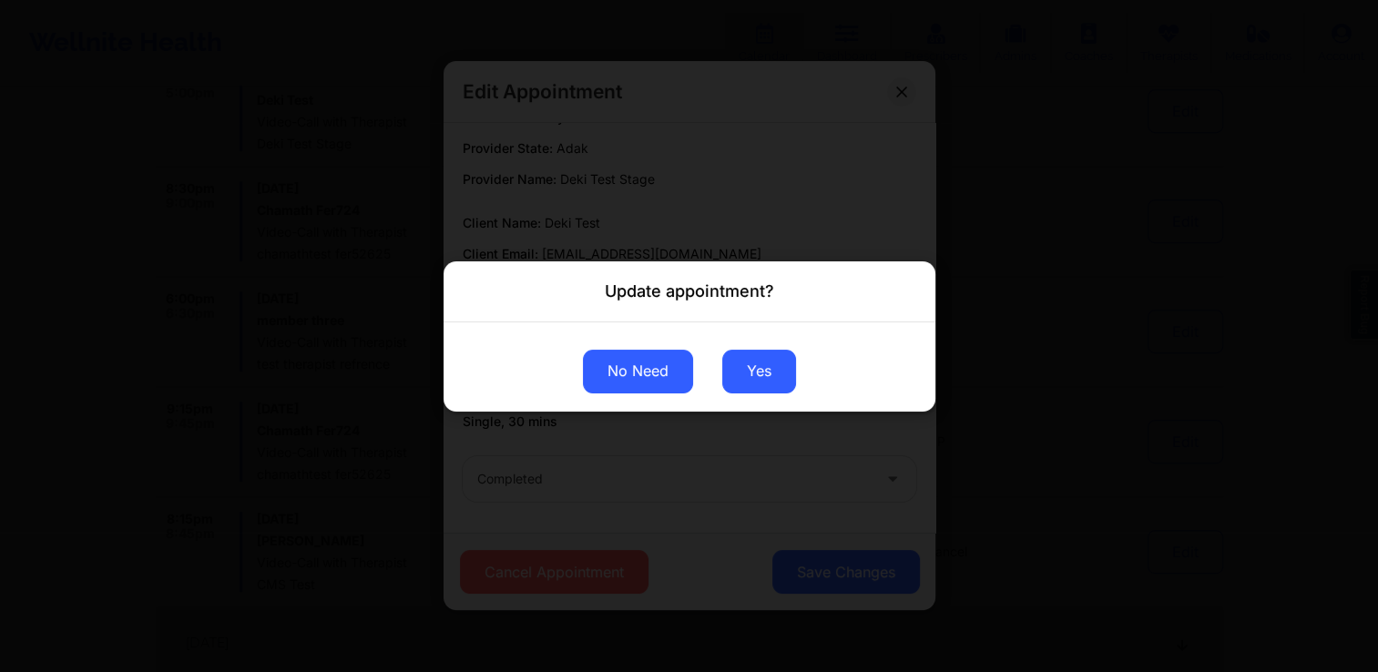
click at [652, 364] on button "No Need" at bounding box center [638, 371] width 110 height 44
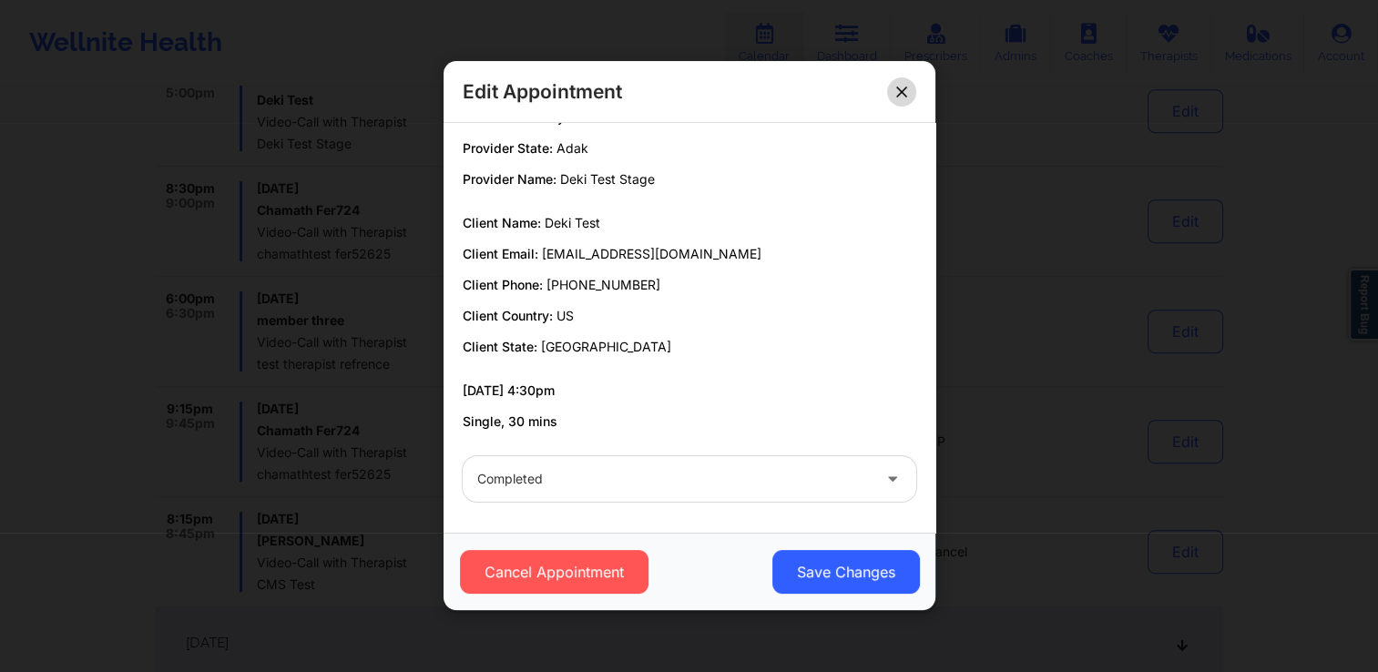
click at [898, 93] on icon at bounding box center [901, 92] width 10 height 10
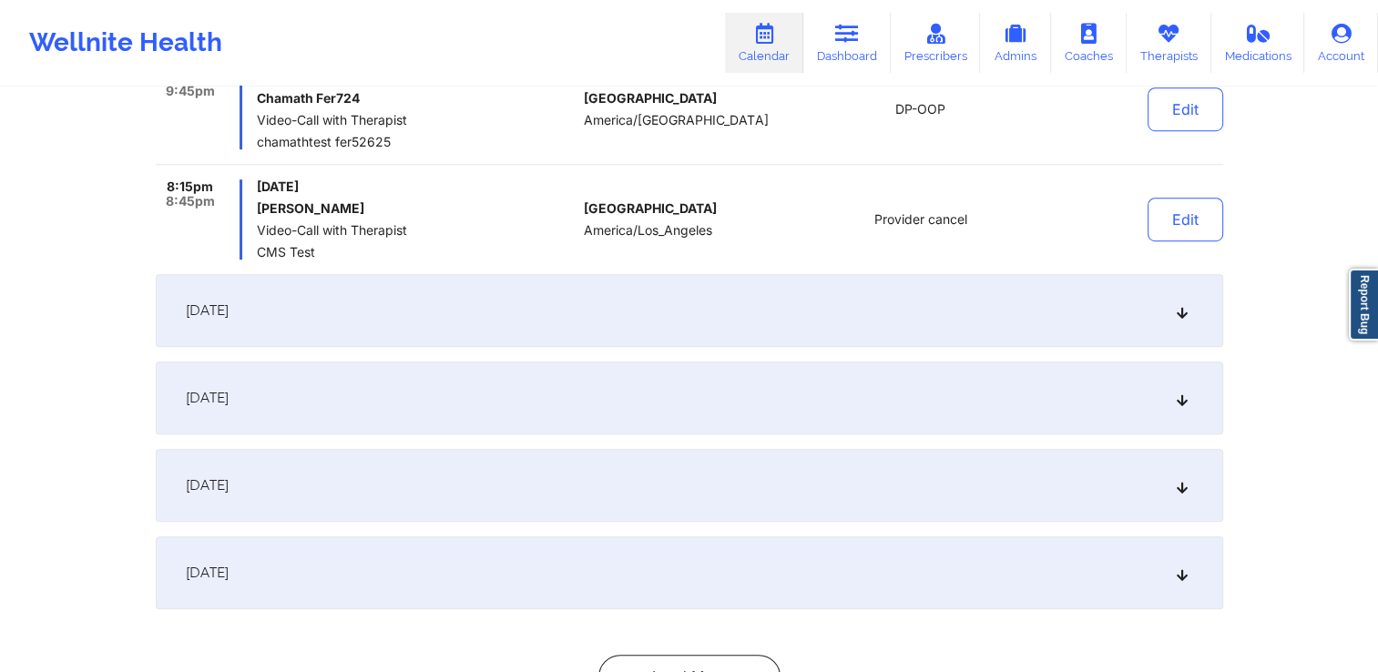
scroll to position [1297, 0]
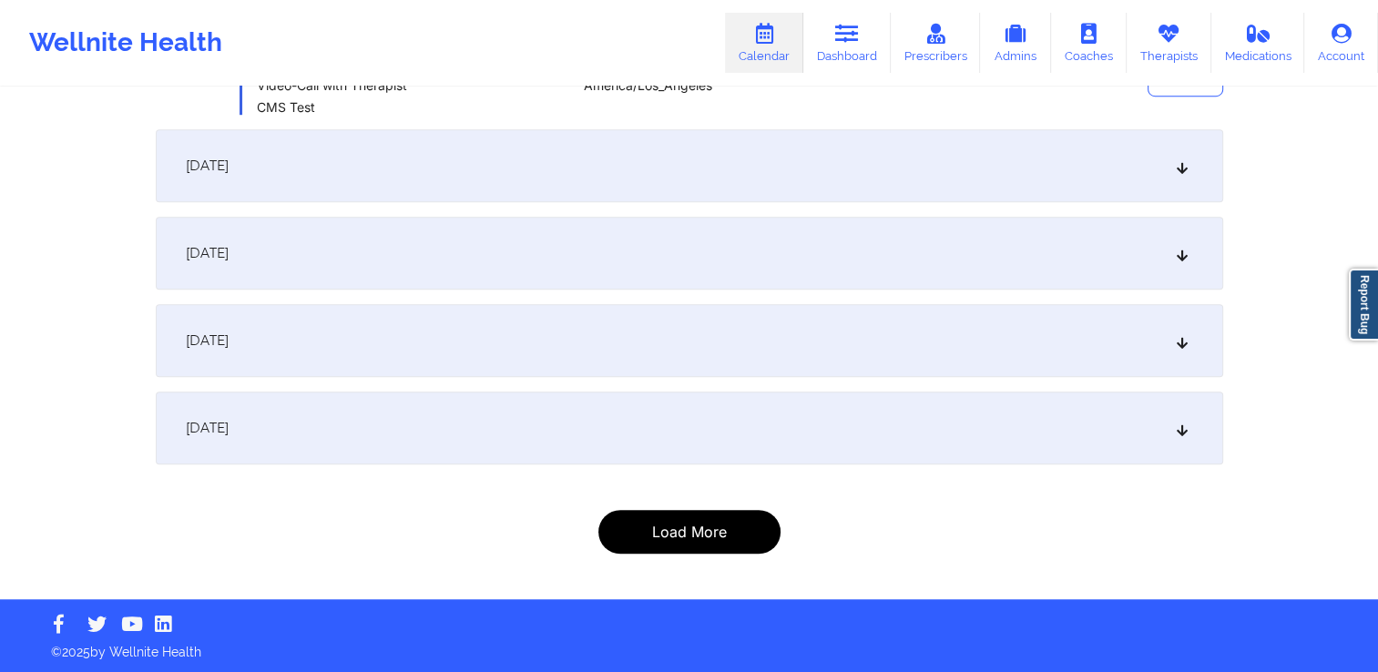
click at [719, 517] on button "Load More" at bounding box center [689, 532] width 182 height 44
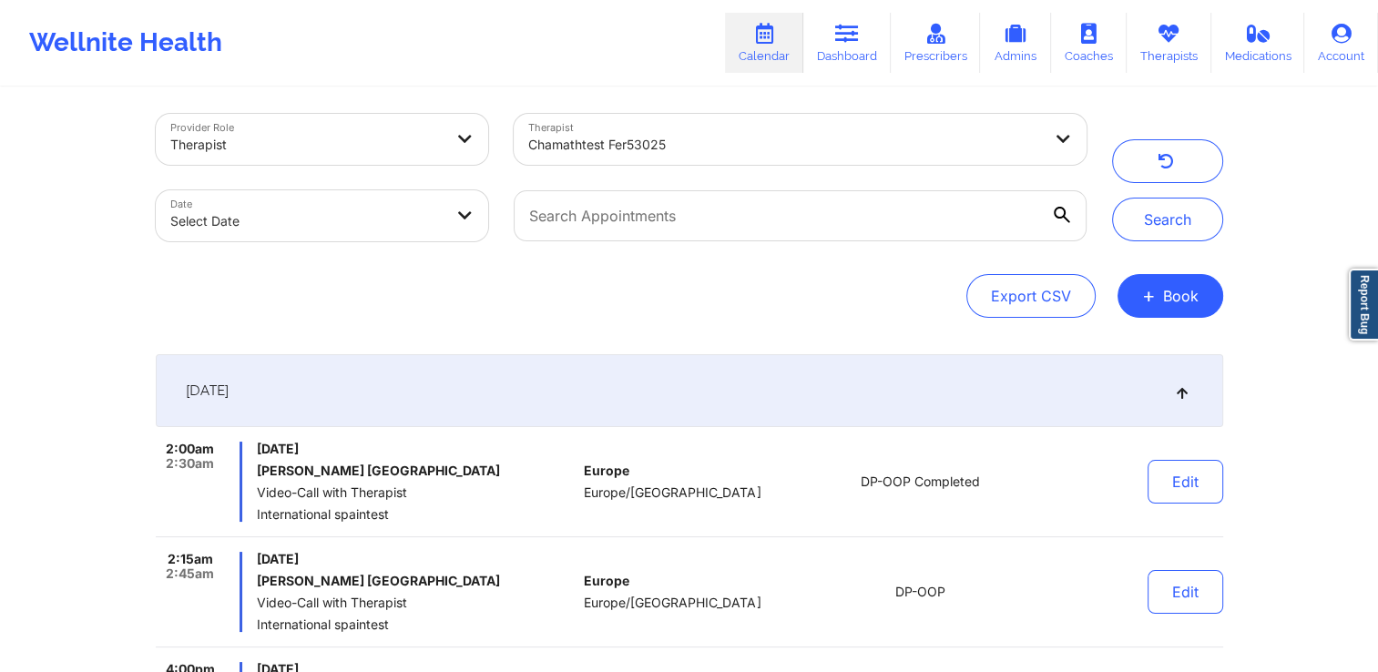
scroll to position [0, 0]
